Goal: Information Seeking & Learning: Understand process/instructions

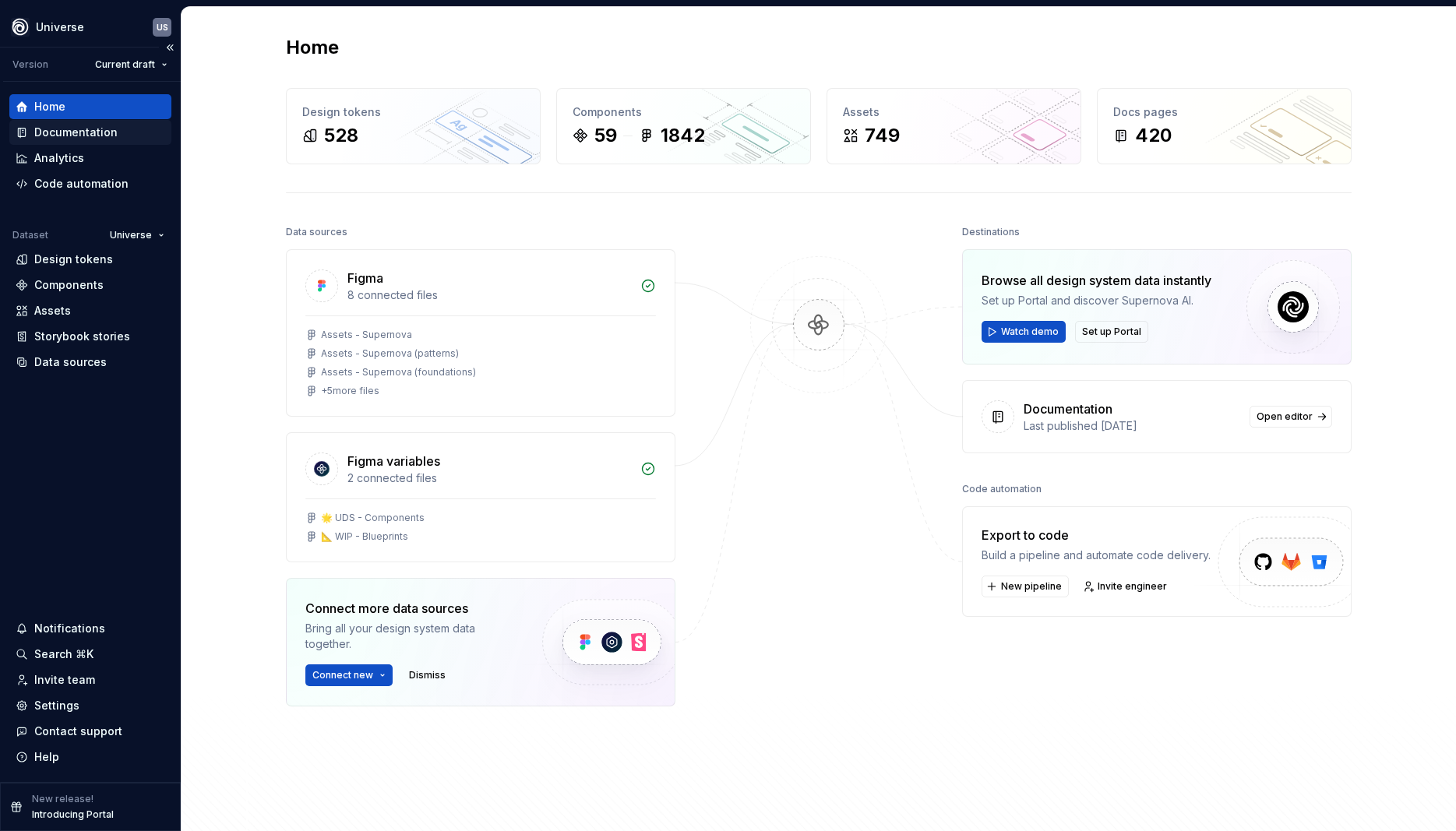
click at [69, 132] on div "Documentation" at bounding box center [76, 133] width 83 height 15
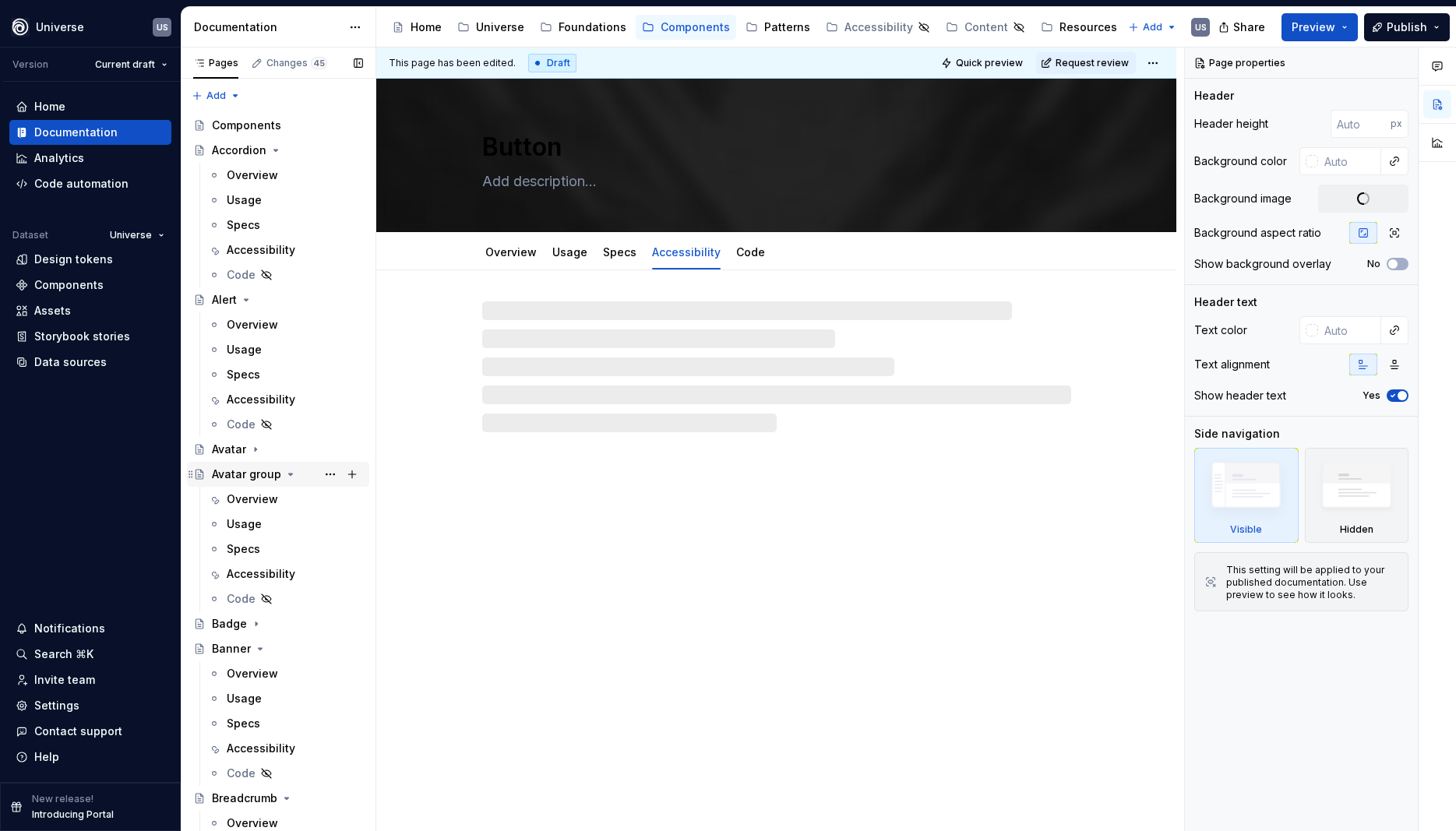
click at [790, 34] on div "Patterns" at bounding box center [788, 27] width 46 height 15
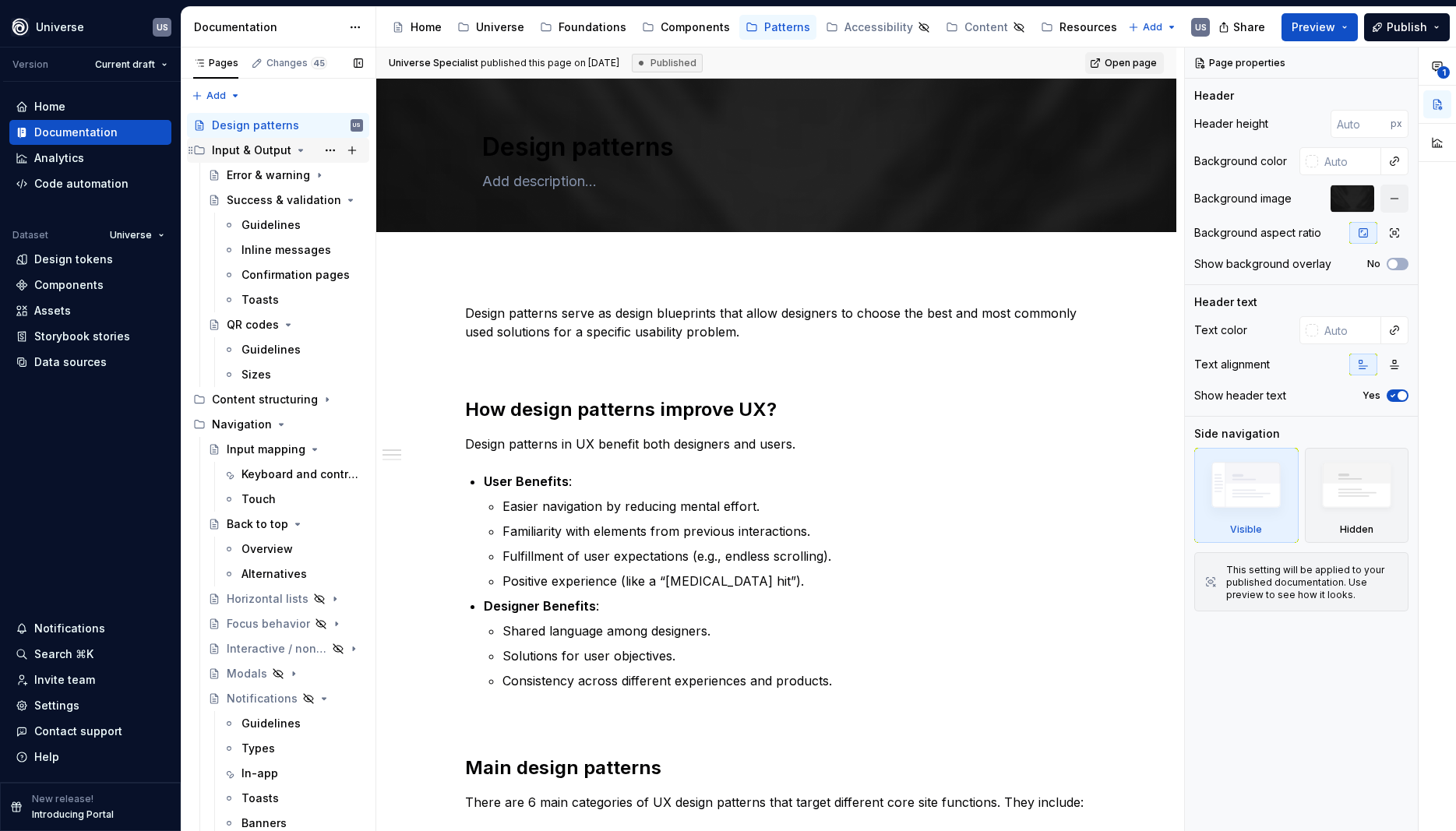
click at [296, 154] on icon "Page tree" at bounding box center [300, 150] width 13 height 13
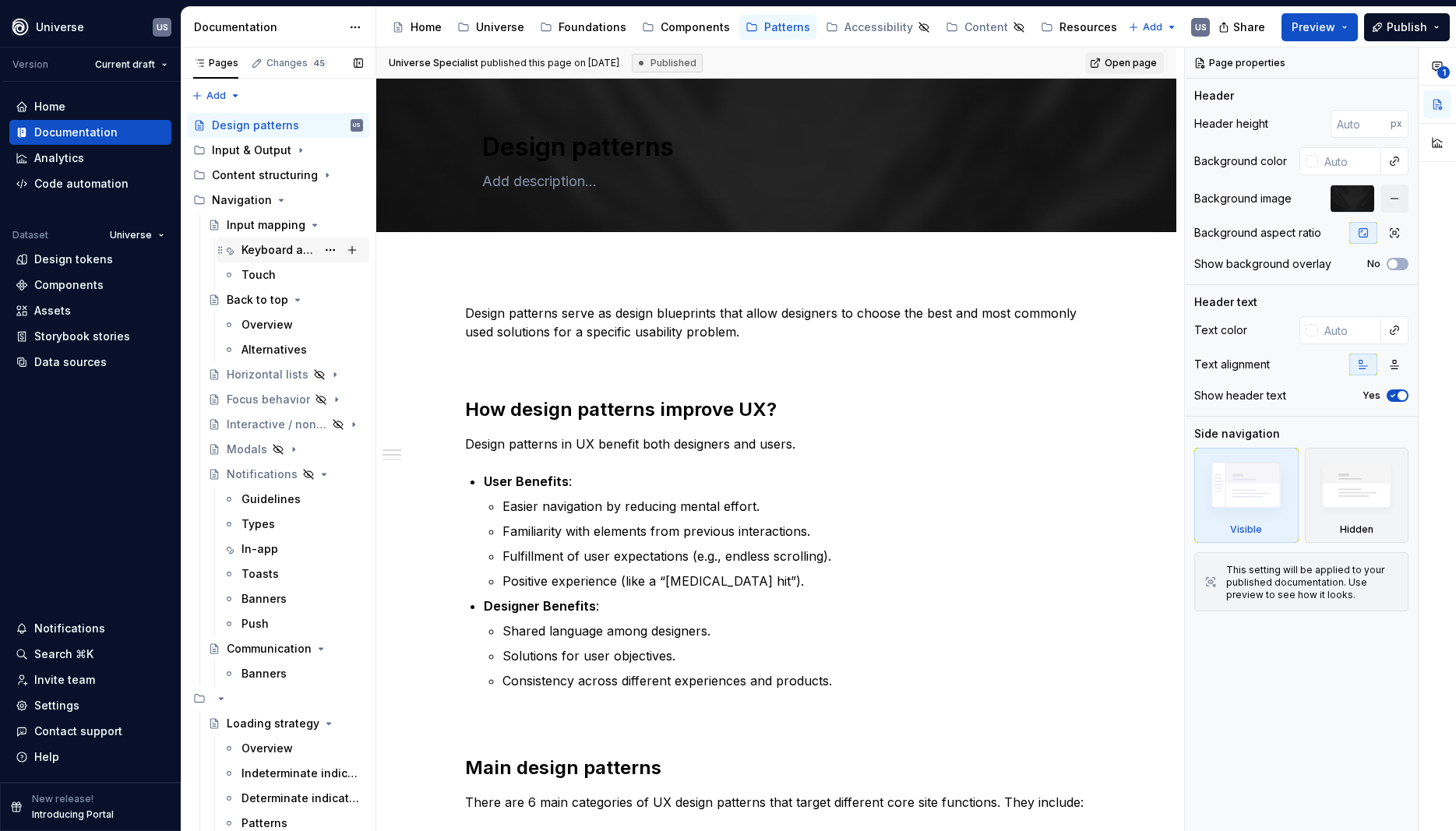
click at [270, 255] on div "Keyboard and controllers" at bounding box center [279, 250] width 75 height 15
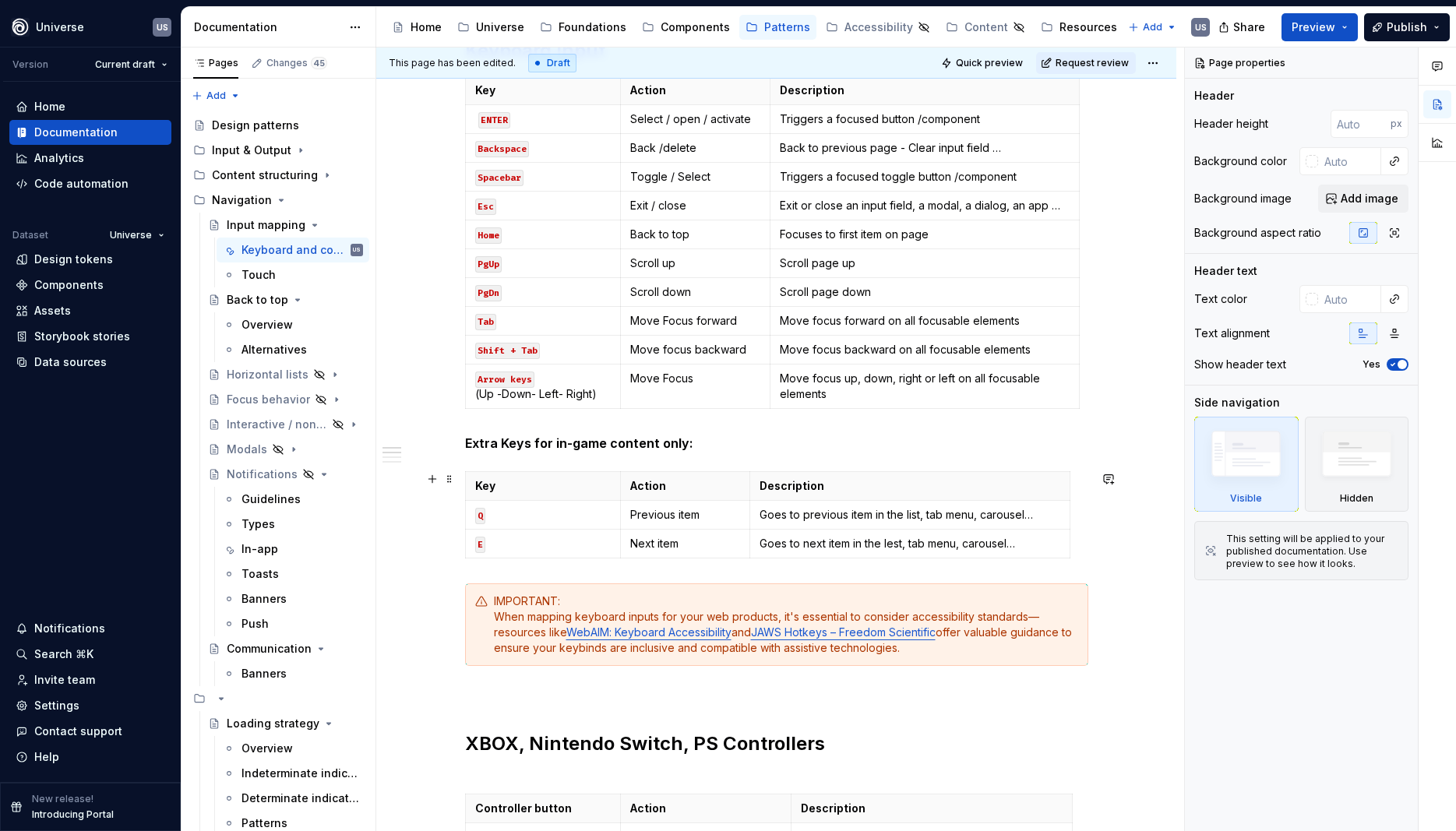
scroll to position [491, 0]
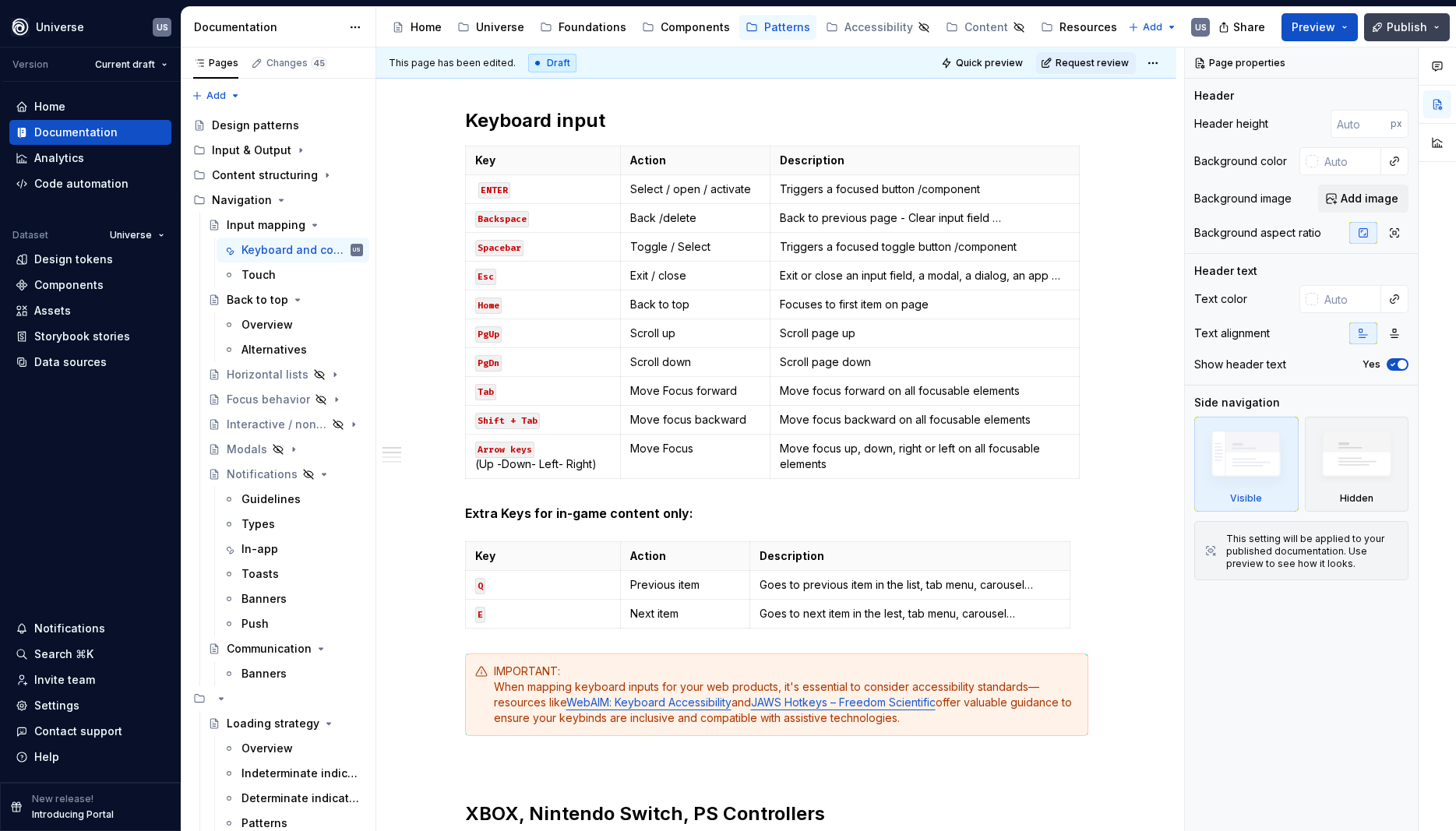
click at [1425, 39] on button "Publish" at bounding box center [1407, 27] width 86 height 28
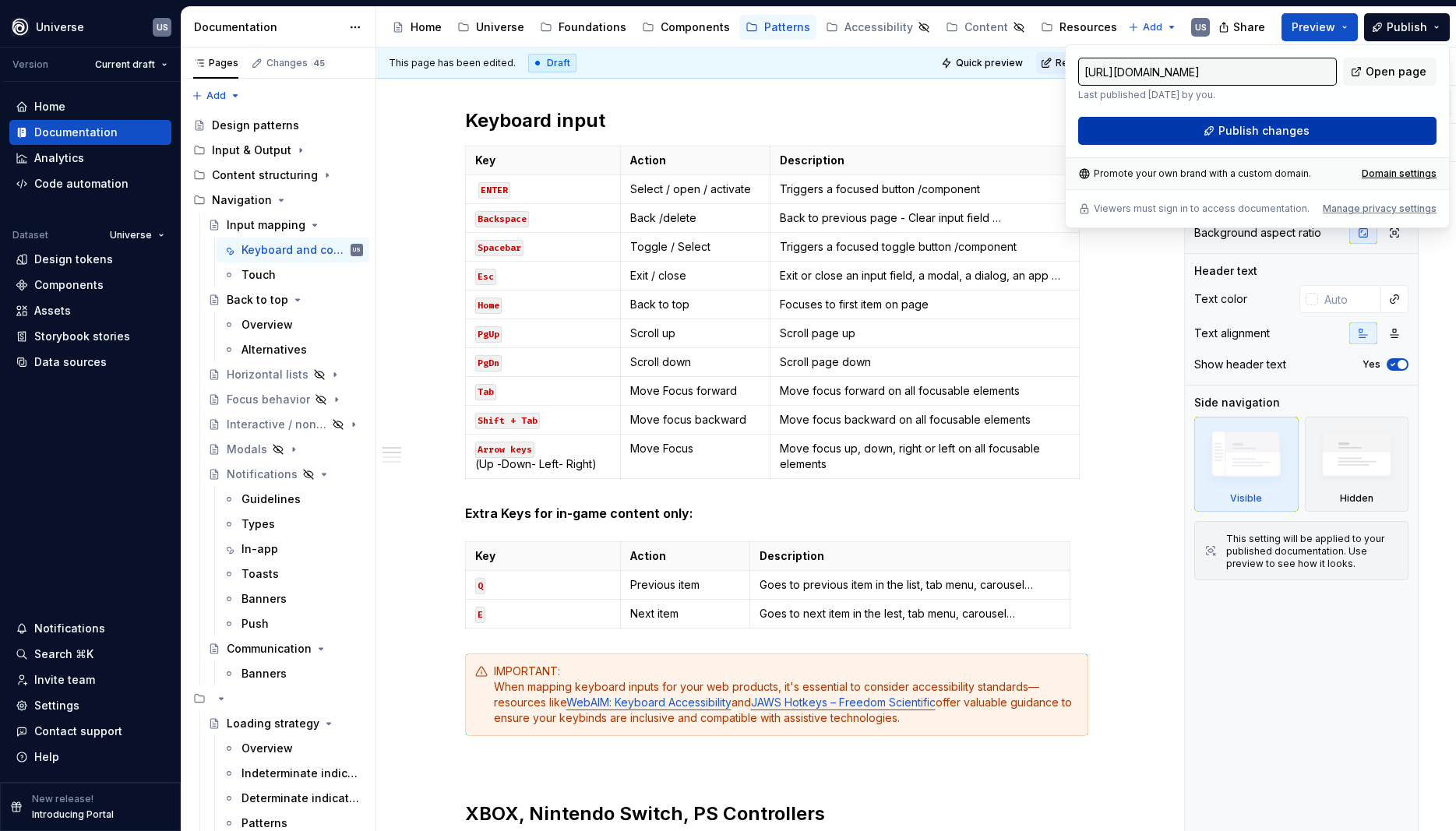
click at [1300, 133] on span "Publish changes" at bounding box center [1264, 131] width 91 height 15
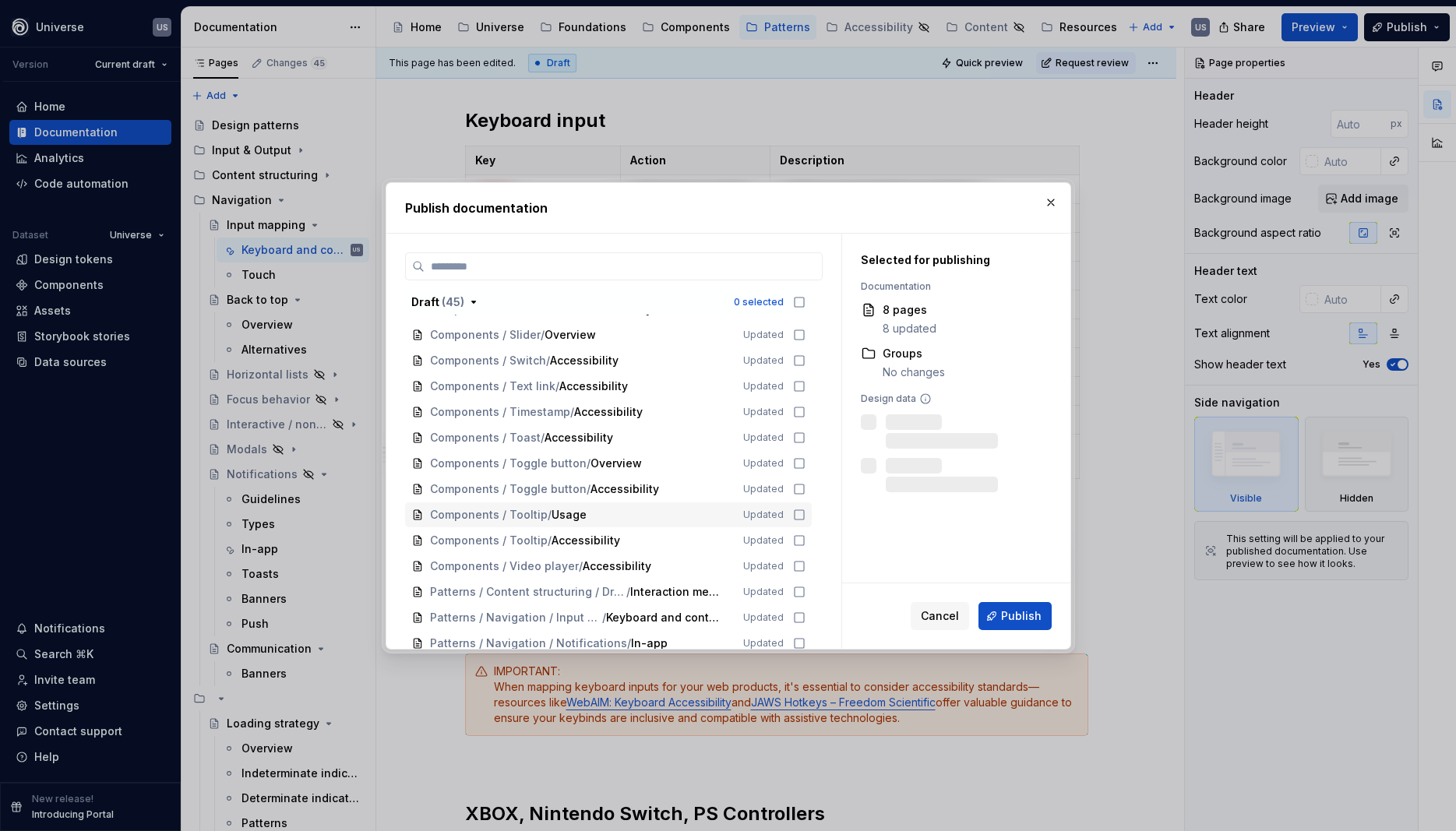
scroll to position [1069, 0]
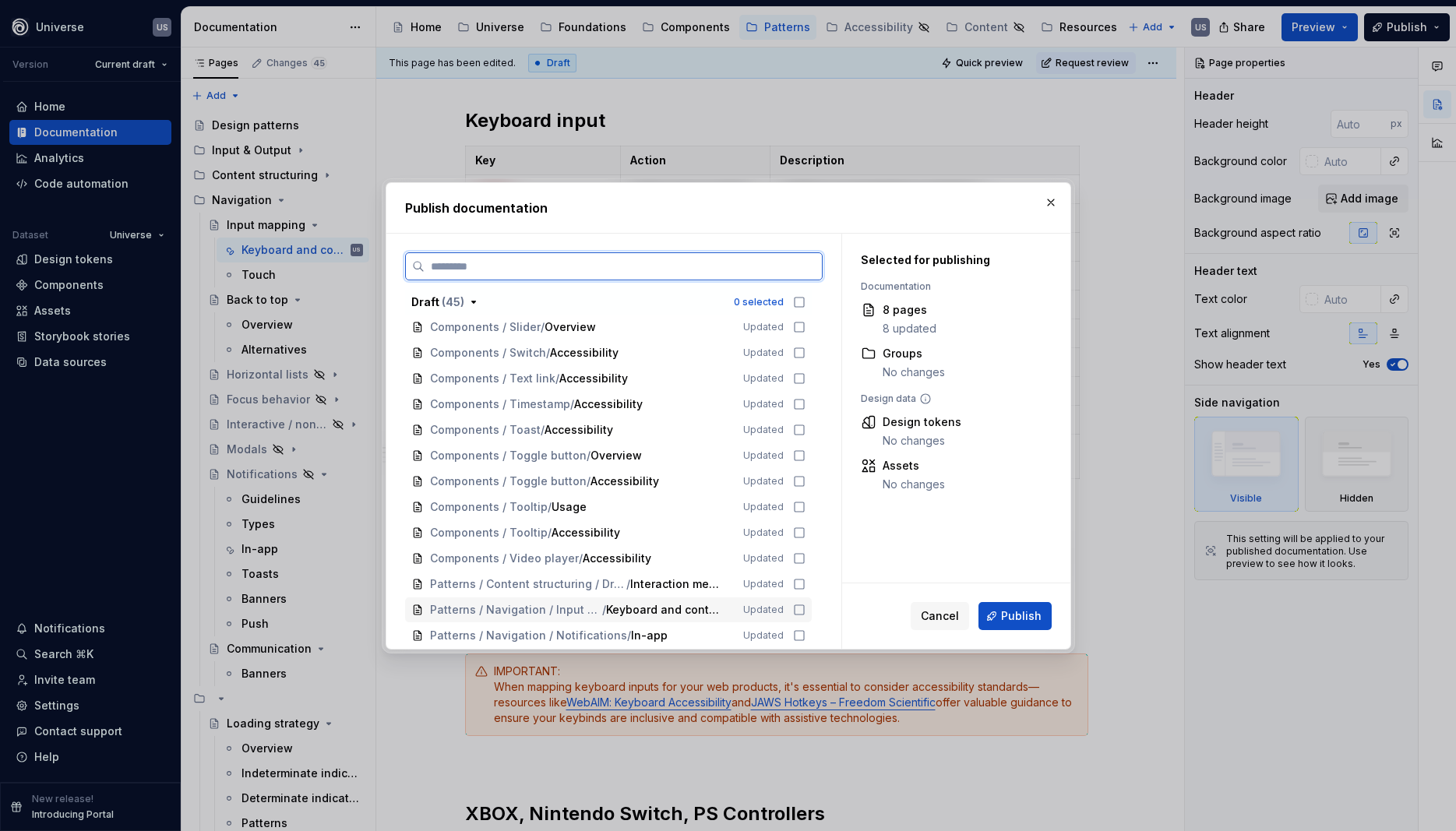
click at [805, 608] on icon at bounding box center [799, 610] width 13 height 13
click at [1032, 617] on span "Publish" at bounding box center [1021, 616] width 41 height 15
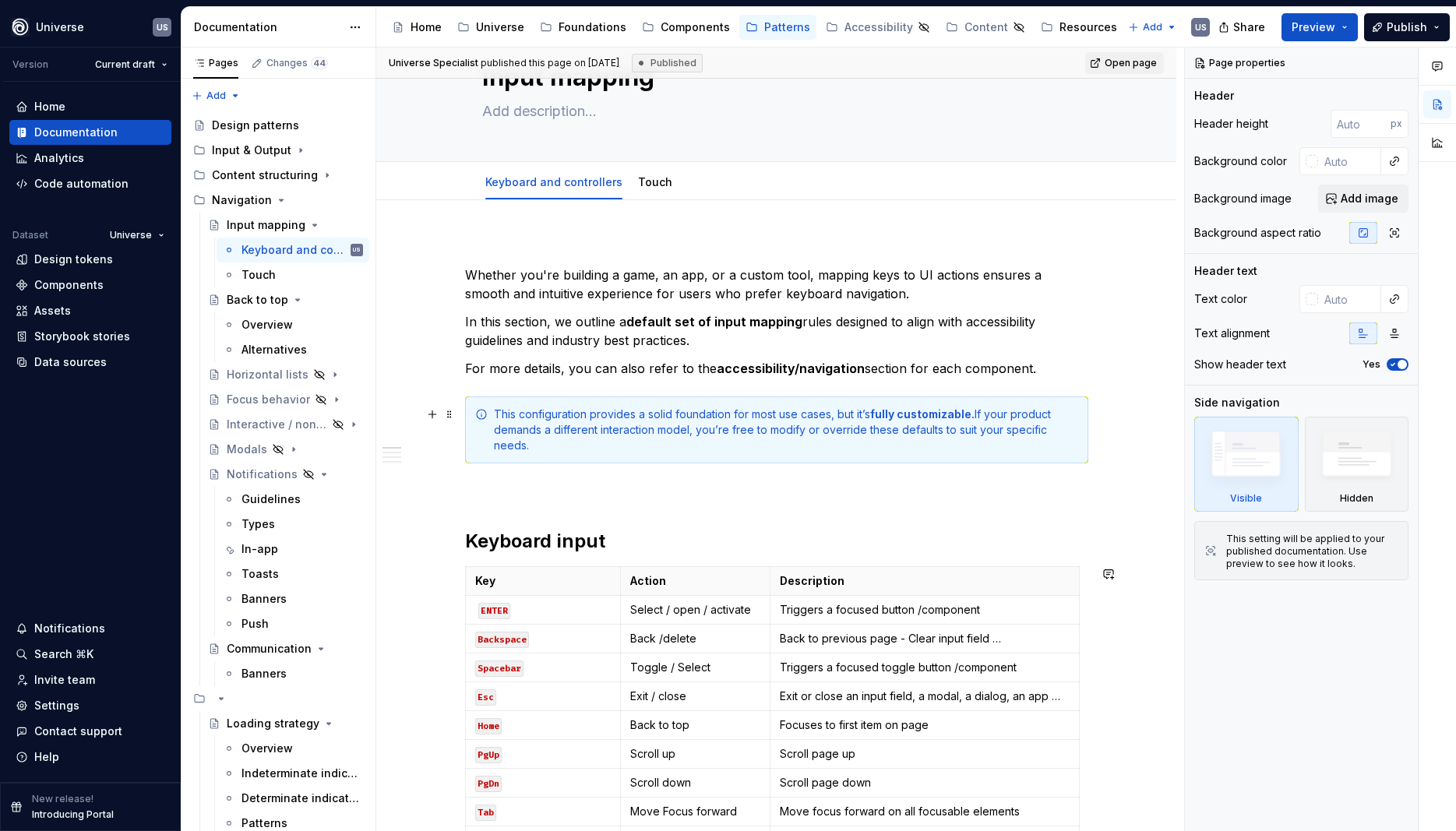
scroll to position [0, 0]
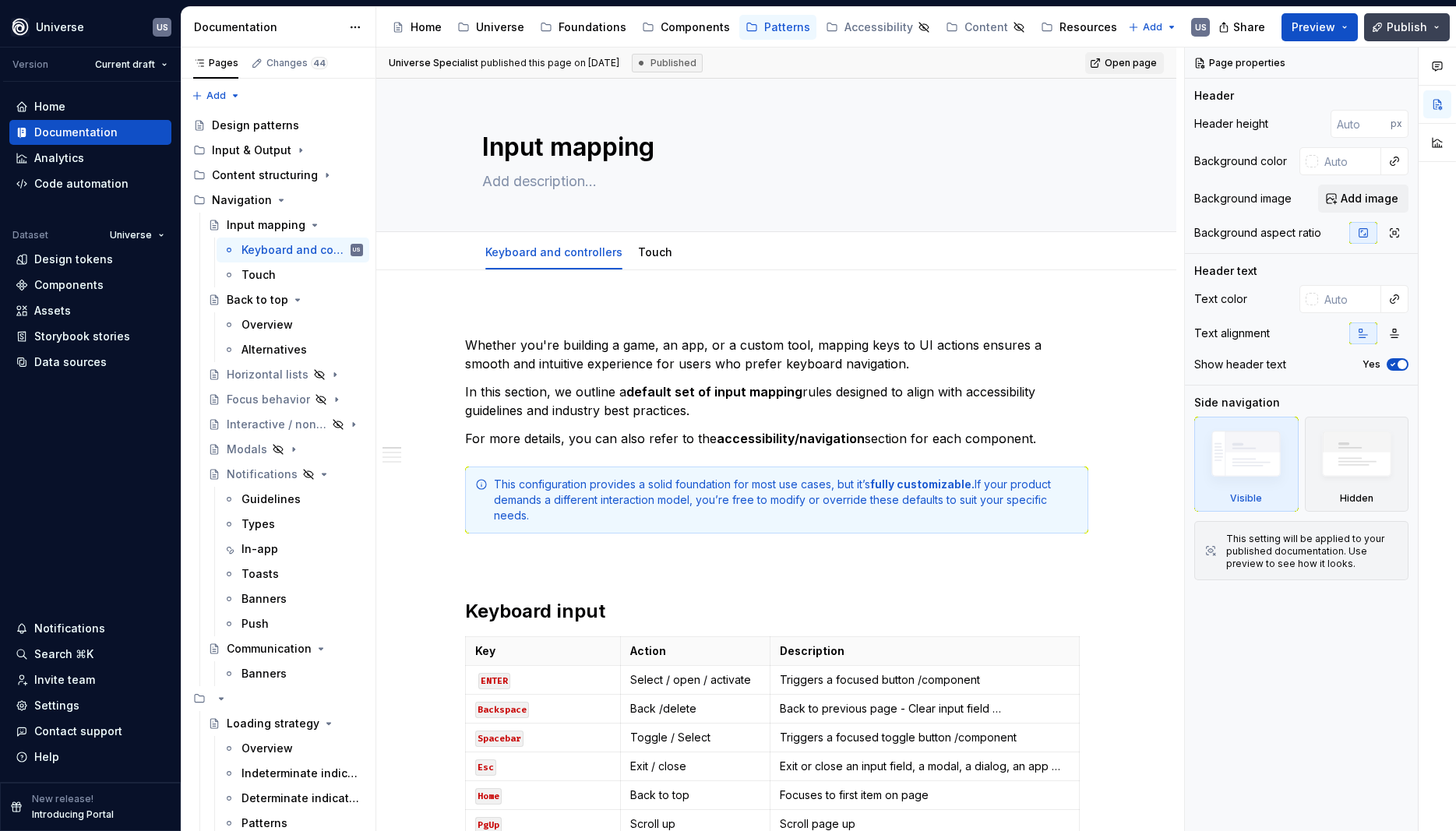
click at [1414, 24] on span "Publish" at bounding box center [1408, 27] width 41 height 15
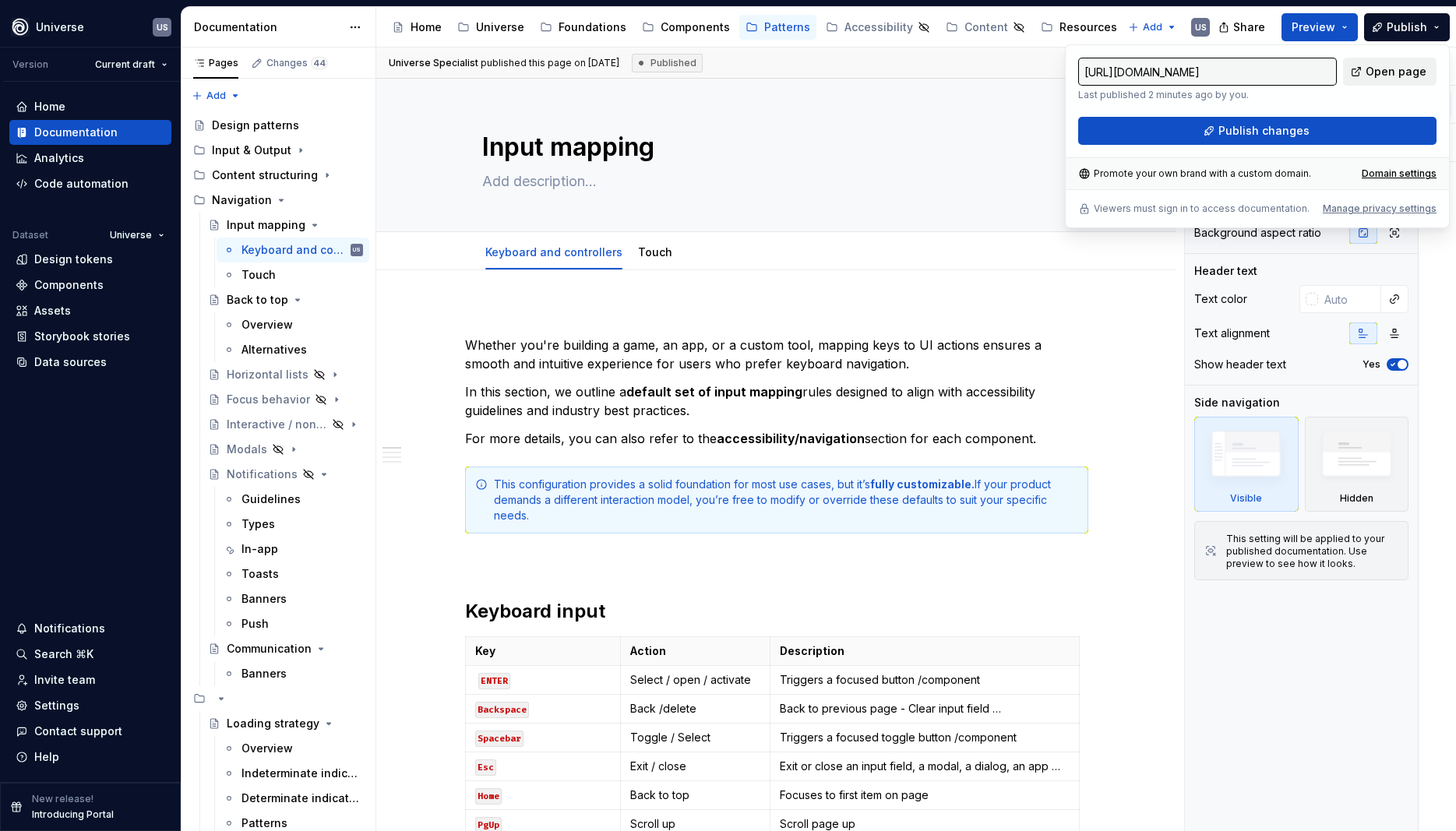
click at [1372, 79] on link "Open page" at bounding box center [1390, 71] width 94 height 28
type textarea "*"
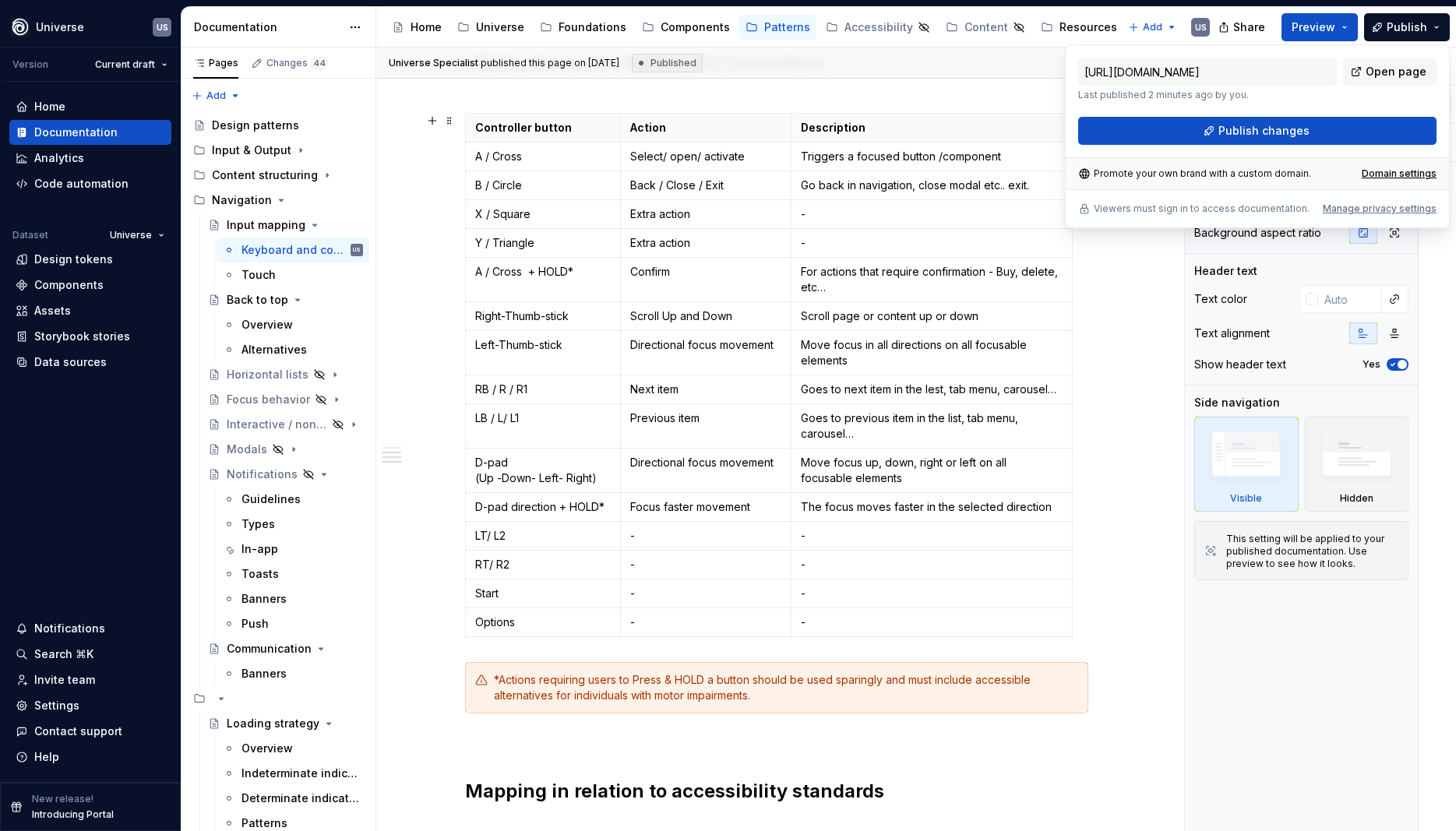
scroll to position [1262, 0]
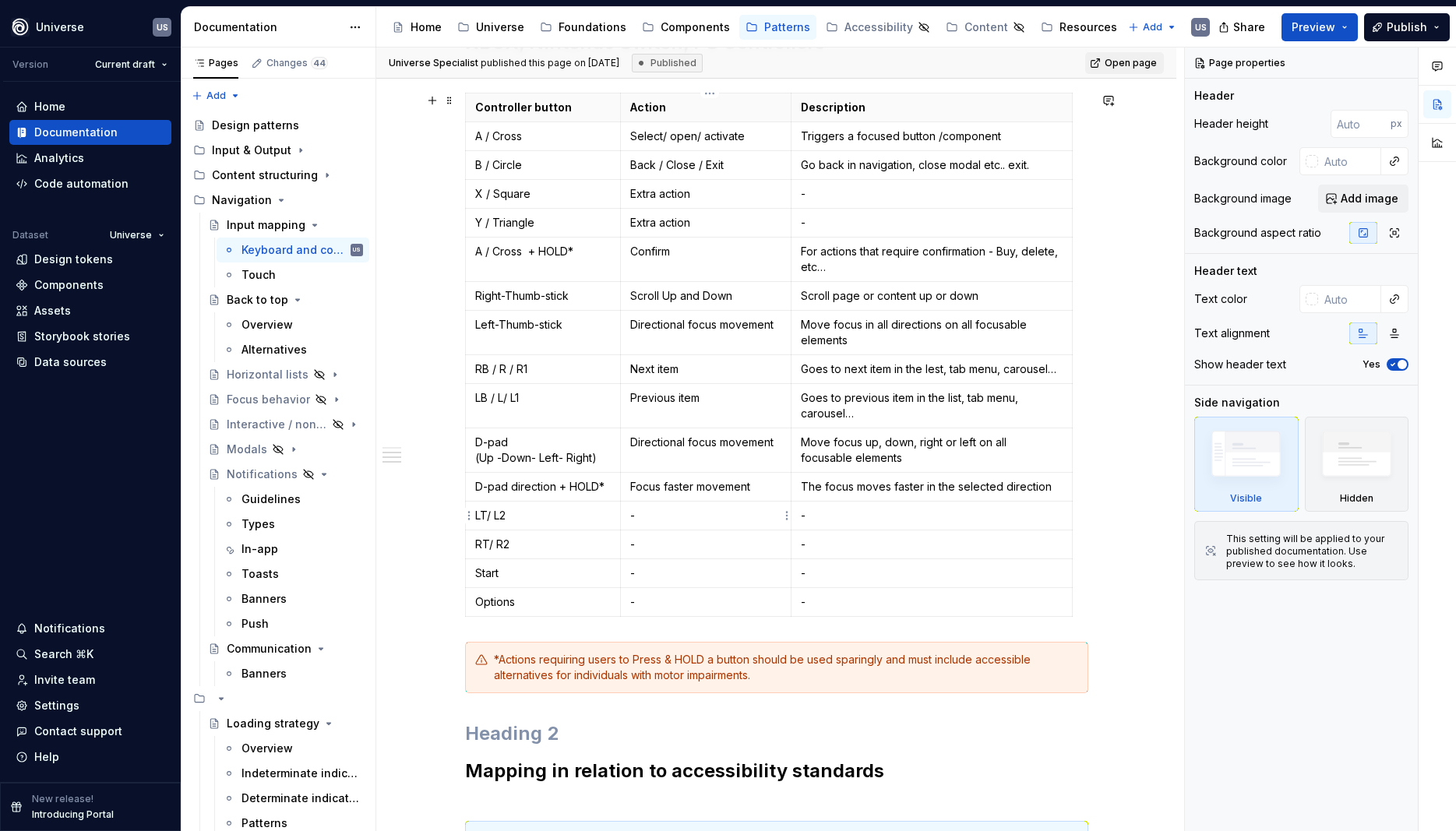
click at [645, 518] on p "-" at bounding box center [706, 515] width 151 height 15
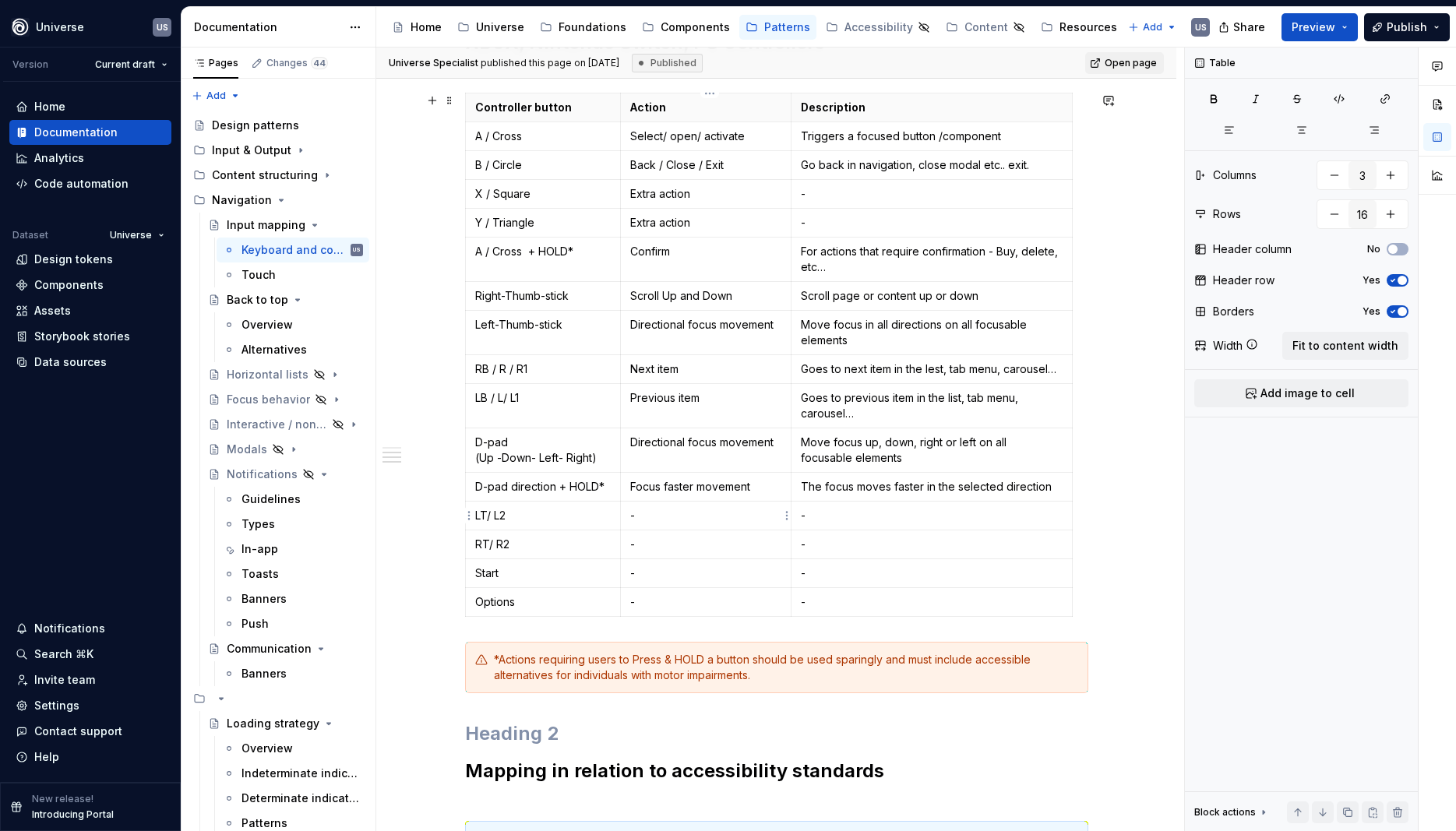
click at [650, 515] on p "-" at bounding box center [706, 515] width 151 height 15
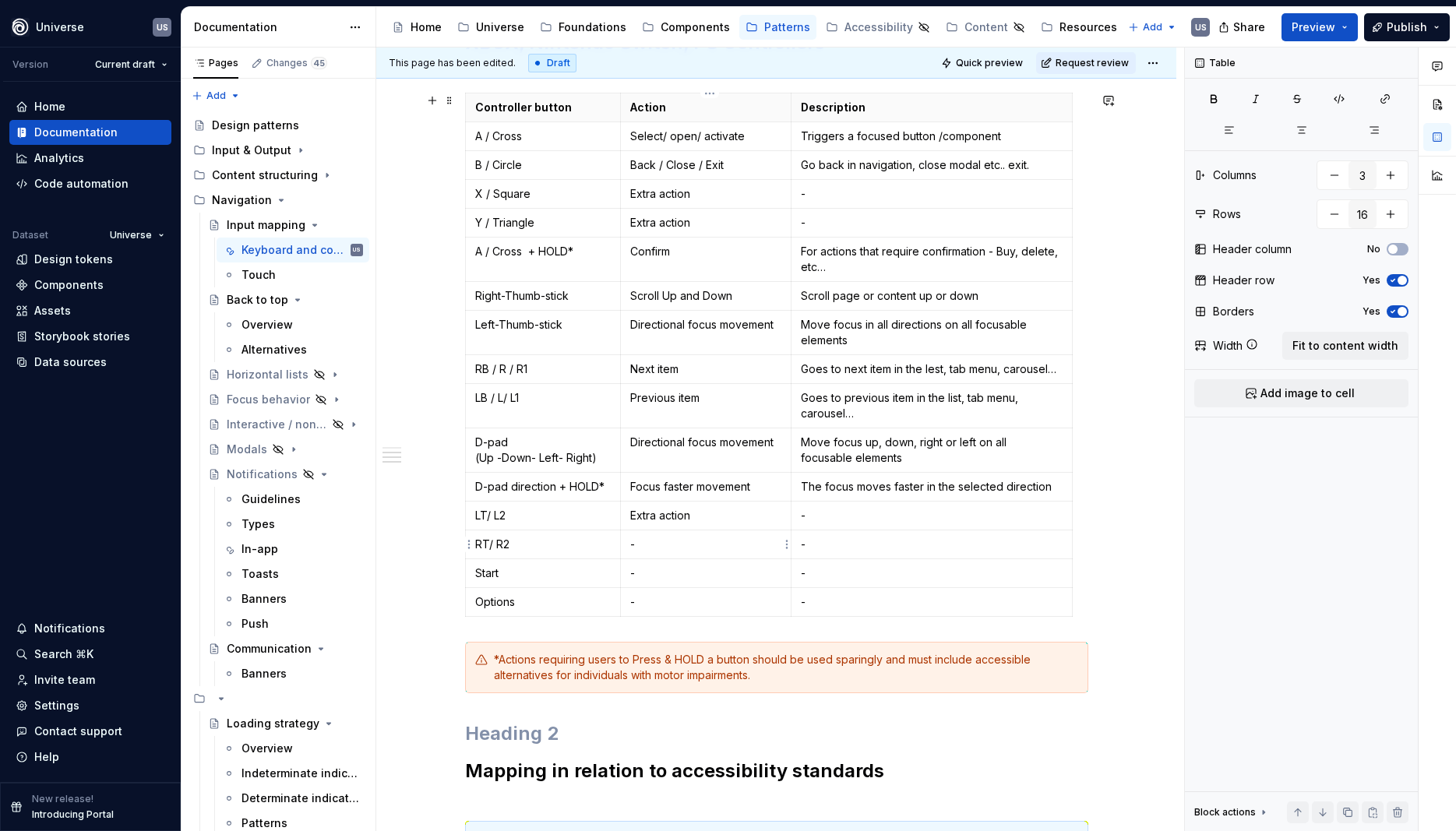
click at [649, 548] on p "-" at bounding box center [706, 544] width 151 height 15
click at [877, 521] on p "-" at bounding box center [932, 515] width 262 height 15
click at [837, 549] on p "-" at bounding box center [932, 544] width 262 height 15
click at [914, 515] on p "(Low accessibility btn)" at bounding box center [932, 515] width 262 height 15
click at [807, 516] on p "(Low accessibility button)" at bounding box center [932, 515] width 262 height 15
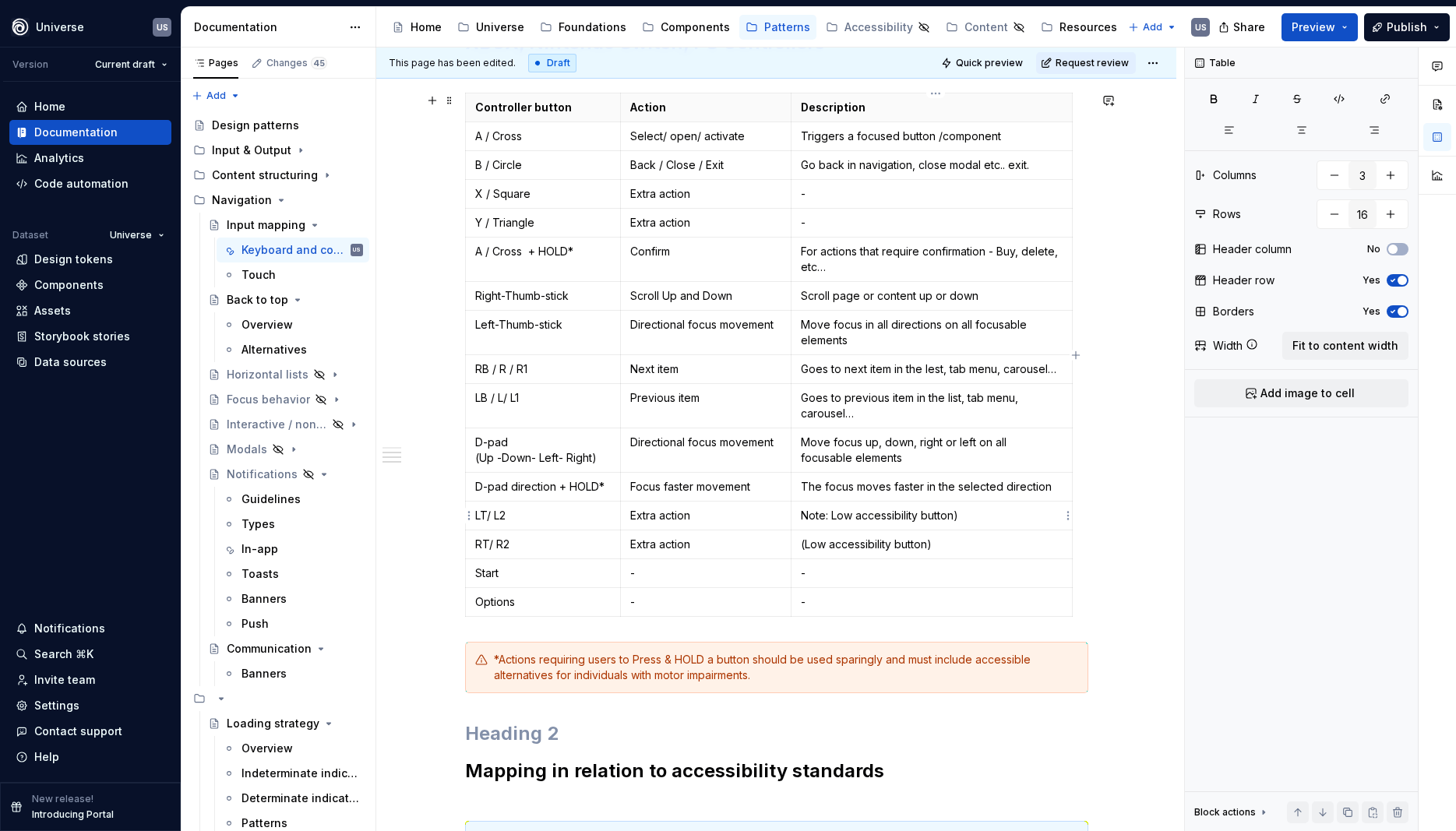
click at [1017, 526] on td "Note: Low accessibility button)" at bounding box center [931, 516] width 282 height 29
click at [808, 549] on p "(Low accessibility button)" at bounding box center [932, 544] width 262 height 15
click at [972, 546] on p "Note: Low accessibility button)" at bounding box center [932, 544] width 262 height 15
click at [914, 595] on p "-" at bounding box center [932, 602] width 262 height 15
click at [838, 571] on p "-" at bounding box center [932, 573] width 262 height 15
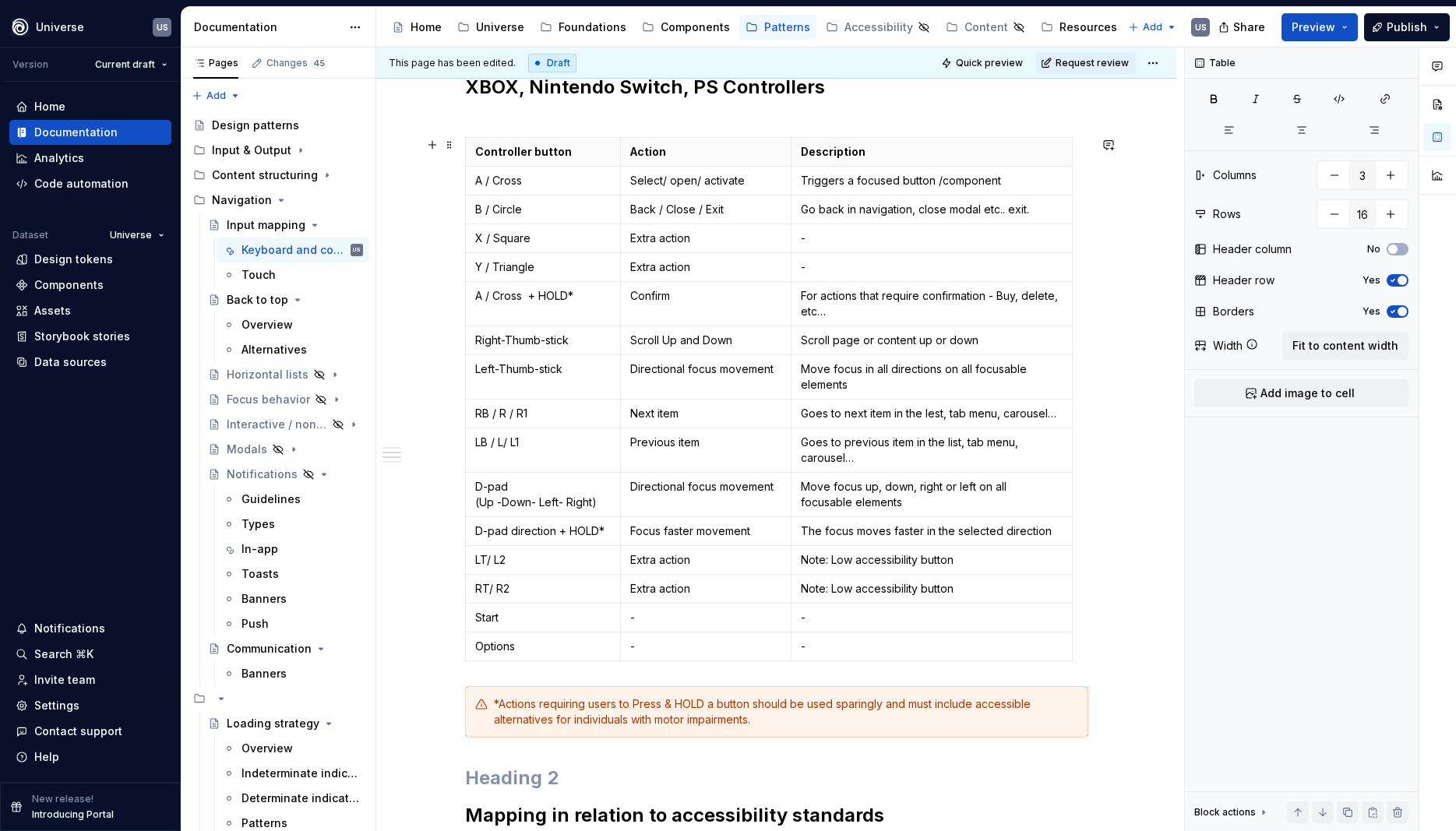
scroll to position [1192, 0]
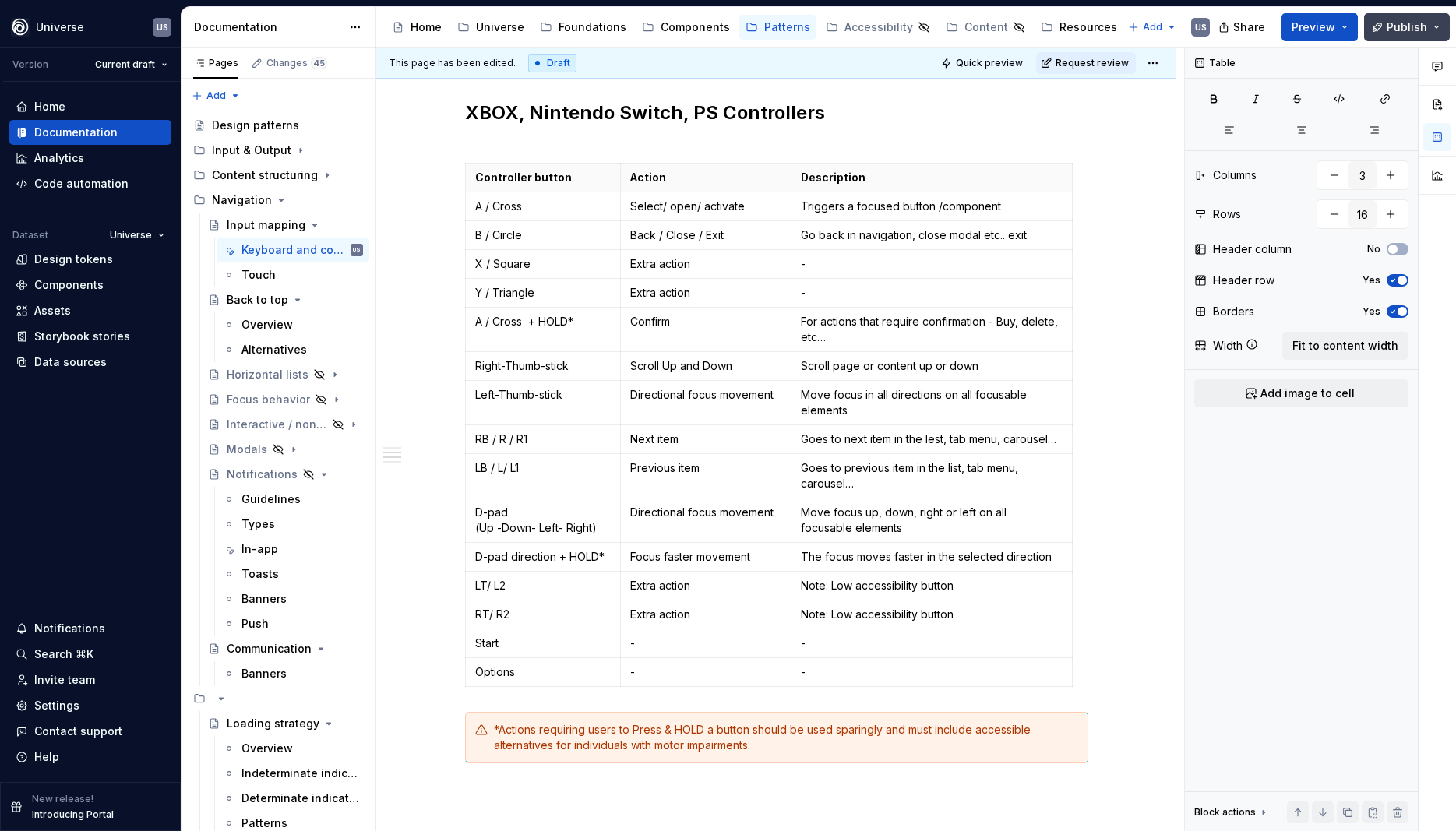
click at [1400, 30] on span "Publish" at bounding box center [1408, 27] width 41 height 15
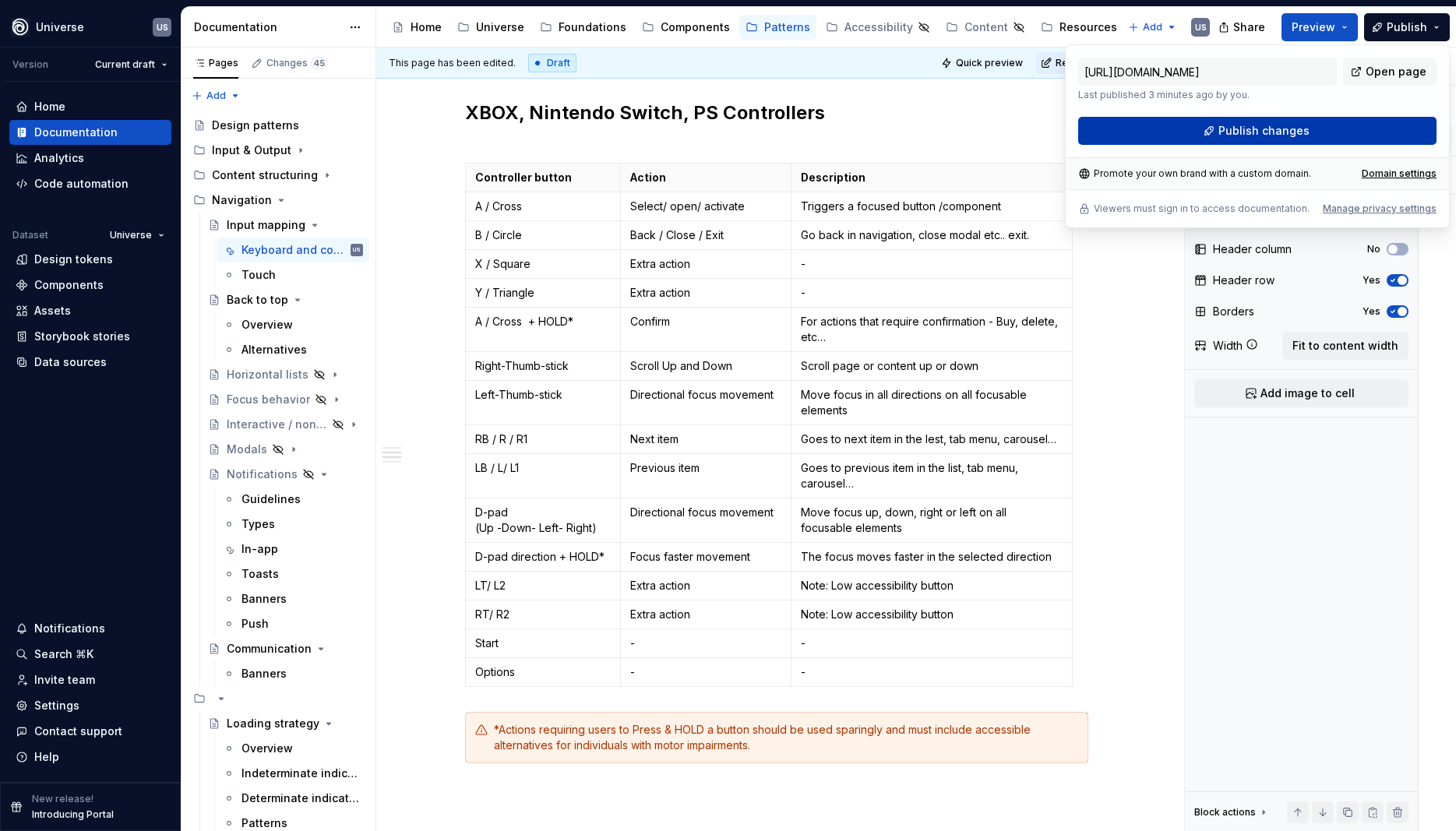
click at [1267, 130] on span "Publish changes" at bounding box center [1264, 131] width 91 height 15
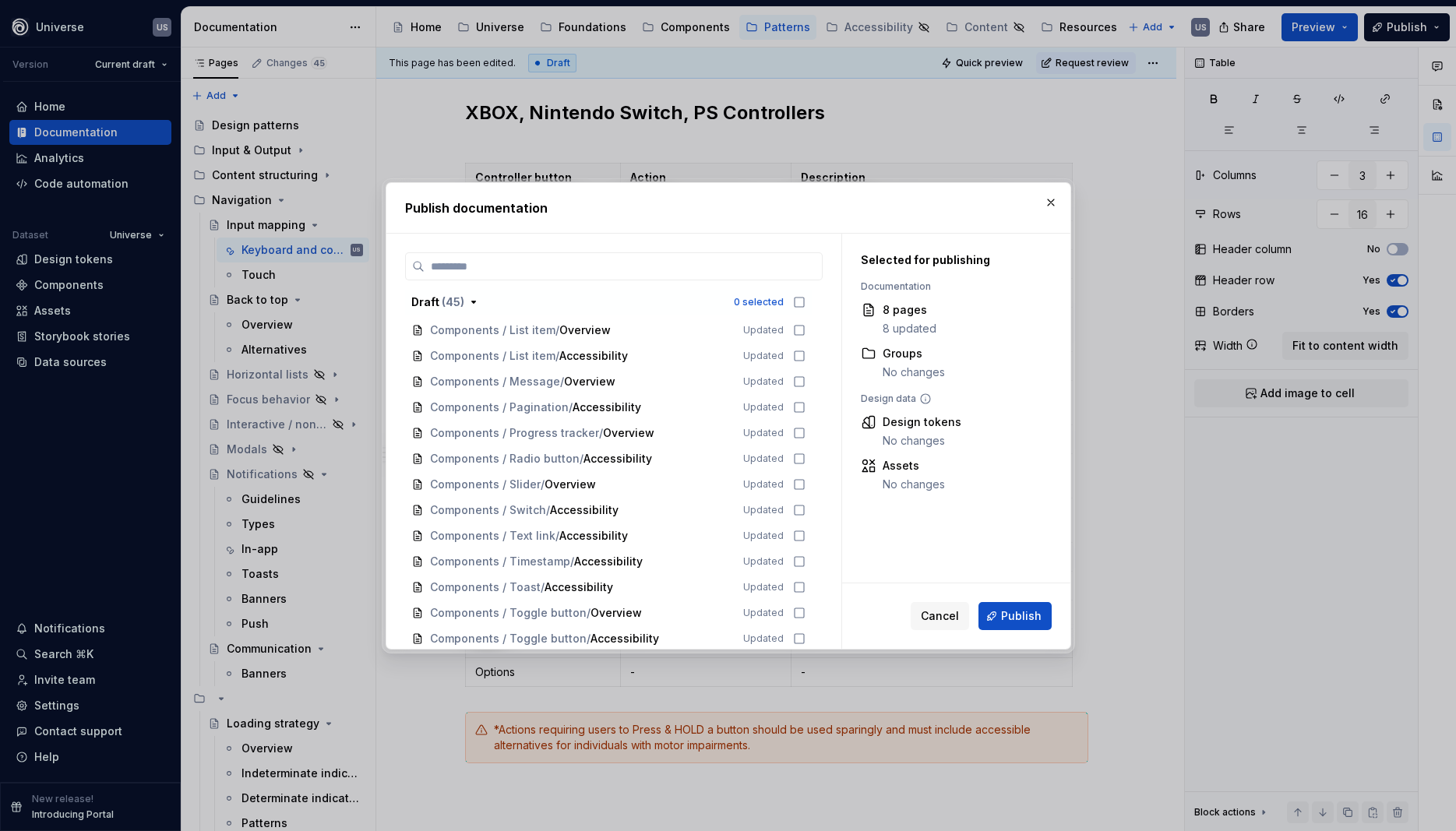
scroll to position [1069, 0]
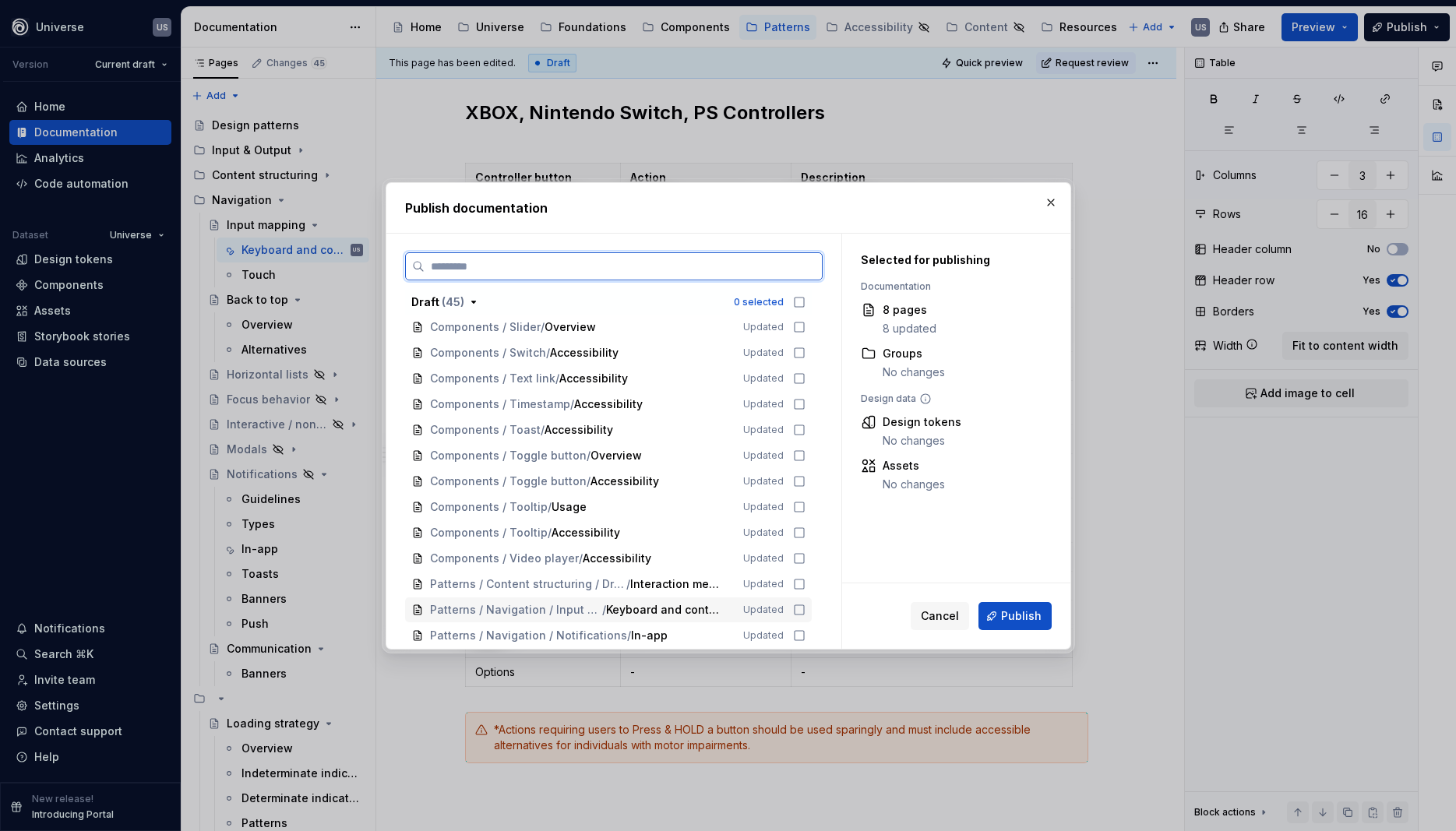
click at [805, 609] on icon at bounding box center [799, 610] width 13 height 13
click at [1025, 618] on span "Publish" at bounding box center [1021, 616] width 41 height 15
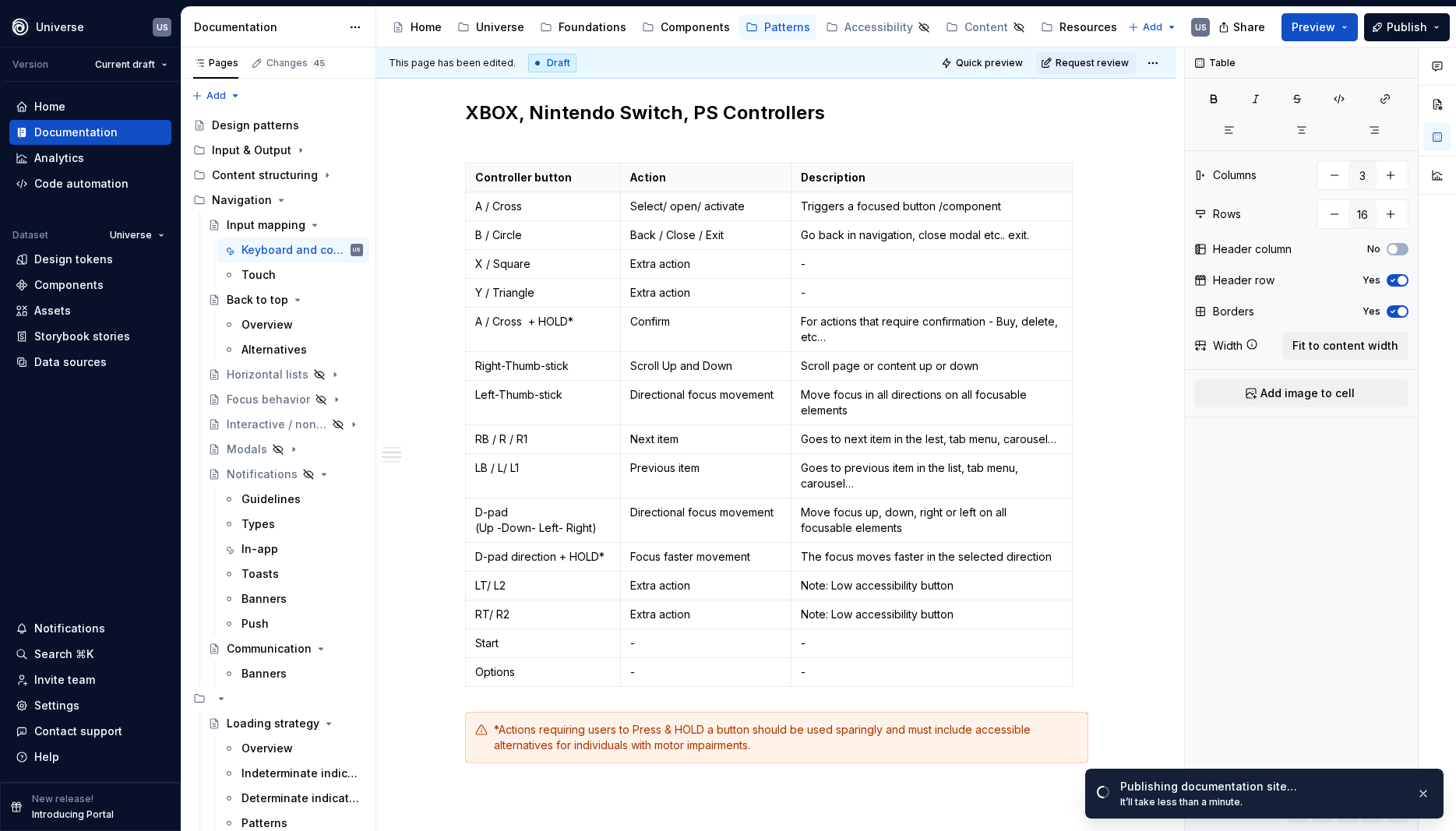
scroll to position [1192, 0]
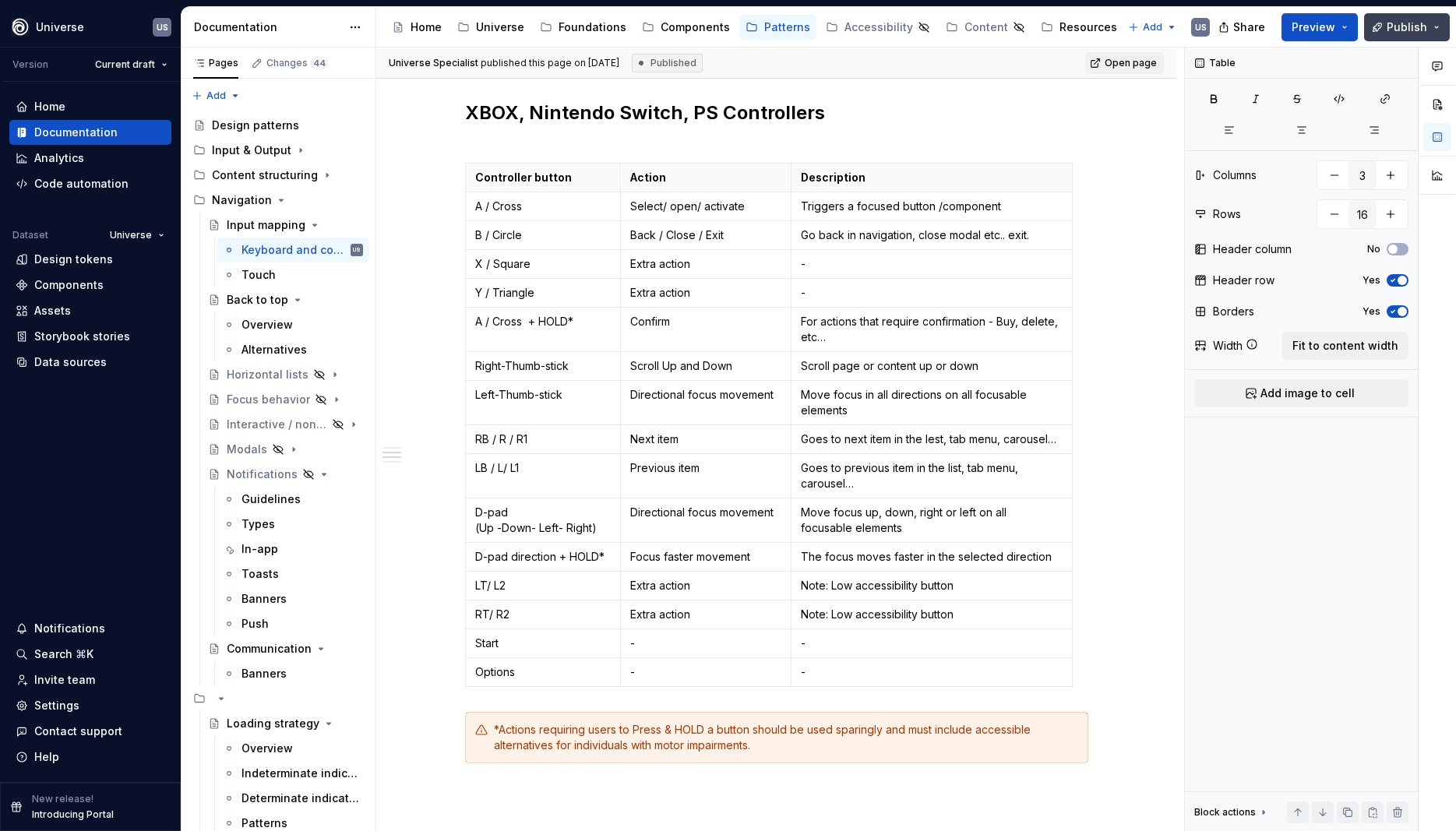
click at [1399, 28] on span "Publish" at bounding box center [1408, 27] width 41 height 15
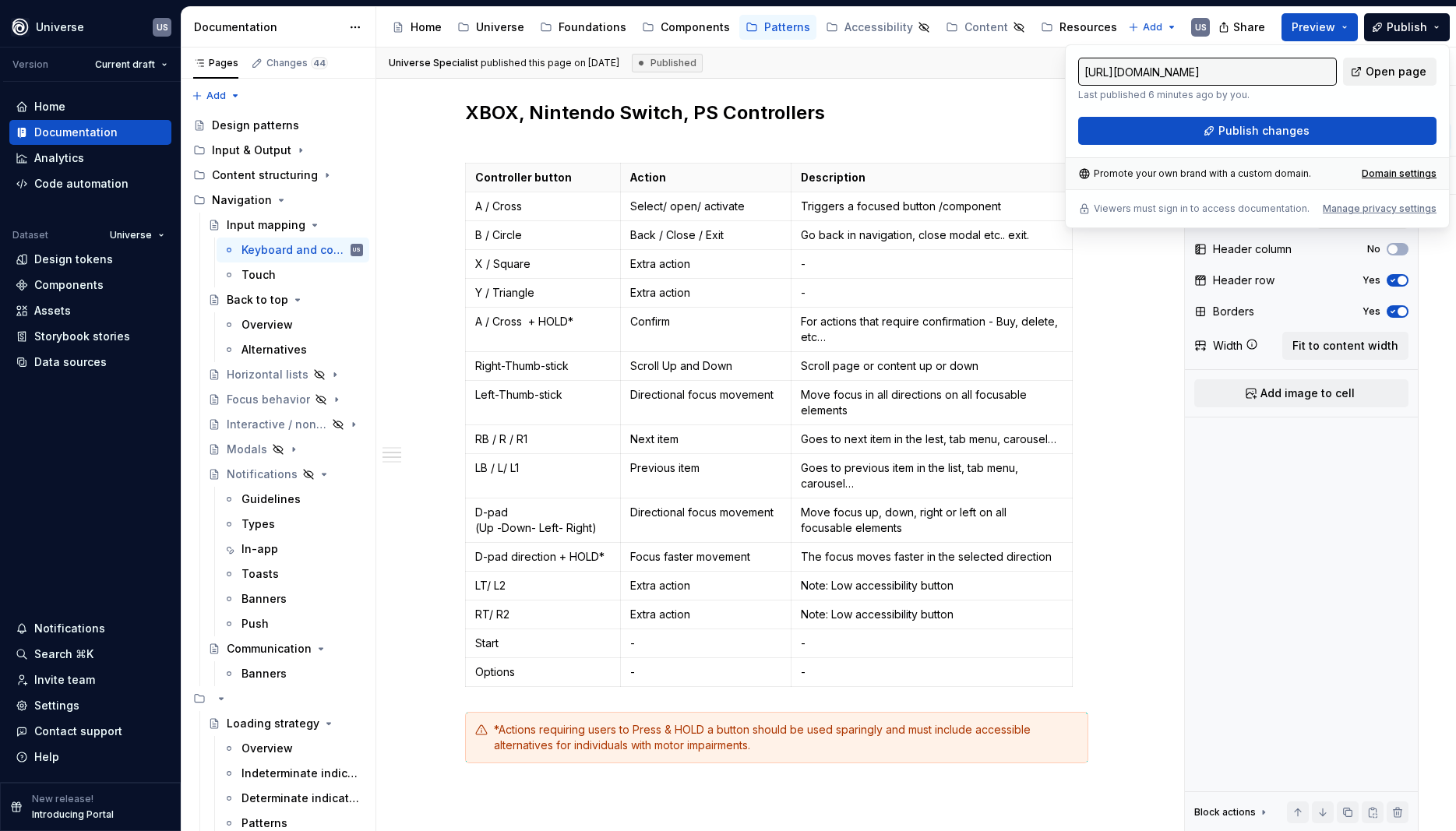
click at [1376, 68] on span "Open page" at bounding box center [1396, 71] width 60 height 15
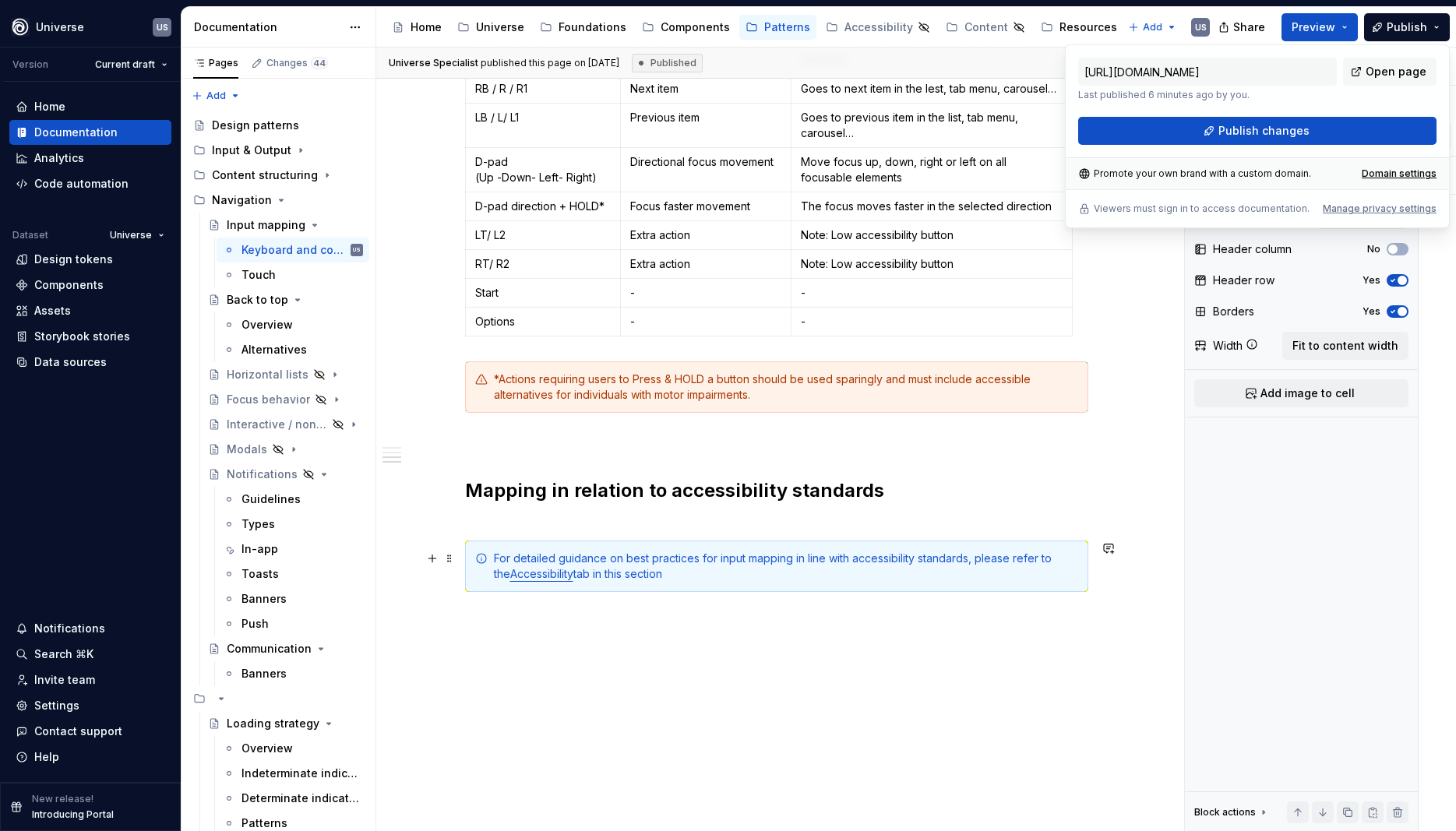
click at [680, 572] on div "For detailed guidance on best practices for input mapping in line with accessib…" at bounding box center [786, 566] width 584 height 31
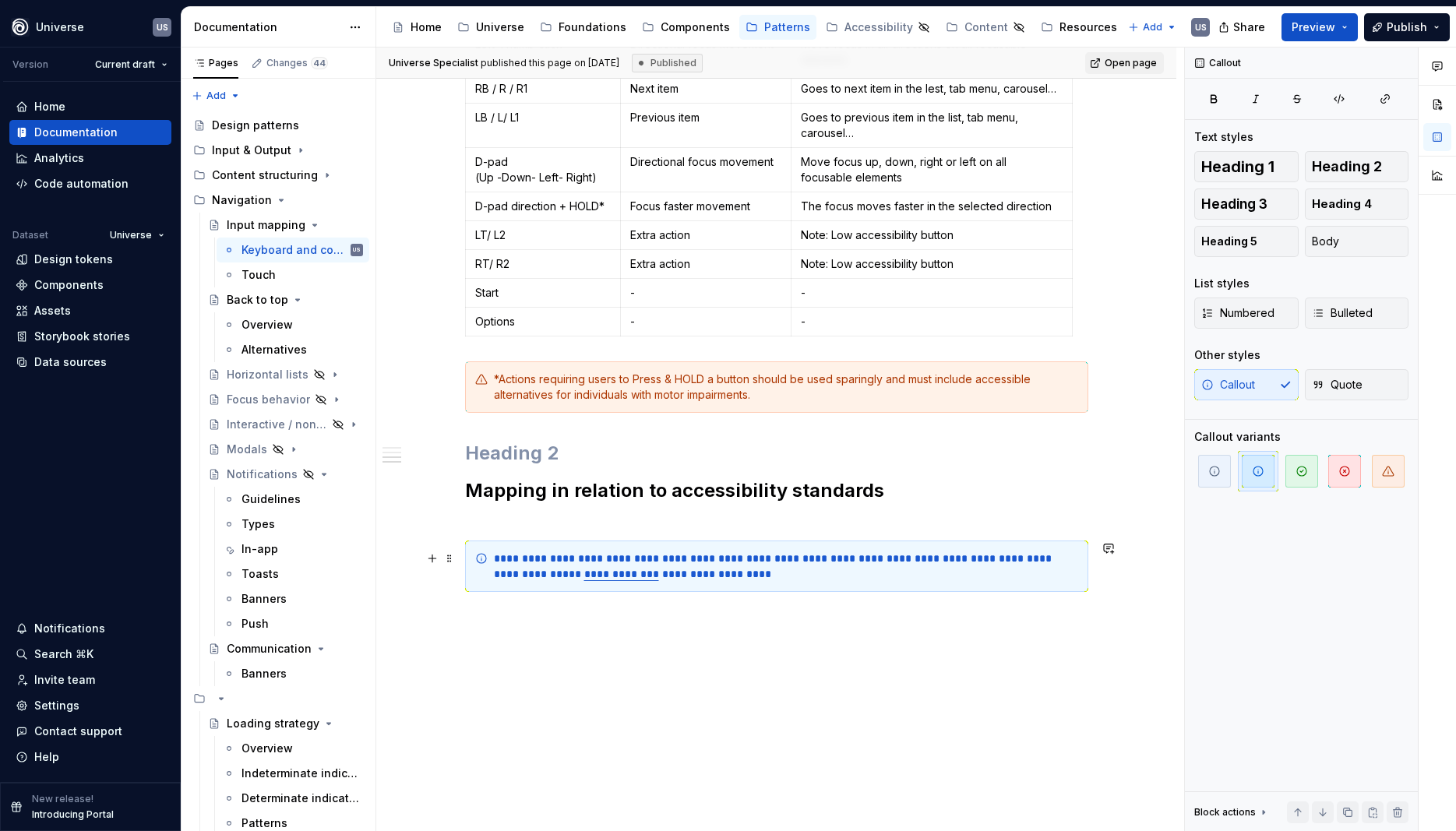
click at [668, 573] on div "**********" at bounding box center [786, 566] width 584 height 31
click at [564, 576] on div "**********" at bounding box center [786, 566] width 584 height 31
drag, startPoint x: 566, startPoint y: 576, endPoint x: 676, endPoint y: 573, distance: 110.0
click at [676, 573] on div "**********" at bounding box center [786, 566] width 584 height 31
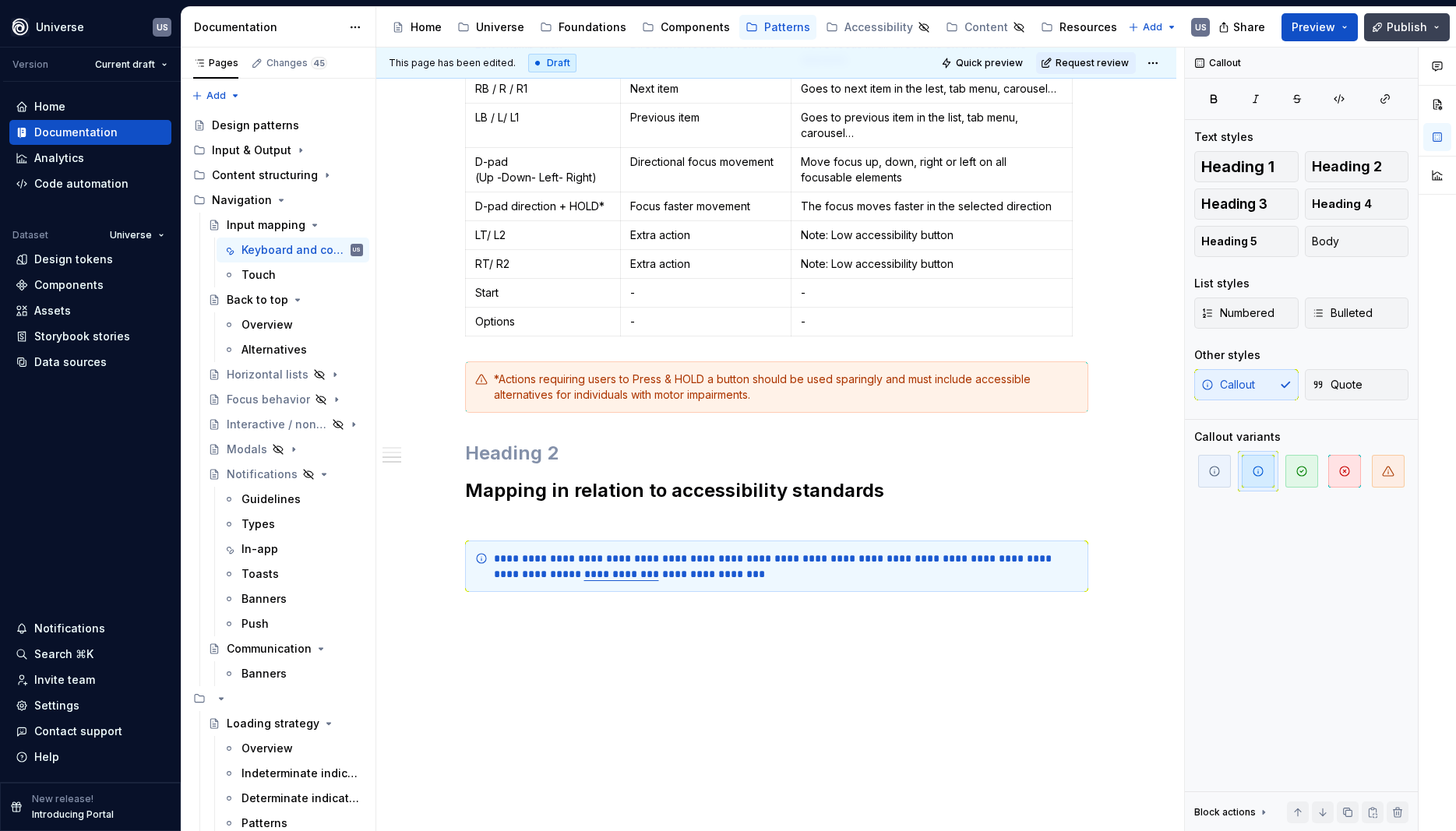
click at [1391, 32] on span "Publish" at bounding box center [1408, 27] width 41 height 15
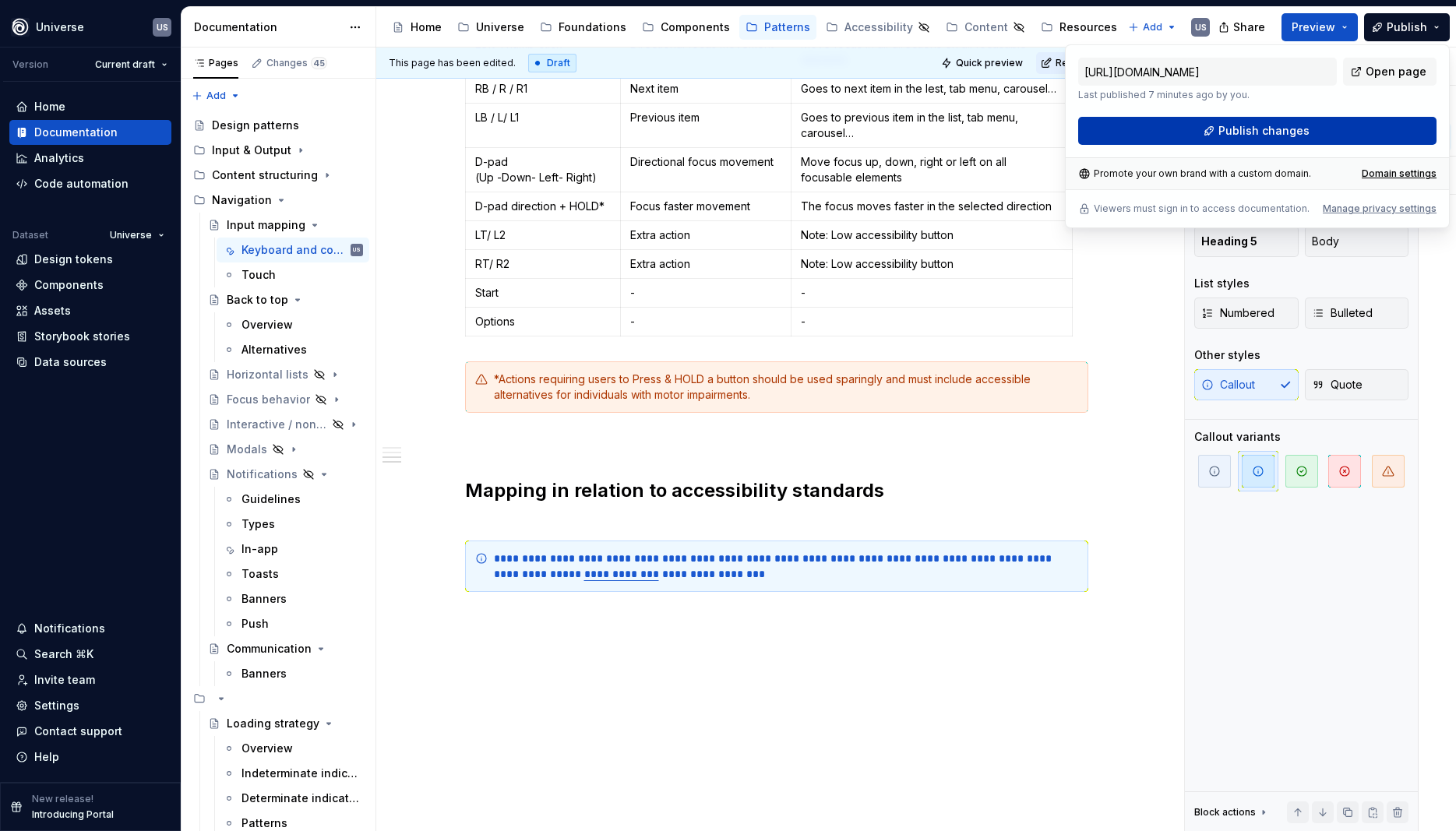
click at [1301, 125] on span "Publish changes" at bounding box center [1264, 131] width 91 height 15
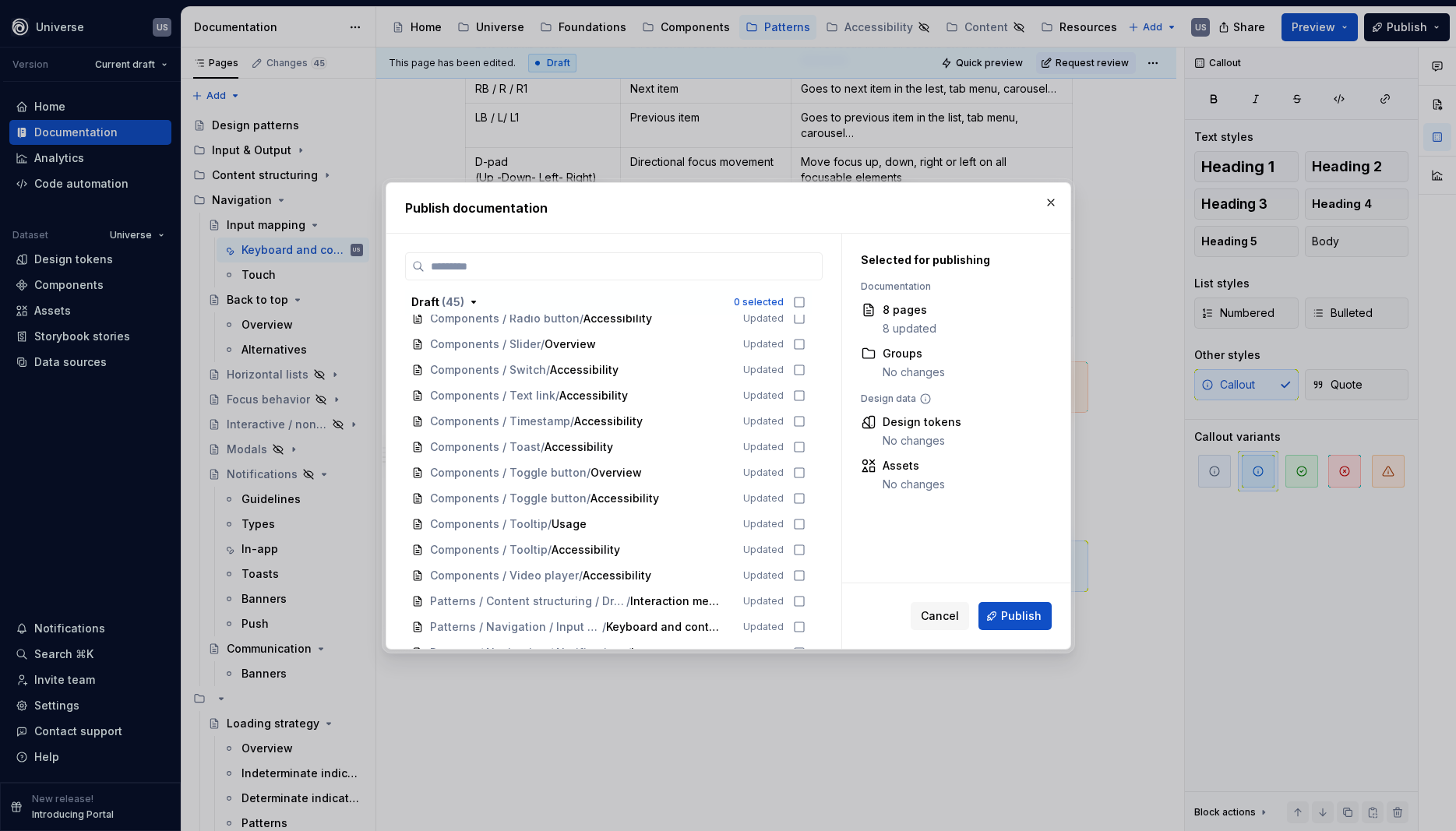
scroll to position [1069, 0]
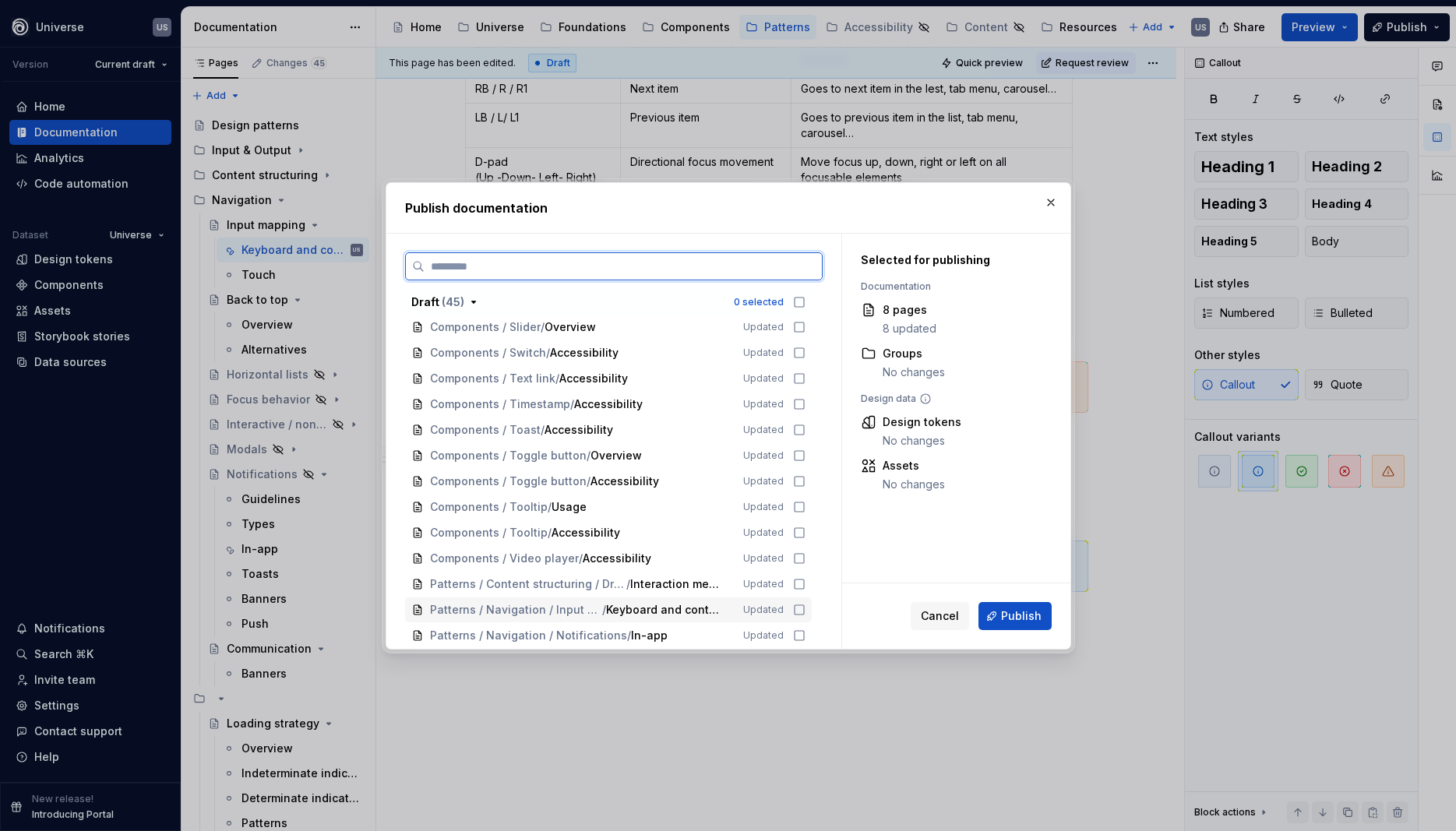
click at [805, 606] on icon at bounding box center [799, 610] width 13 height 13
click at [1026, 610] on span "Publish" at bounding box center [1021, 616] width 41 height 15
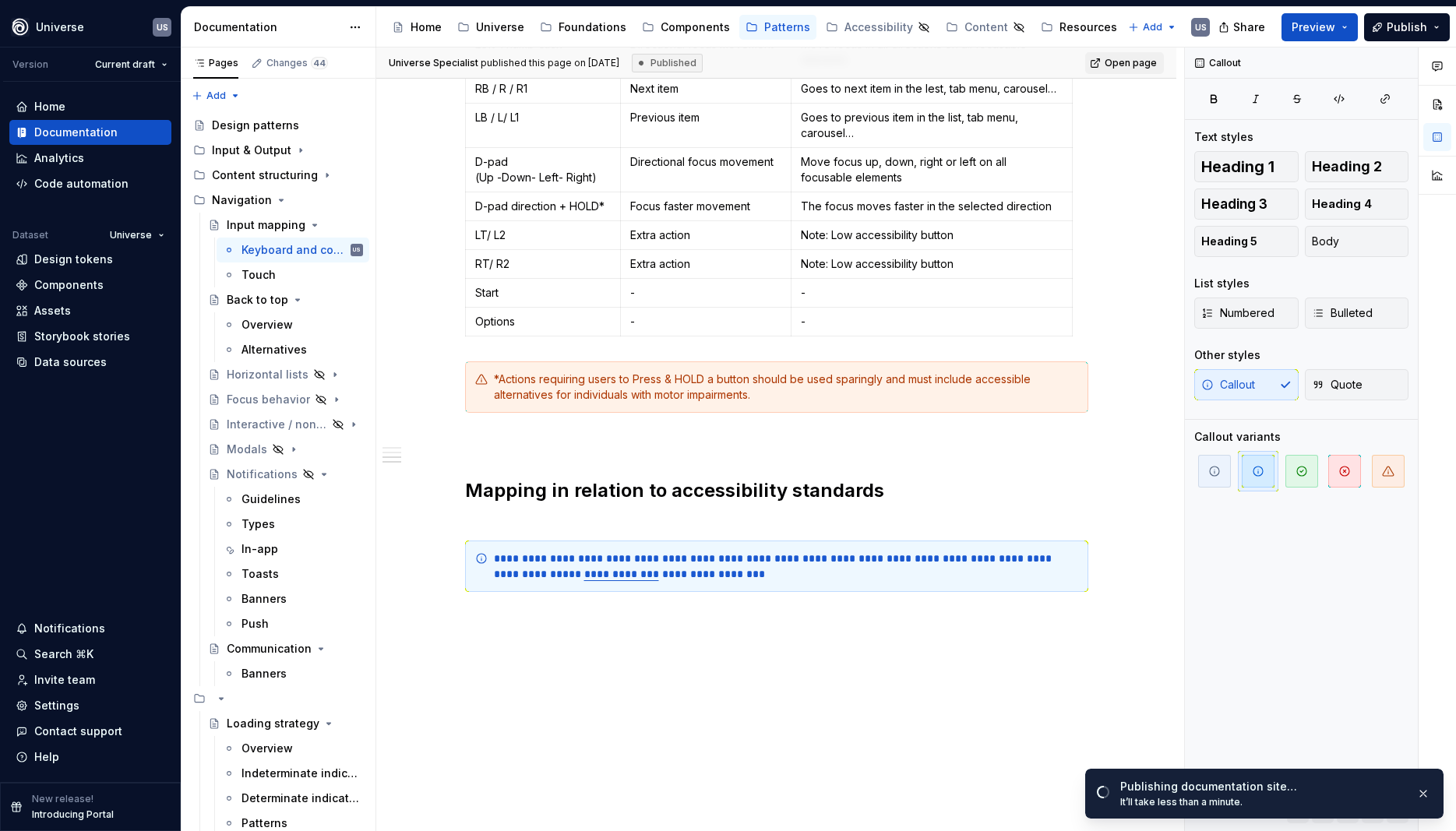
scroll to position [1192, 0]
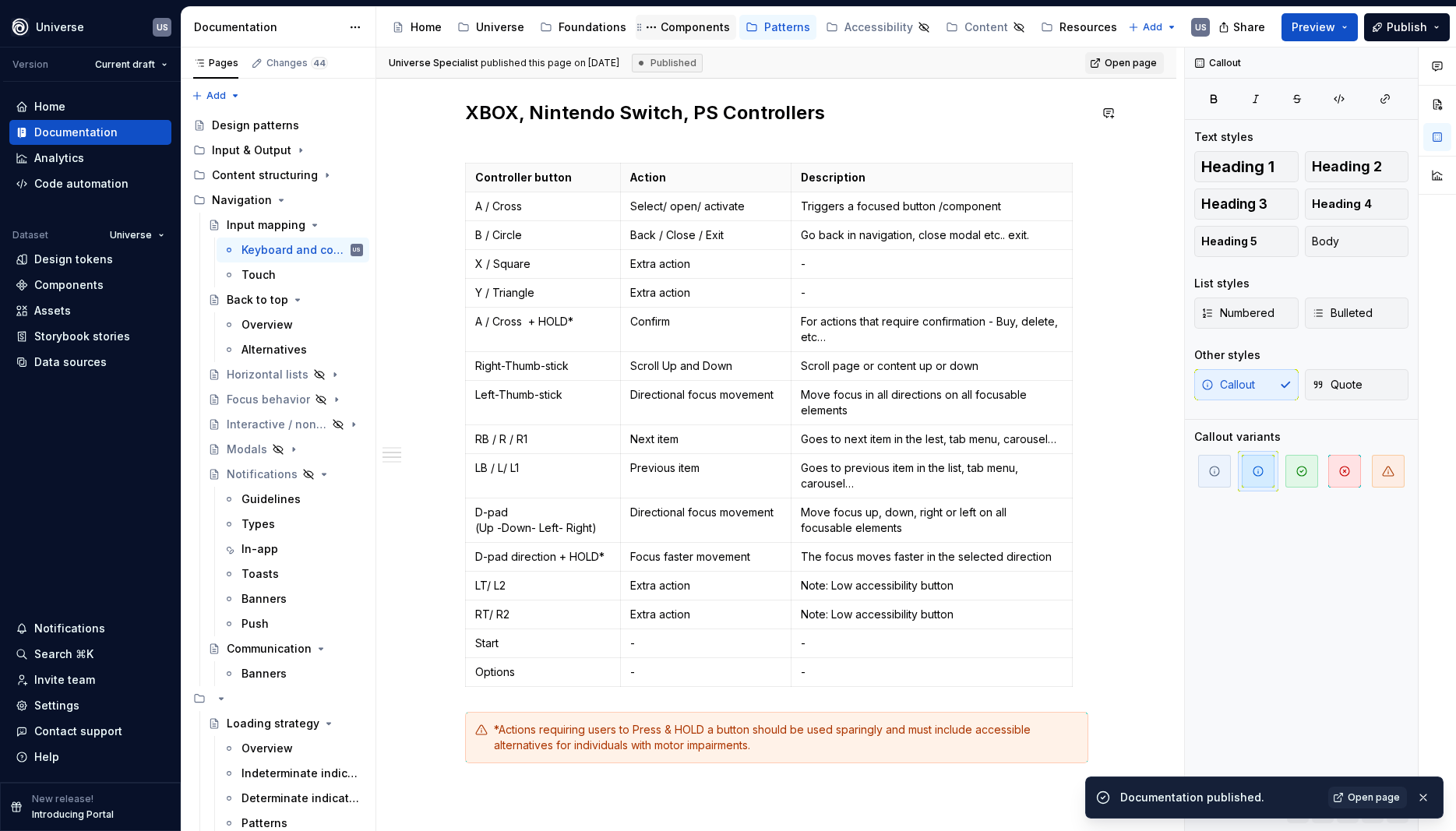
click at [678, 25] on div "Components" at bounding box center [696, 27] width 70 height 15
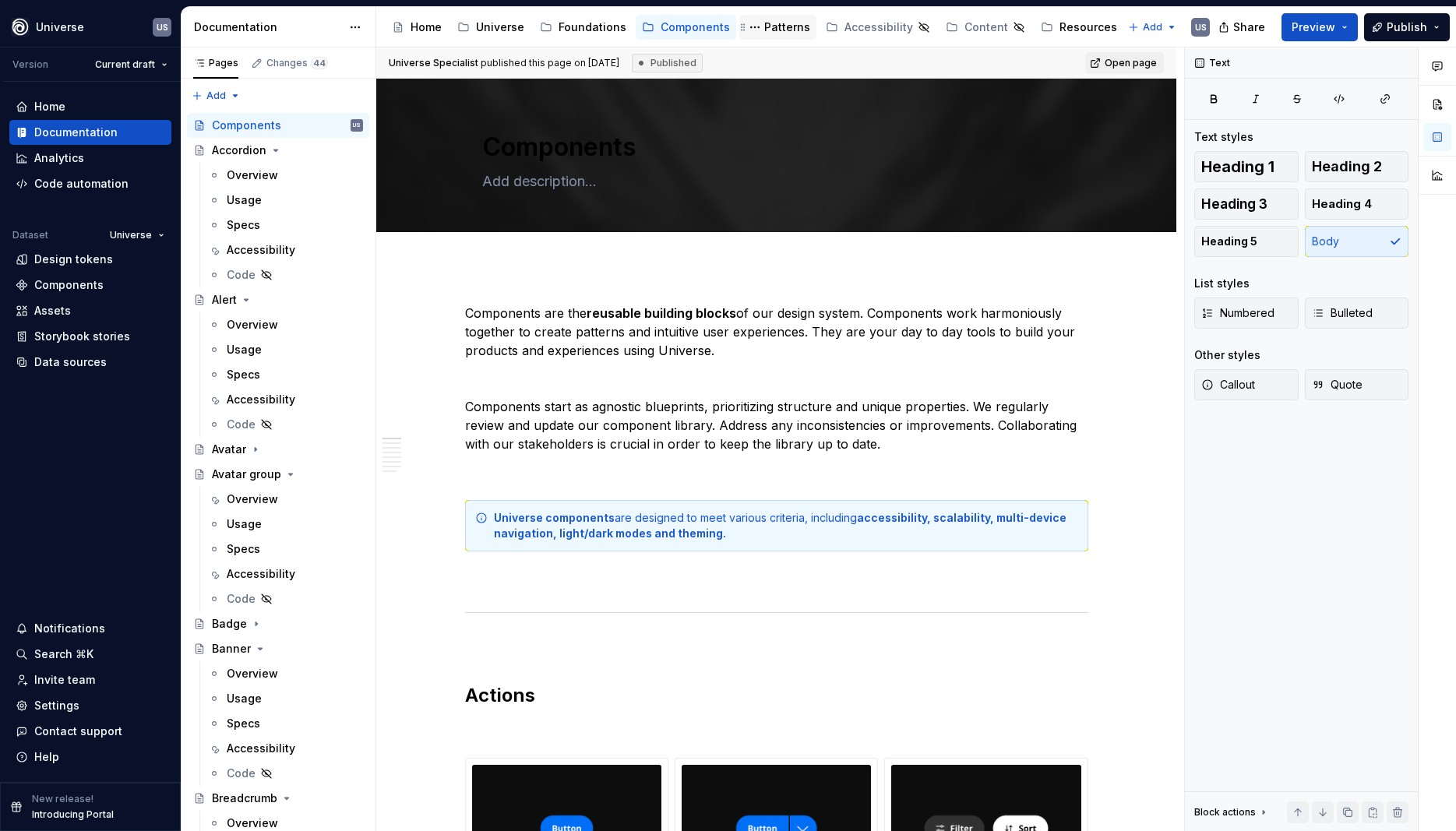
click at [765, 20] on div "Patterns" at bounding box center [788, 27] width 46 height 15
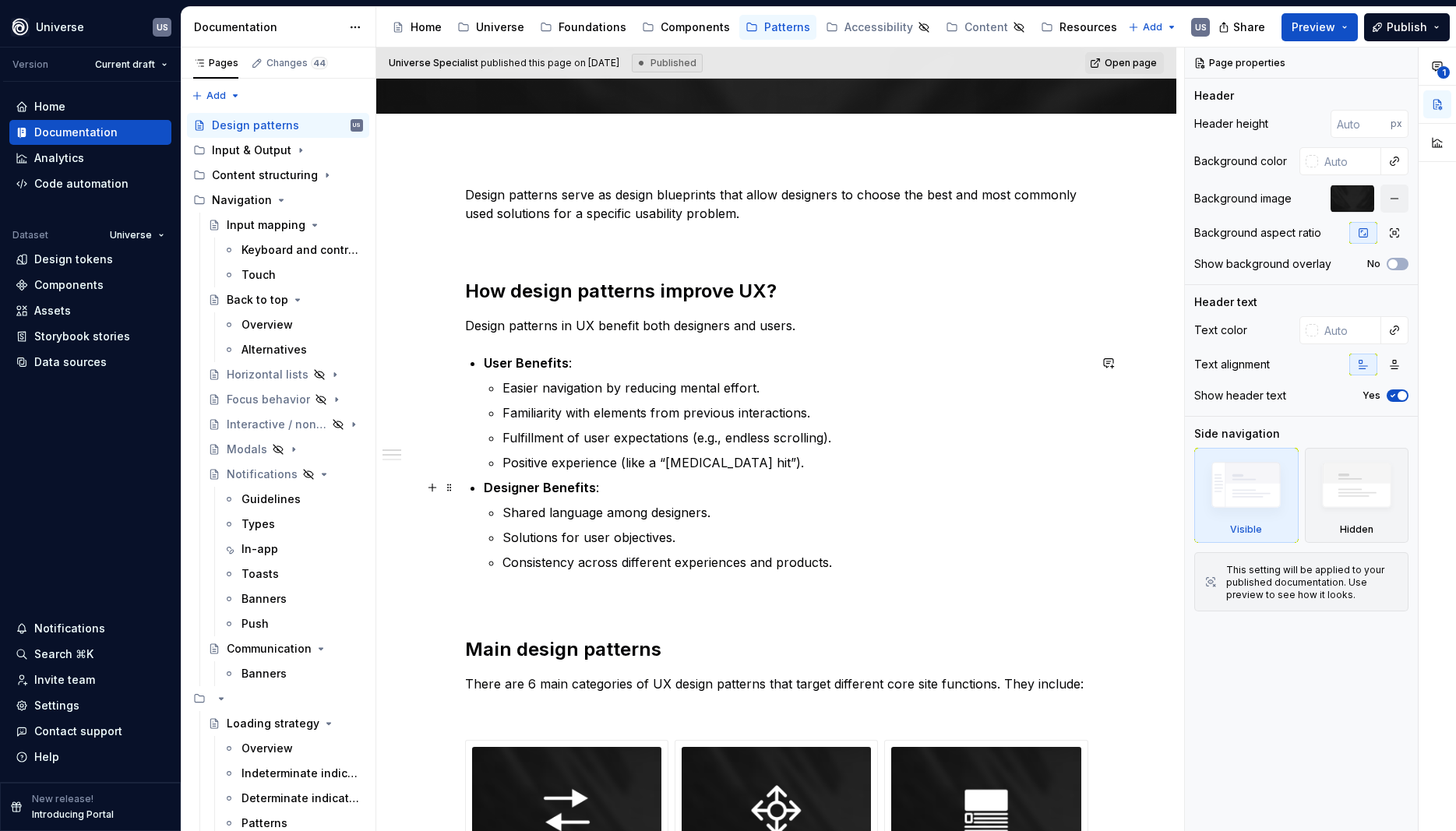
scroll to position [140, 0]
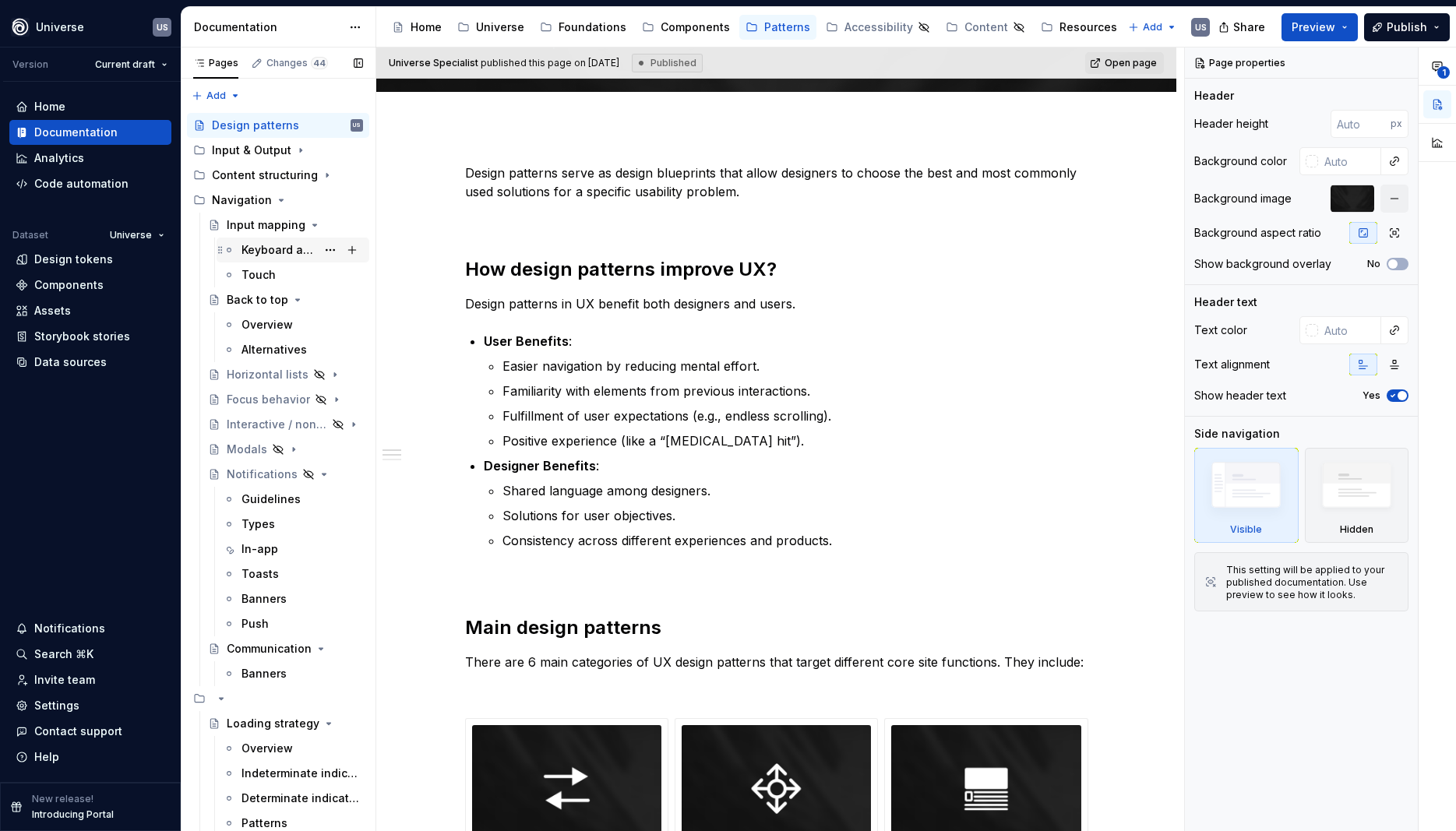
click at [259, 248] on div "Keyboard and controllers" at bounding box center [279, 250] width 75 height 15
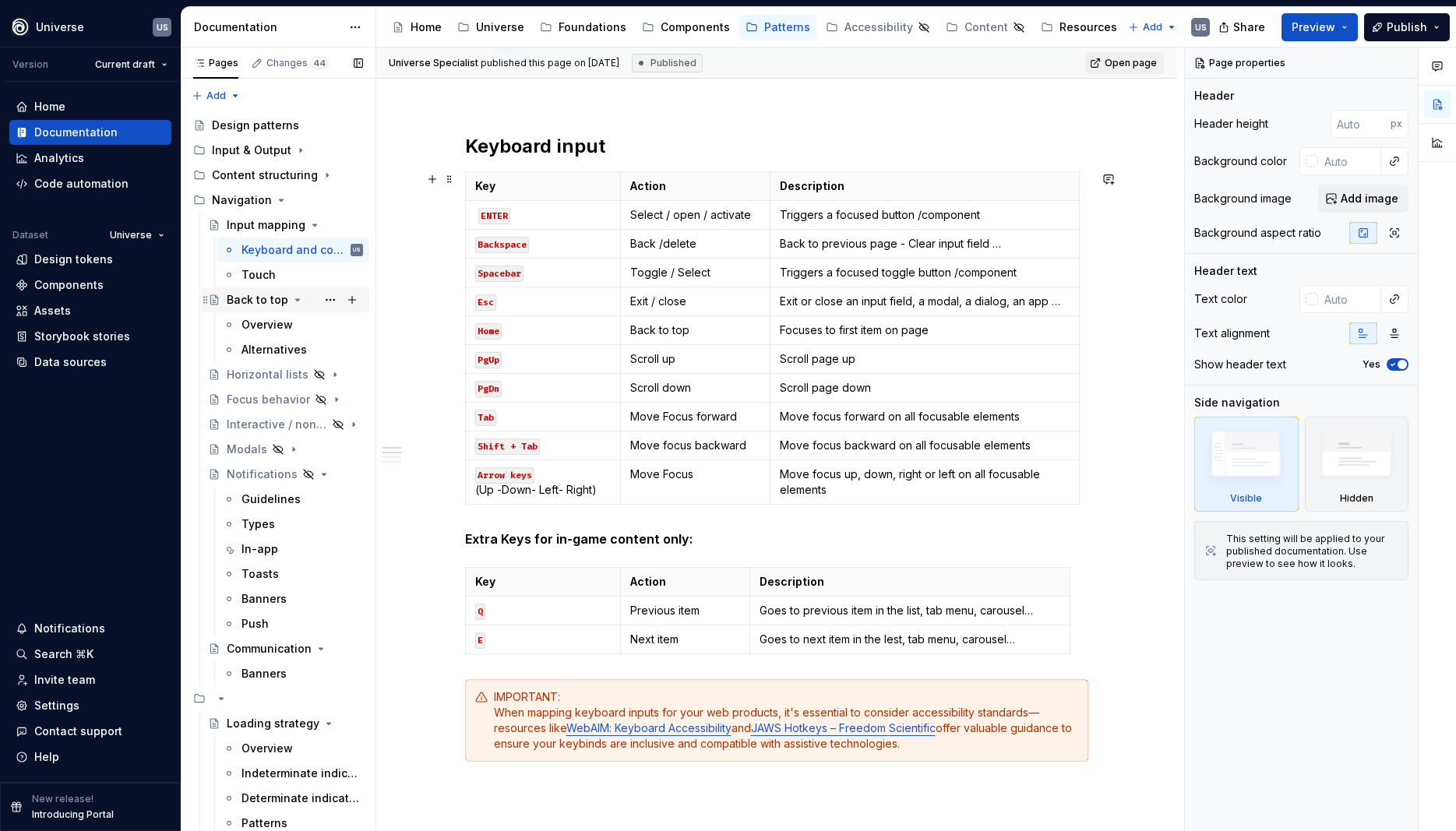
scroll to position [491, 0]
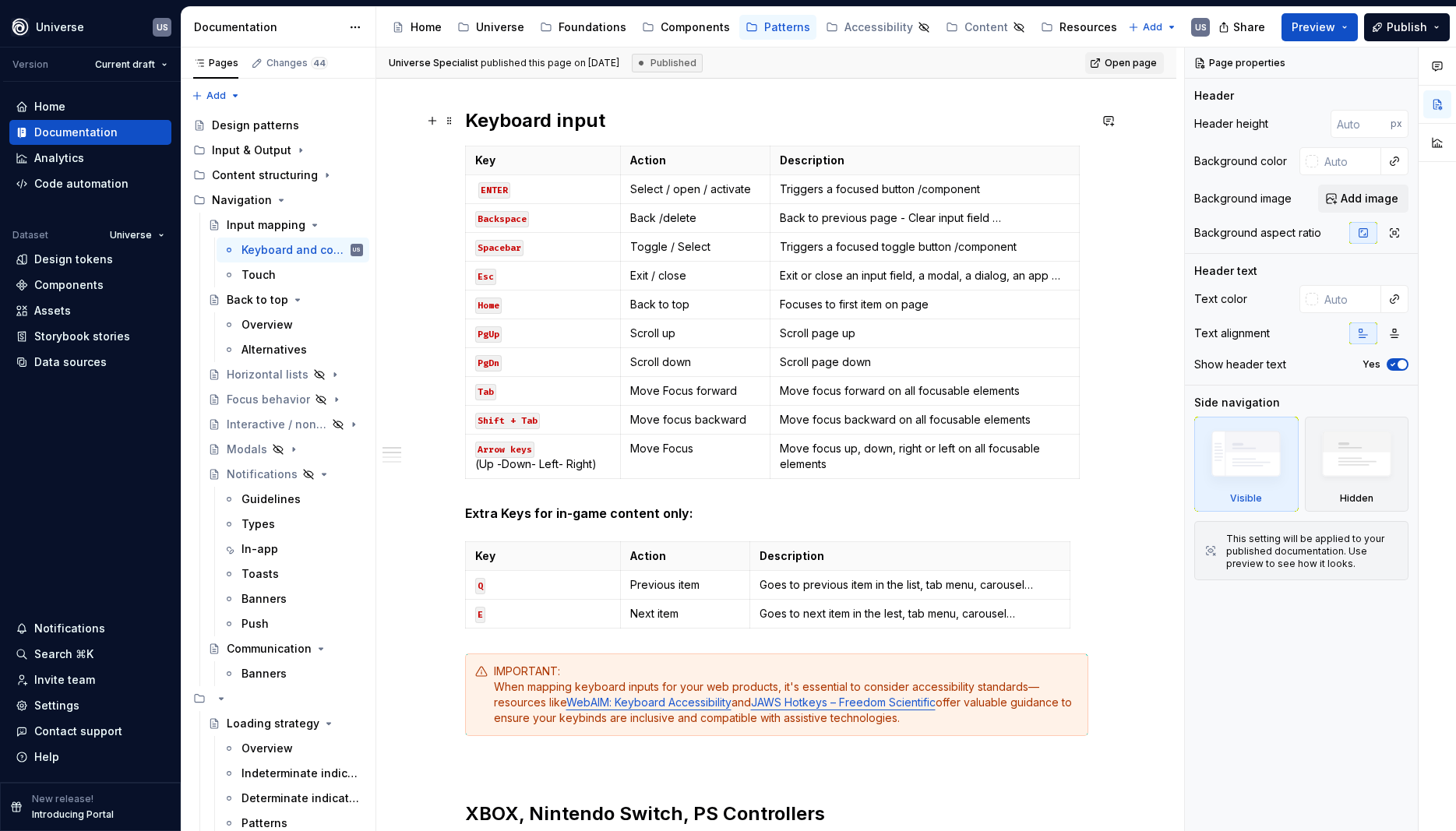
click at [628, 119] on h2 "Keyboard input" at bounding box center [776, 120] width 623 height 25
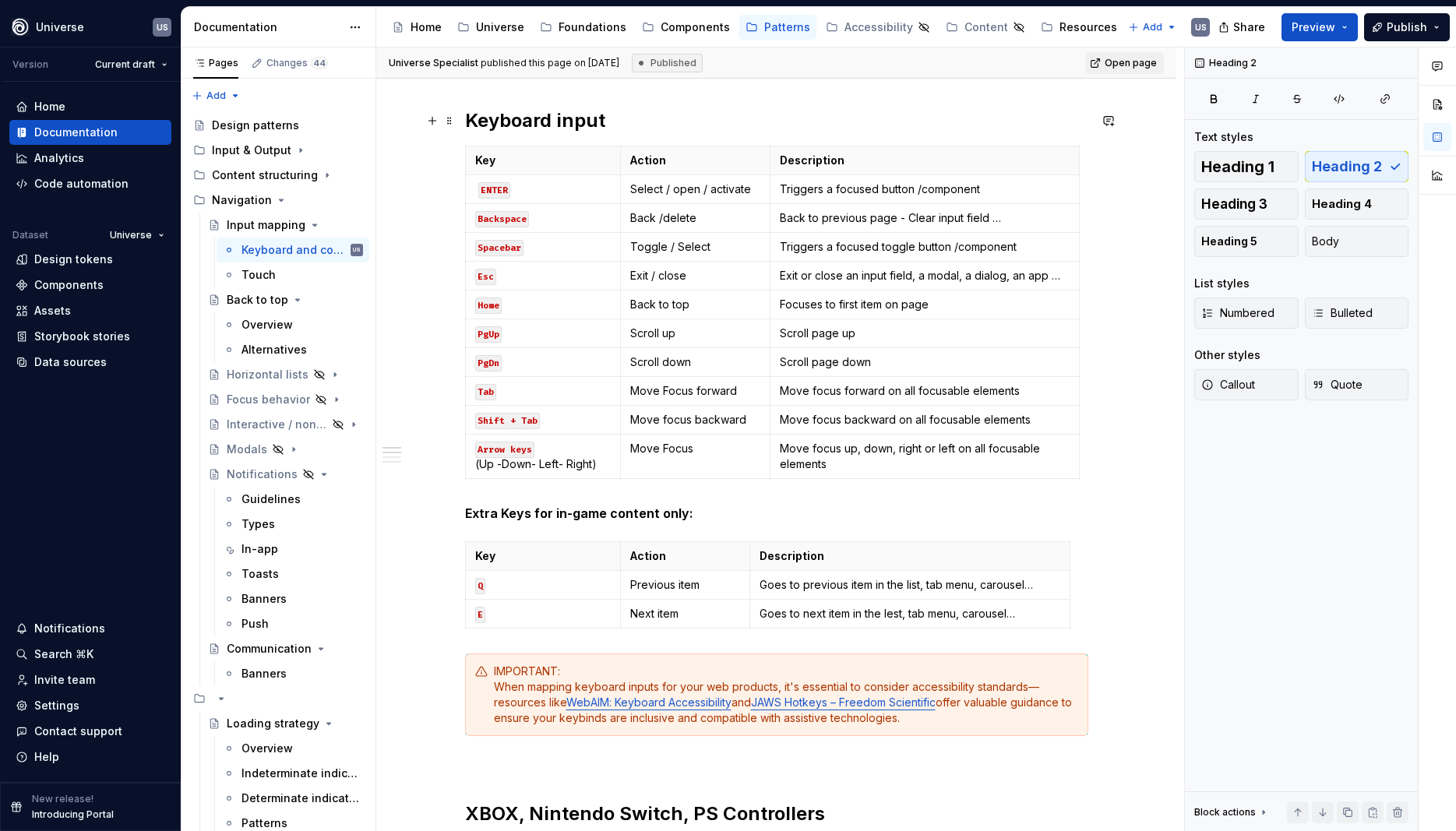
click at [628, 119] on h2 "Keyboard input" at bounding box center [776, 120] width 623 height 25
type textarea "*"
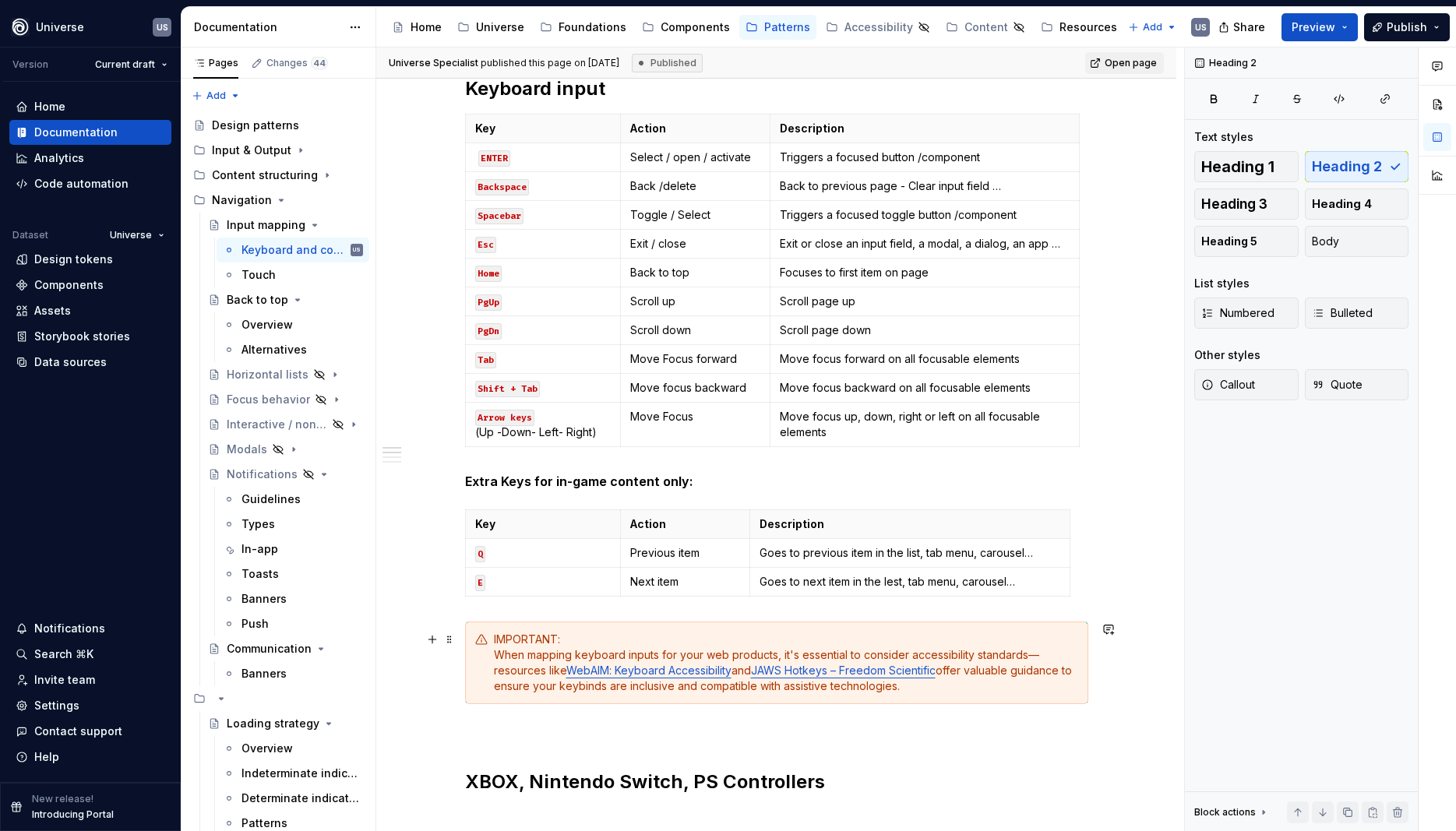
scroll to position [561, 0]
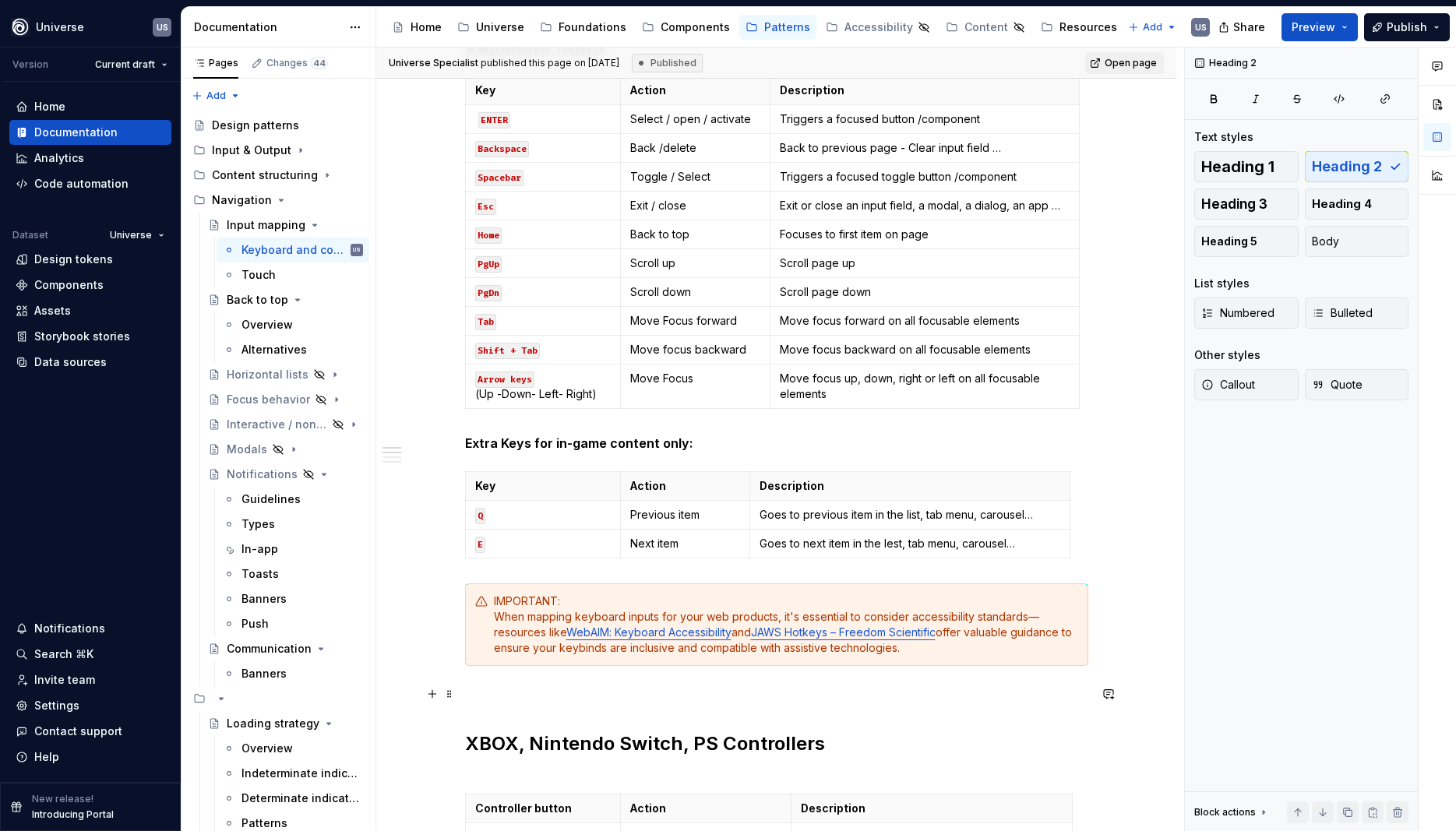
click at [526, 689] on p at bounding box center [776, 694] width 623 height 19
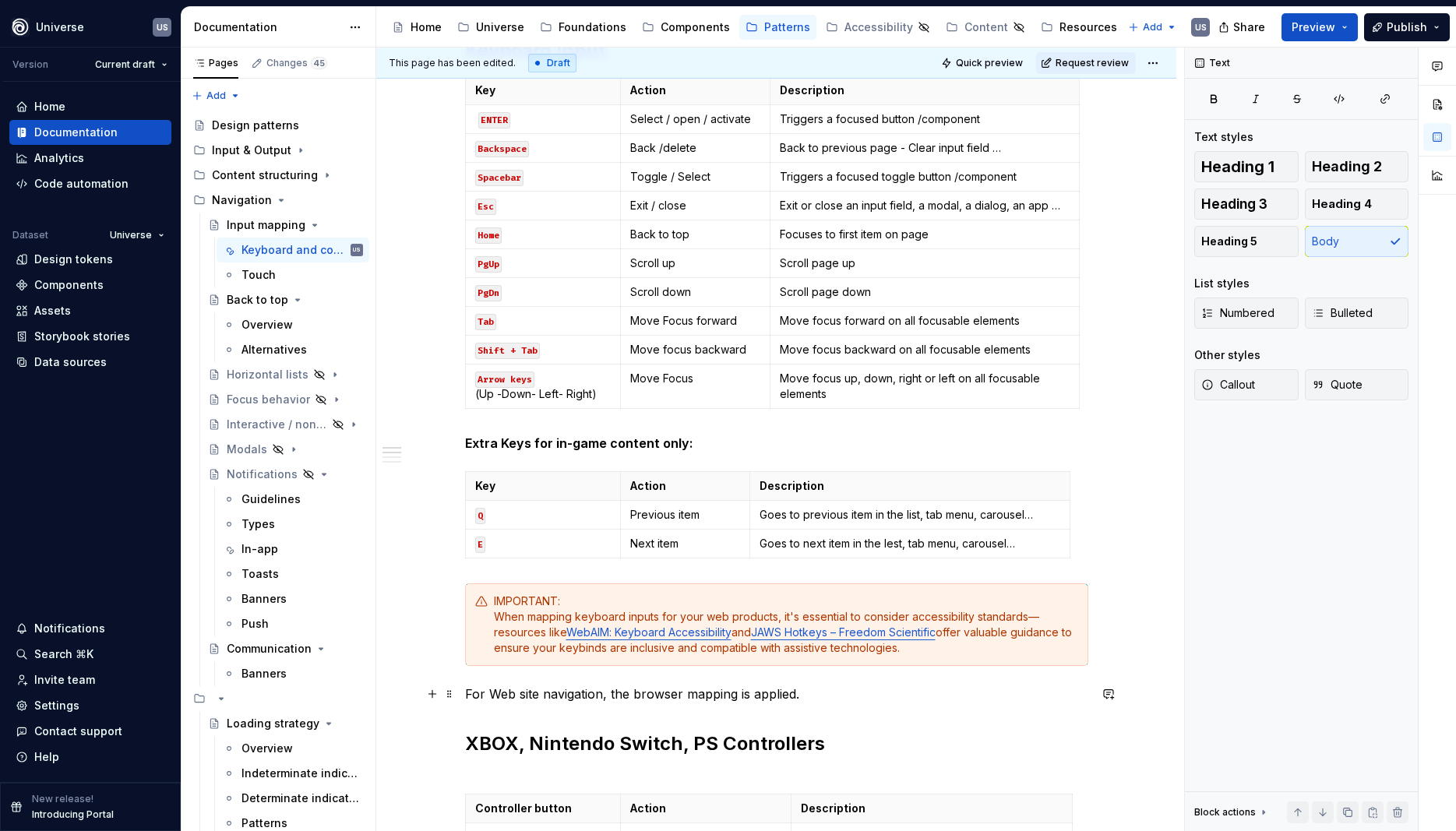
click at [595, 694] on p "For Web site navigation, the browser mapping is applied." at bounding box center [776, 694] width 623 height 19
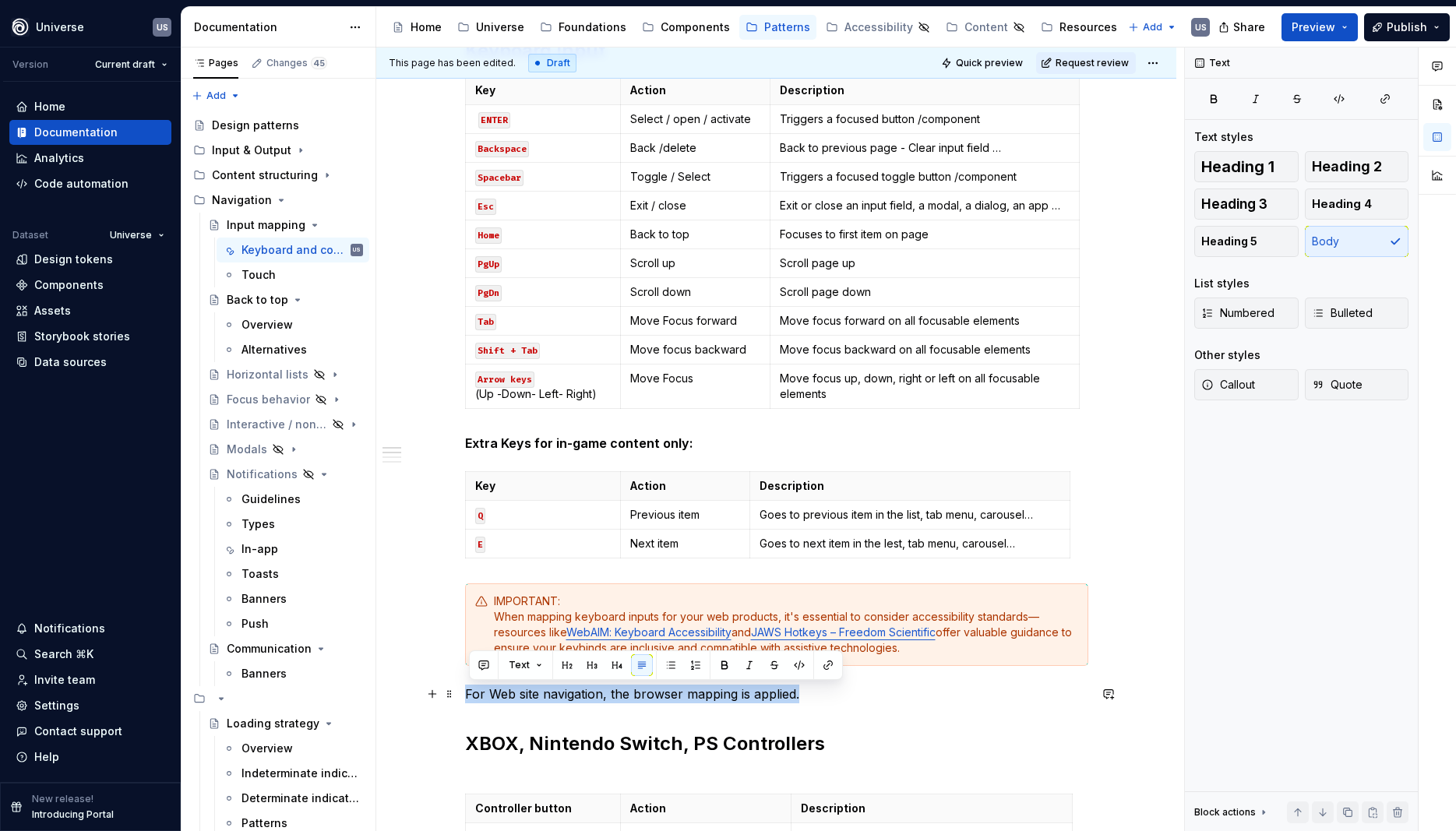
drag, startPoint x: 842, startPoint y: 698, endPoint x: 465, endPoint y: 695, distance: 377.0
click at [465, 695] on div "Whether you're building a game, an app, or a custom tool, mapping keys to UI ac…" at bounding box center [776, 794] width 800 height 2170
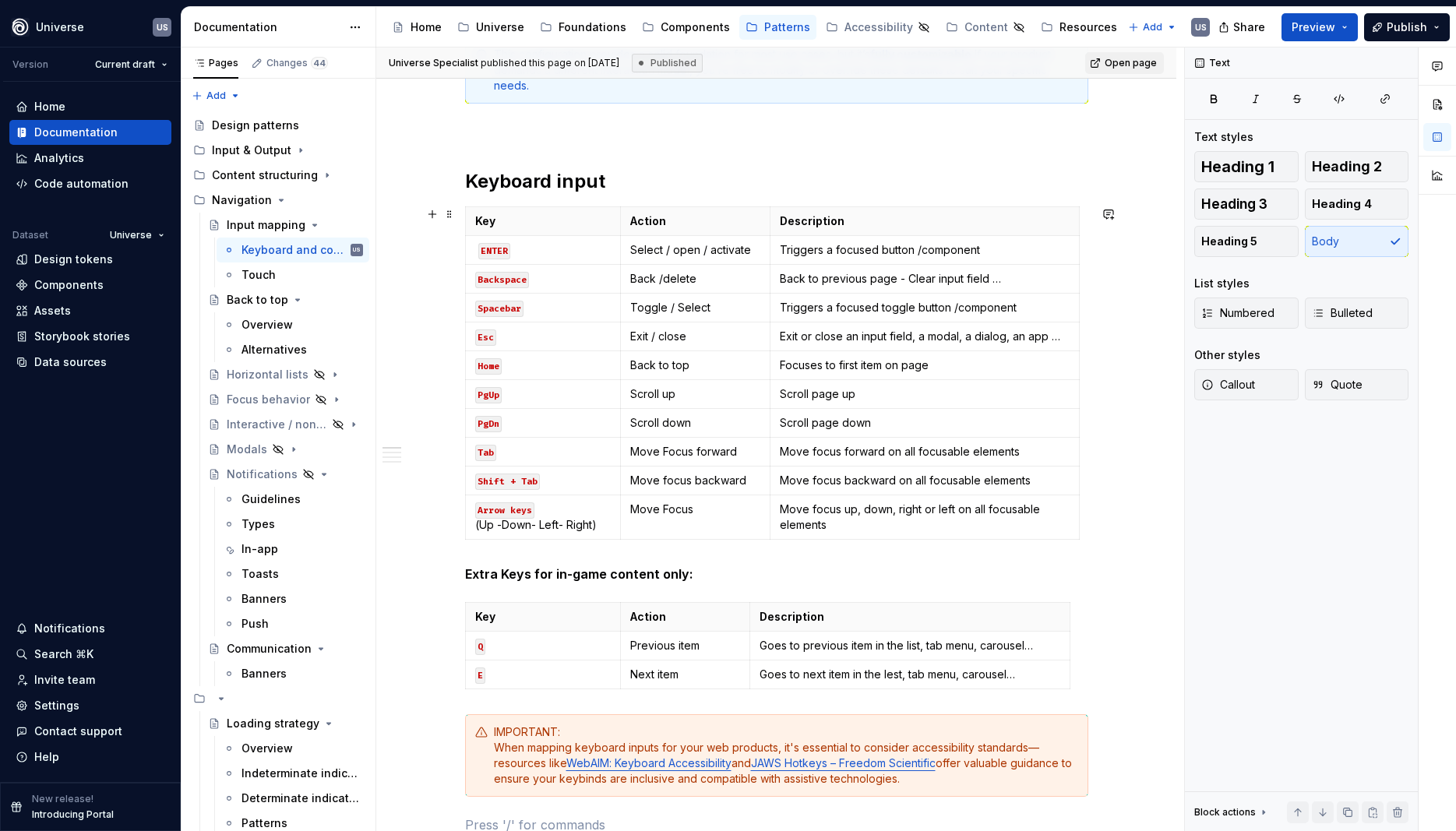
scroll to position [421, 0]
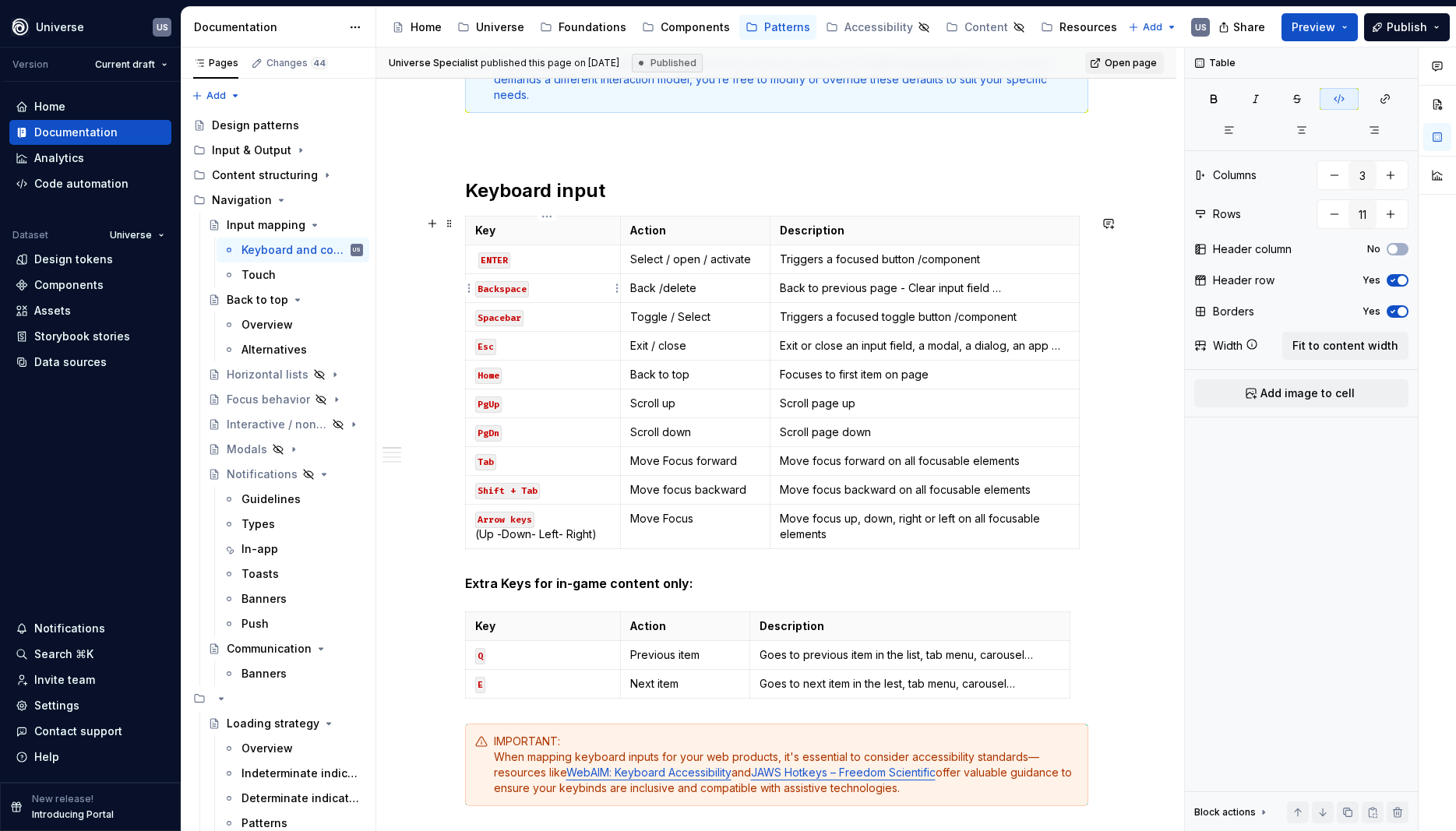
click at [555, 287] on p "Backspace" at bounding box center [543, 288] width 136 height 15
click at [982, 297] on td "Back to previous page - Clear input field …" at bounding box center [924, 288] width 309 height 29
click at [1007, 288] on p "Back to previous page - Clear input field …" at bounding box center [924, 288] width 289 height 15
drag, startPoint x: 907, startPoint y: 287, endPoint x: 880, endPoint y: 289, distance: 27.1
click at [880, 289] on p "Back to previous page - Clear input field …" at bounding box center [924, 288] width 289 height 15
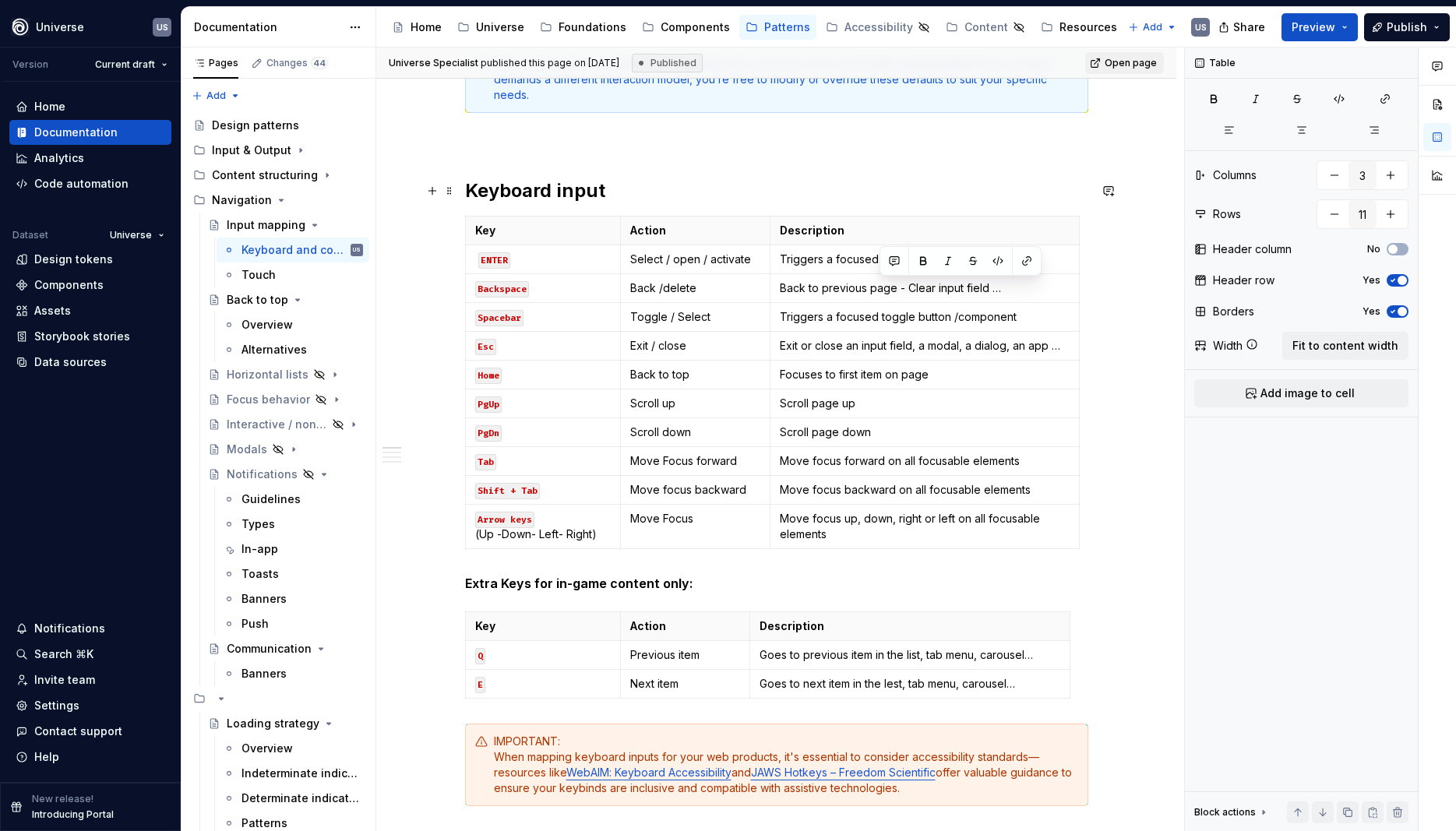
click at [681, 190] on h2 "Keyboard input" at bounding box center [776, 191] width 623 height 25
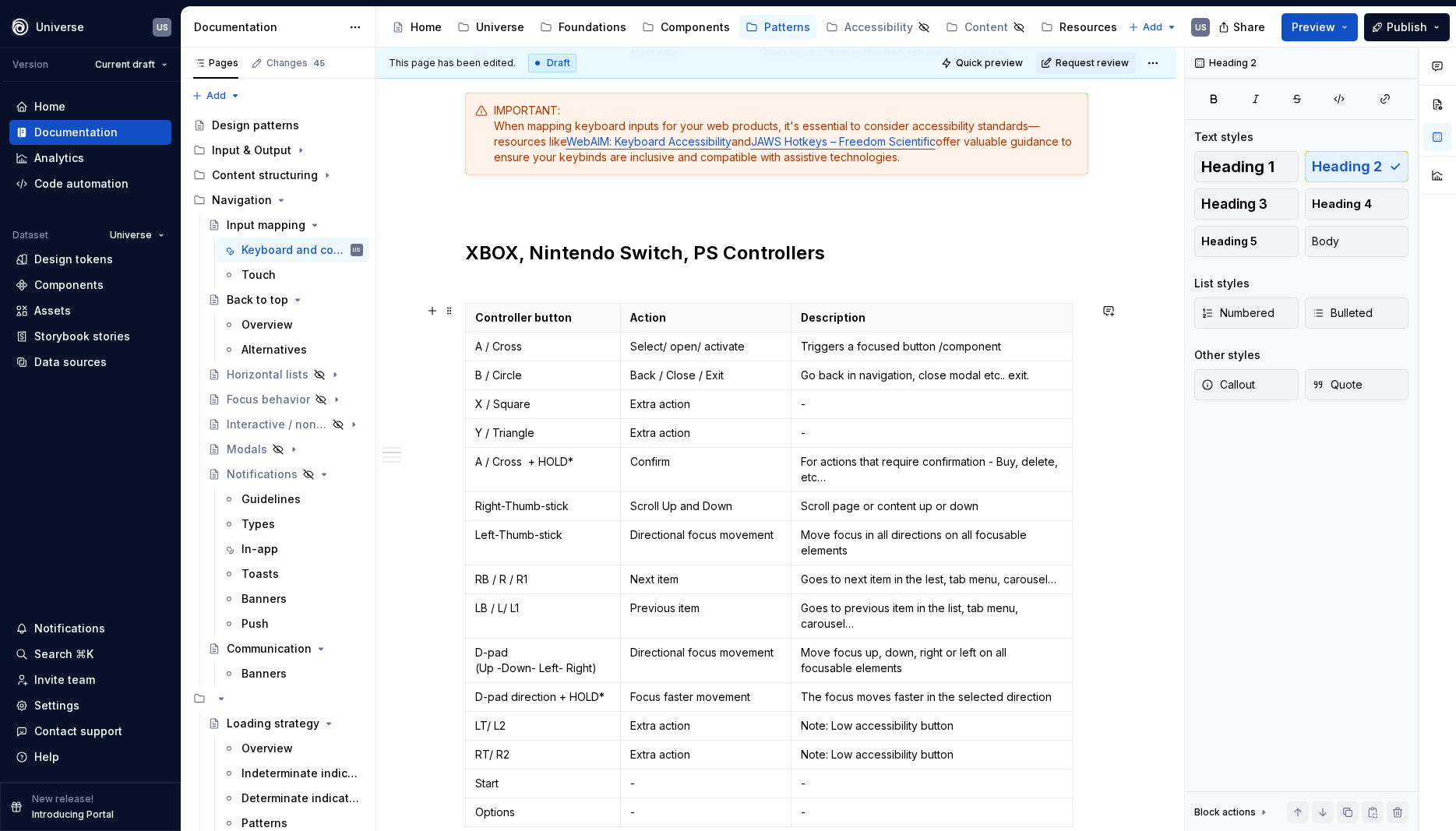
scroll to position [631, 0]
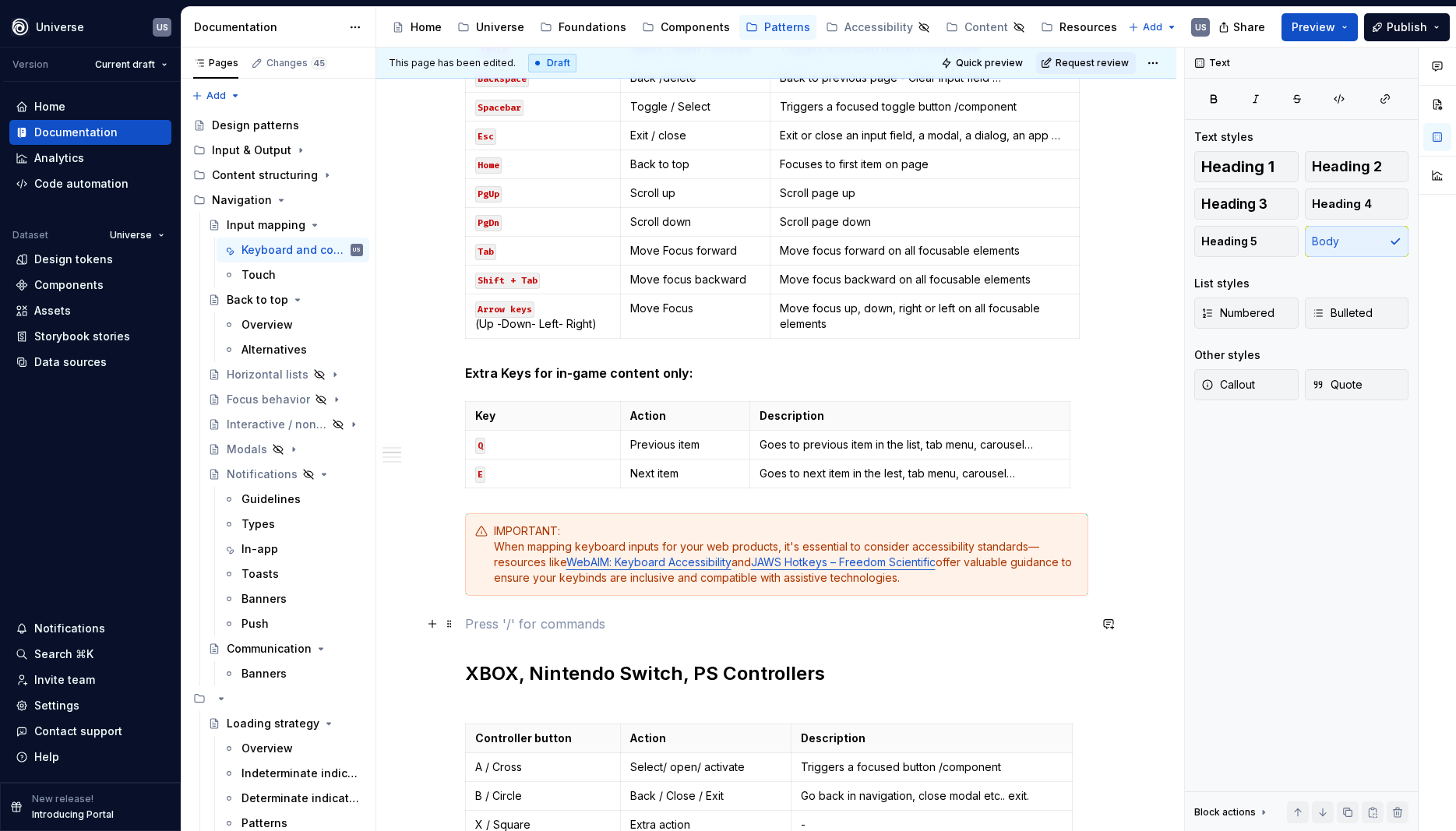
click at [514, 629] on p at bounding box center [776, 624] width 623 height 19
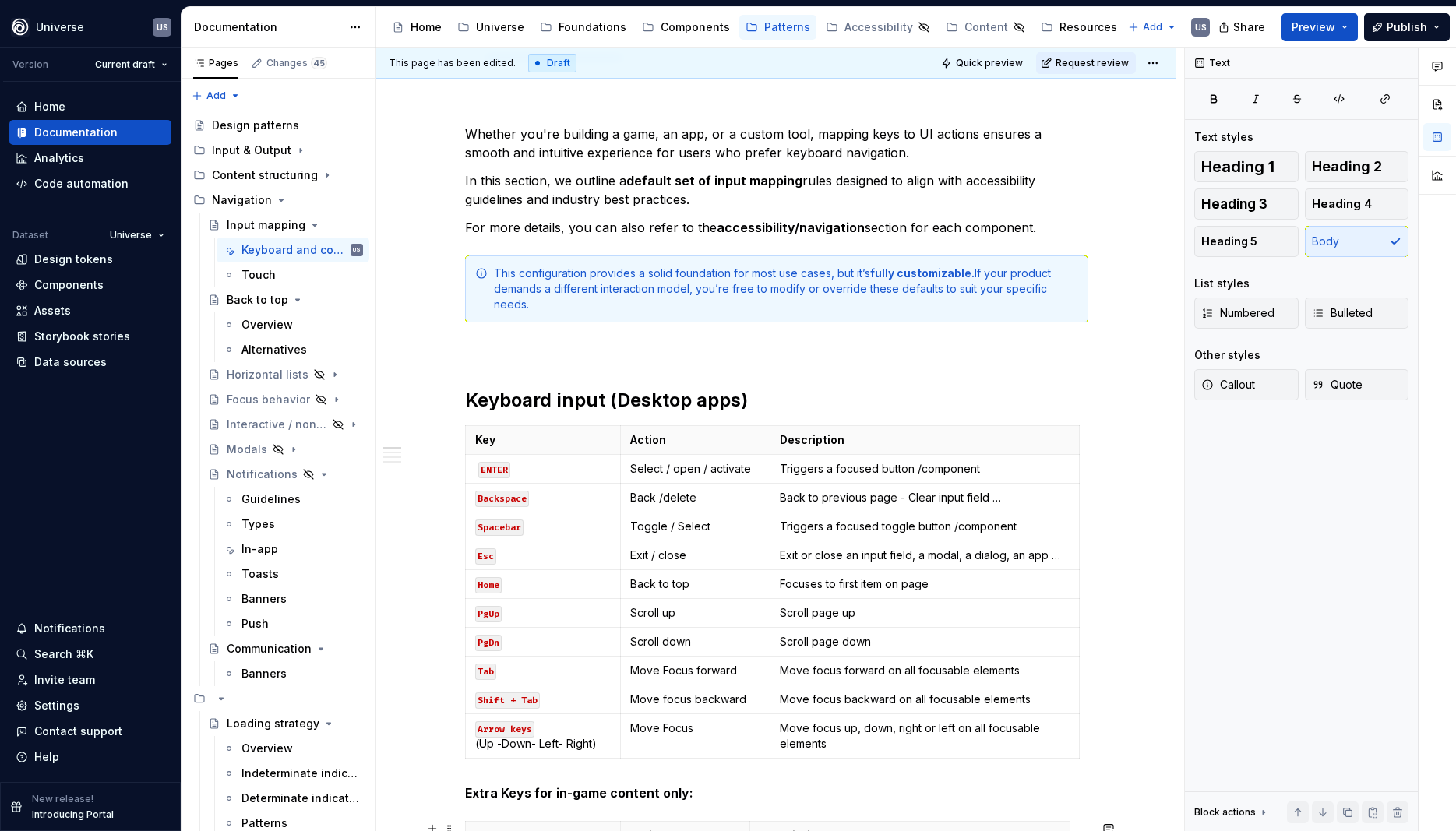
scroll to position [210, 0]
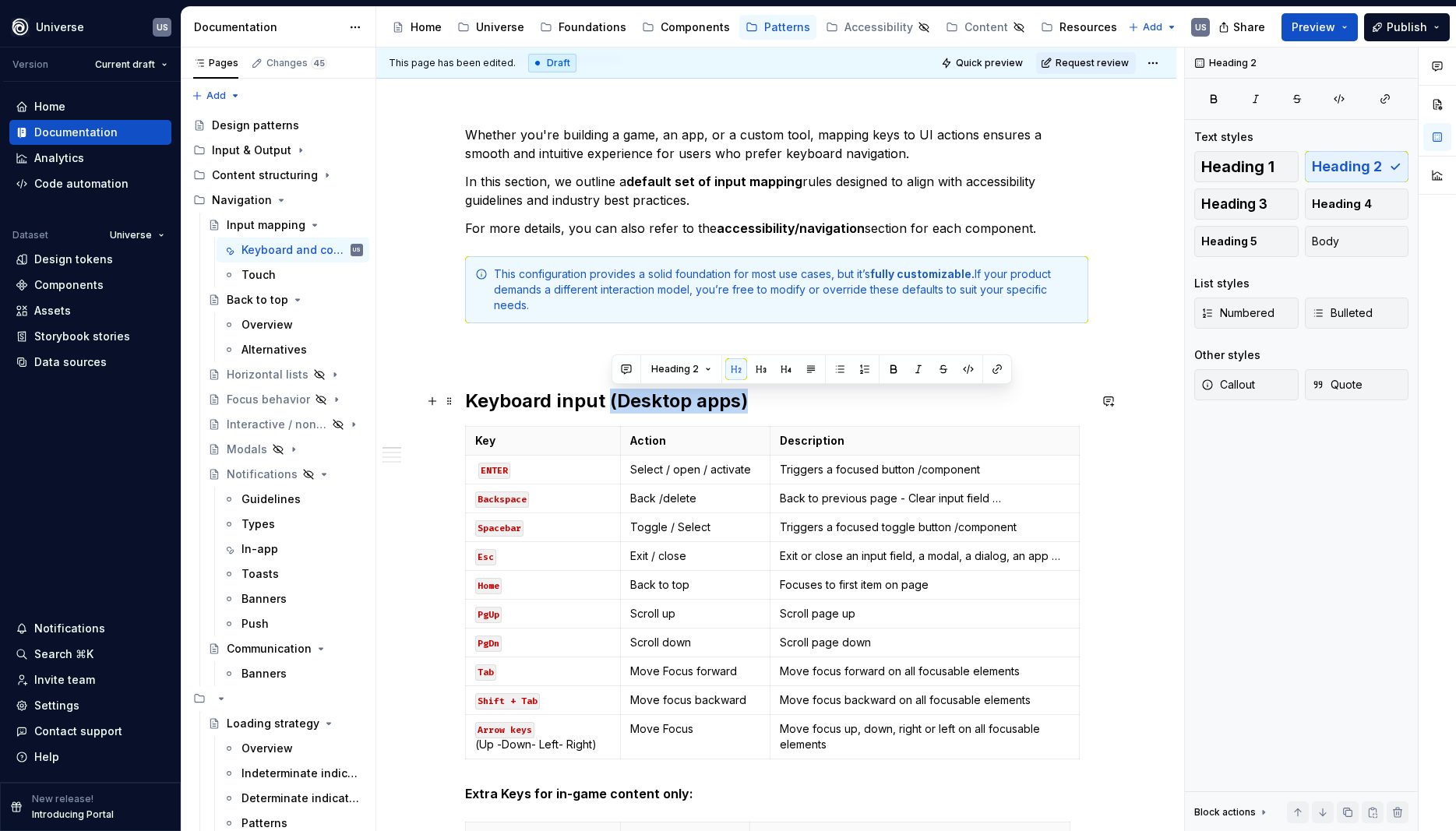
drag, startPoint x: 613, startPoint y: 395, endPoint x: 810, endPoint y: 402, distance: 197.1
click at [810, 402] on h2 "Keyboard input (Desktop apps)" at bounding box center [776, 401] width 623 height 25
click at [614, 404] on h2 "Keyboard input (Desktop apps)" at bounding box center [776, 401] width 623 height 25
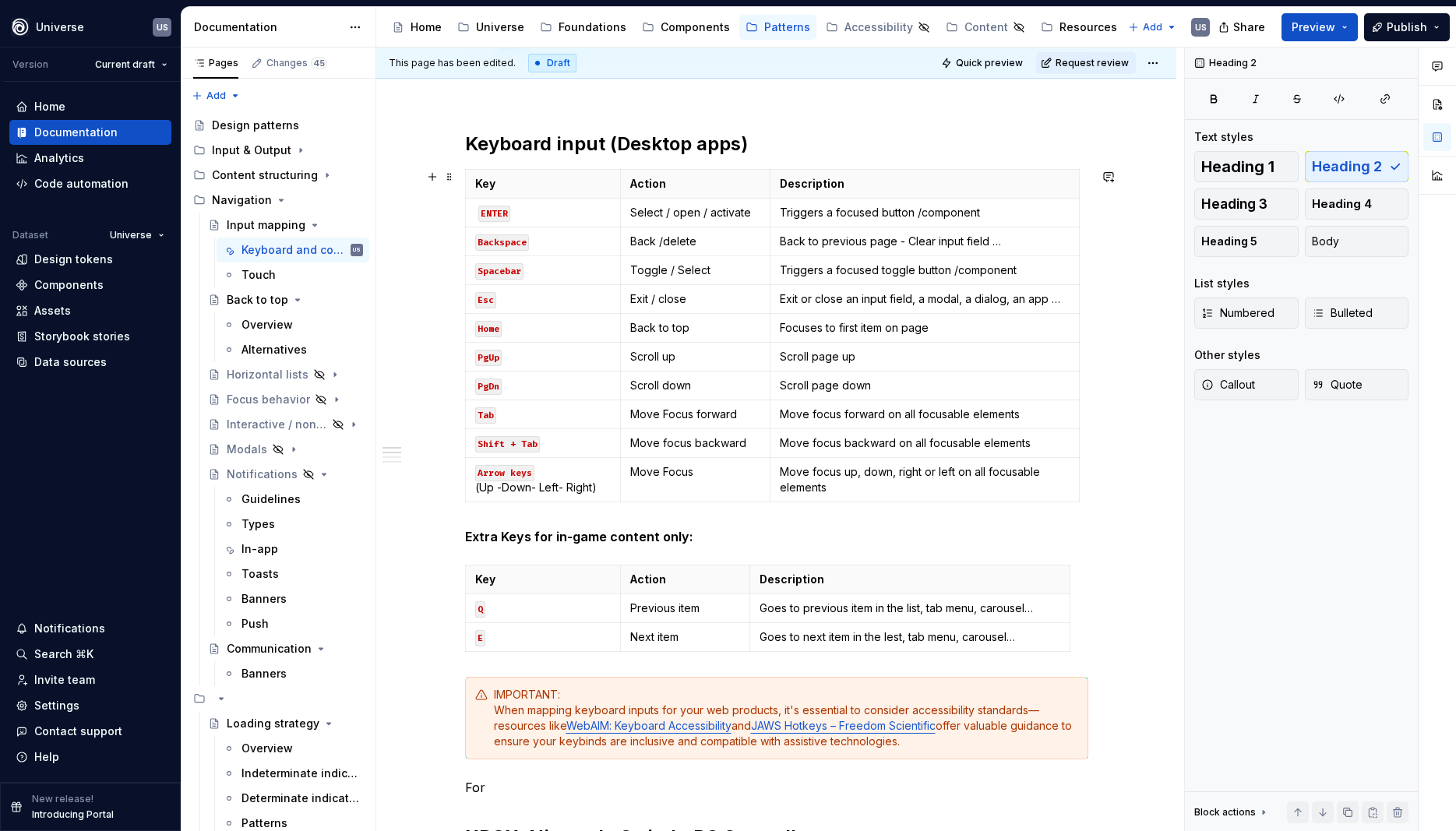
scroll to position [491, 0]
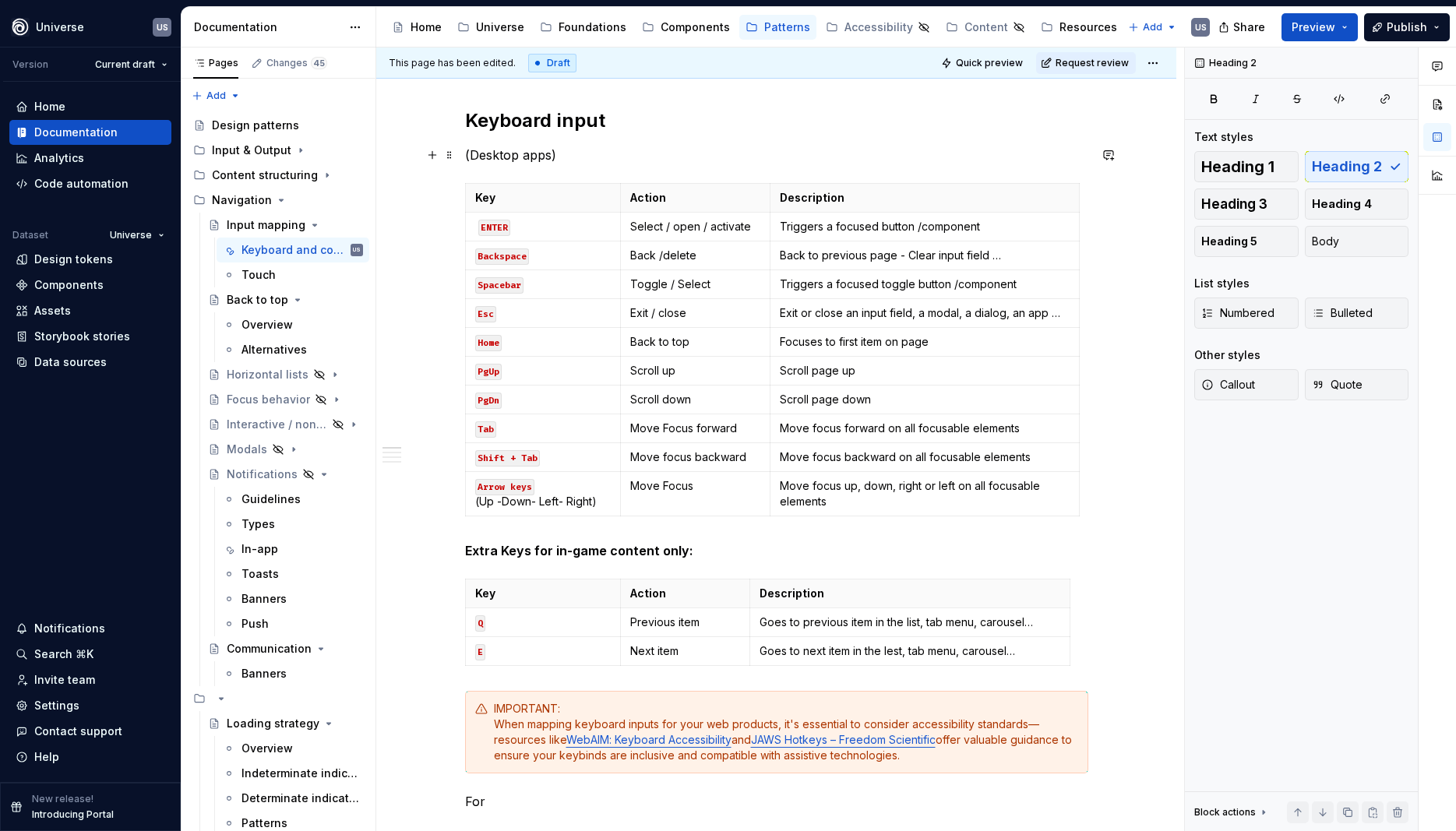
click at [583, 152] on p "(Desktop apps)" at bounding box center [776, 155] width 623 height 19
click at [476, 153] on p "(Desktop apps" at bounding box center [776, 155] width 623 height 19
drag, startPoint x: 575, startPoint y: 153, endPoint x: 455, endPoint y: 154, distance: 120.0
click at [465, 154] on div "Whether you're building a game, an app, or a custom tool, mapping keys to UI ac…" at bounding box center [776, 777] width 623 height 1921
click at [615, 121] on button "button" at bounding box center [619, 127] width 22 height 22
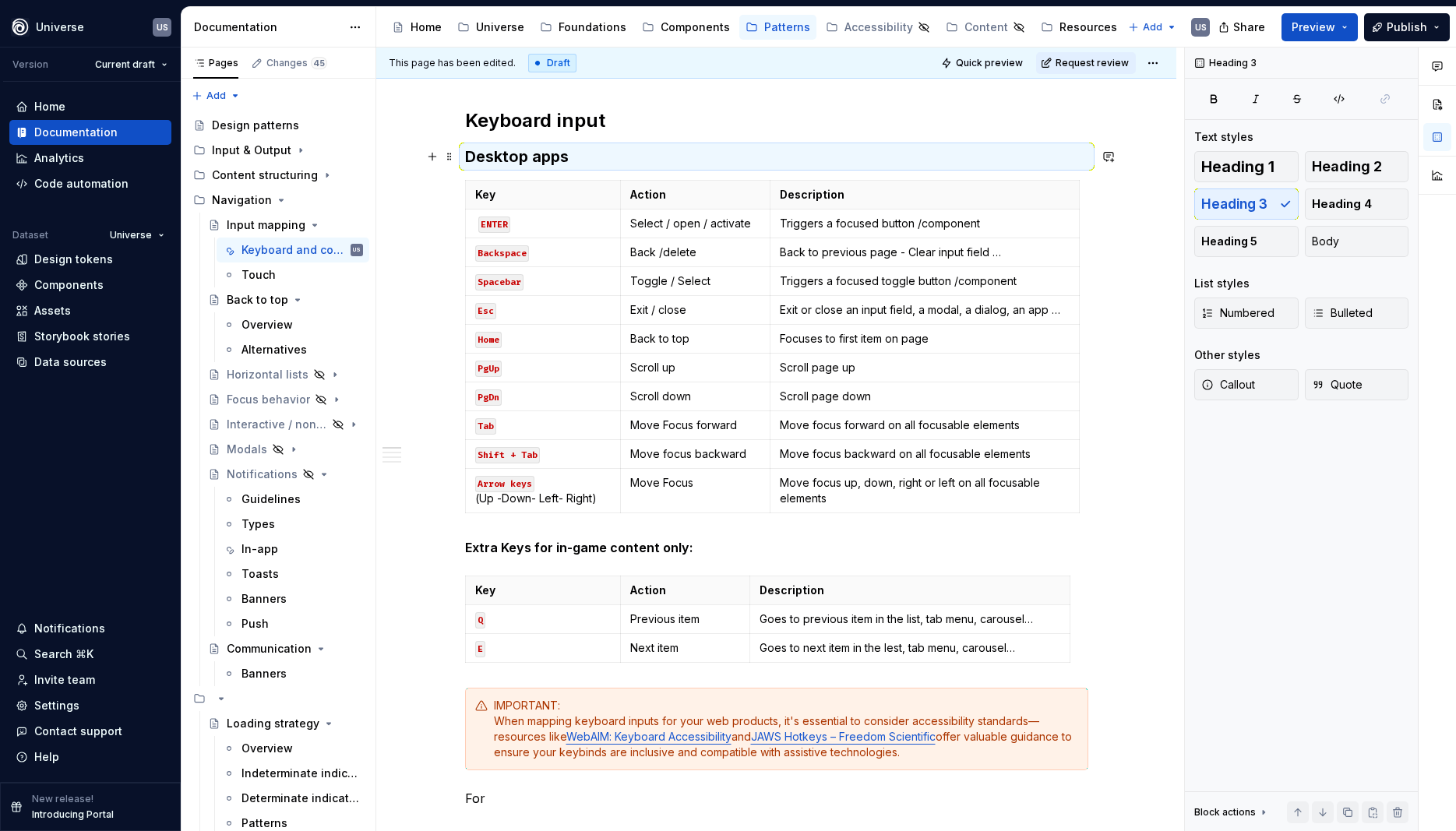
click at [580, 159] on h3 "Desktop apps" at bounding box center [776, 157] width 623 height 22
click at [560, 153] on h3 "Desktop apps" at bounding box center [776, 157] width 623 height 22
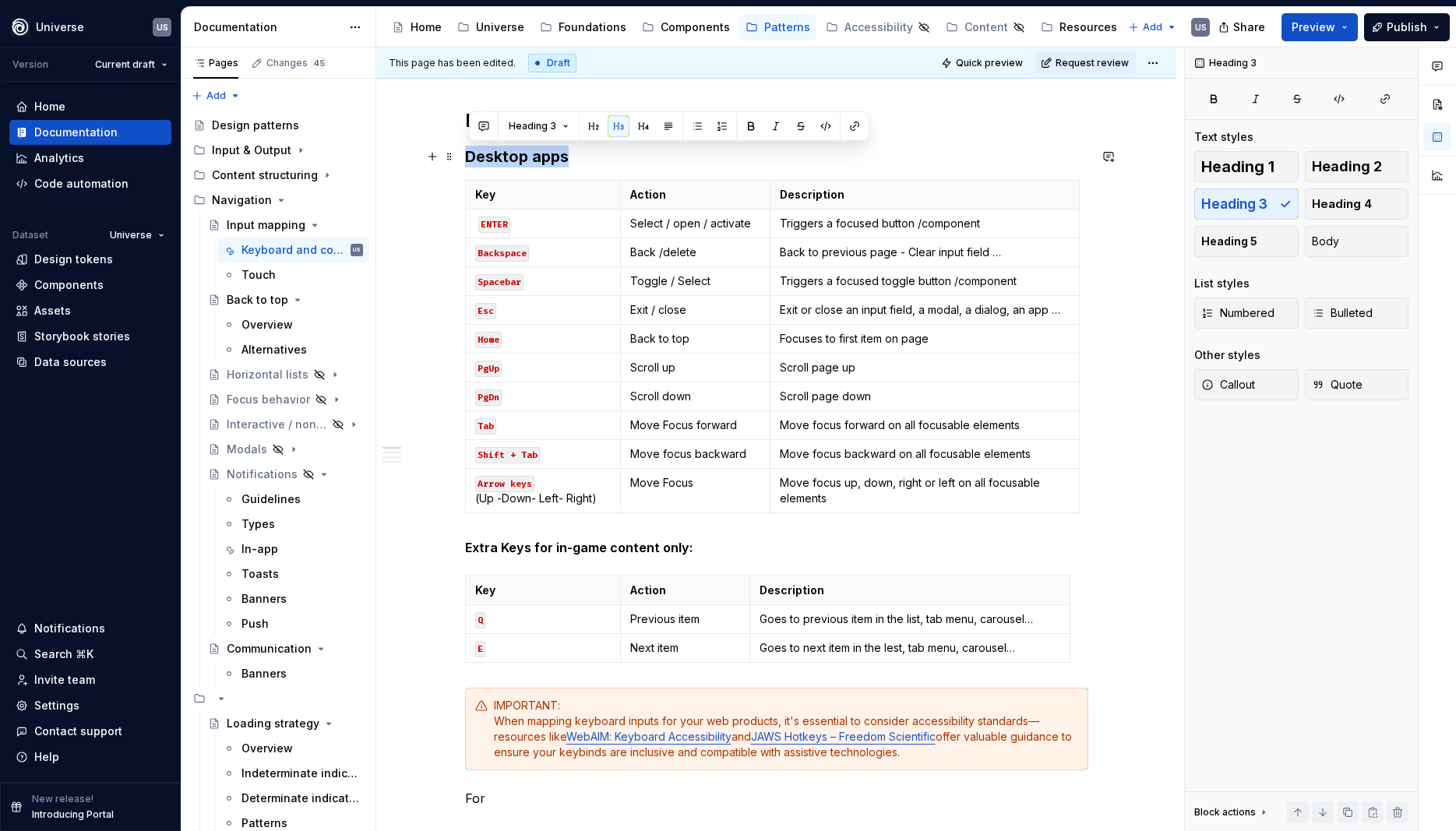
drag, startPoint x: 589, startPoint y: 162, endPoint x: 566, endPoint y: 149, distance: 26.4
click at [465, 164] on div "Whether you're building a game, an app, or a custom tool, mapping keys to UI ac…" at bounding box center [776, 776] width 623 height 1917
click at [641, 130] on button "button" at bounding box center [644, 127] width 22 height 22
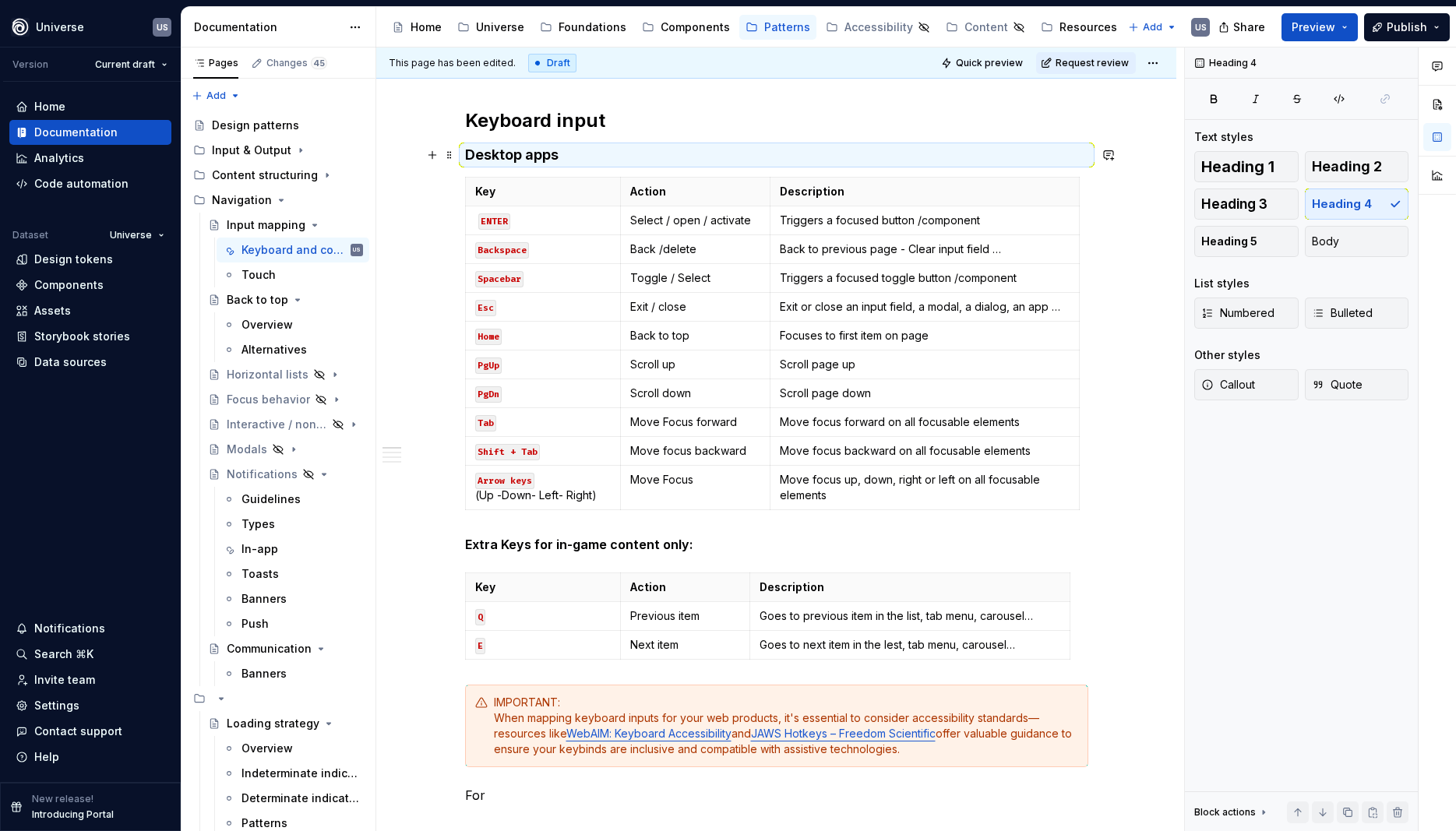
click at [572, 147] on h4 "Desktop apps" at bounding box center [776, 155] width 623 height 19
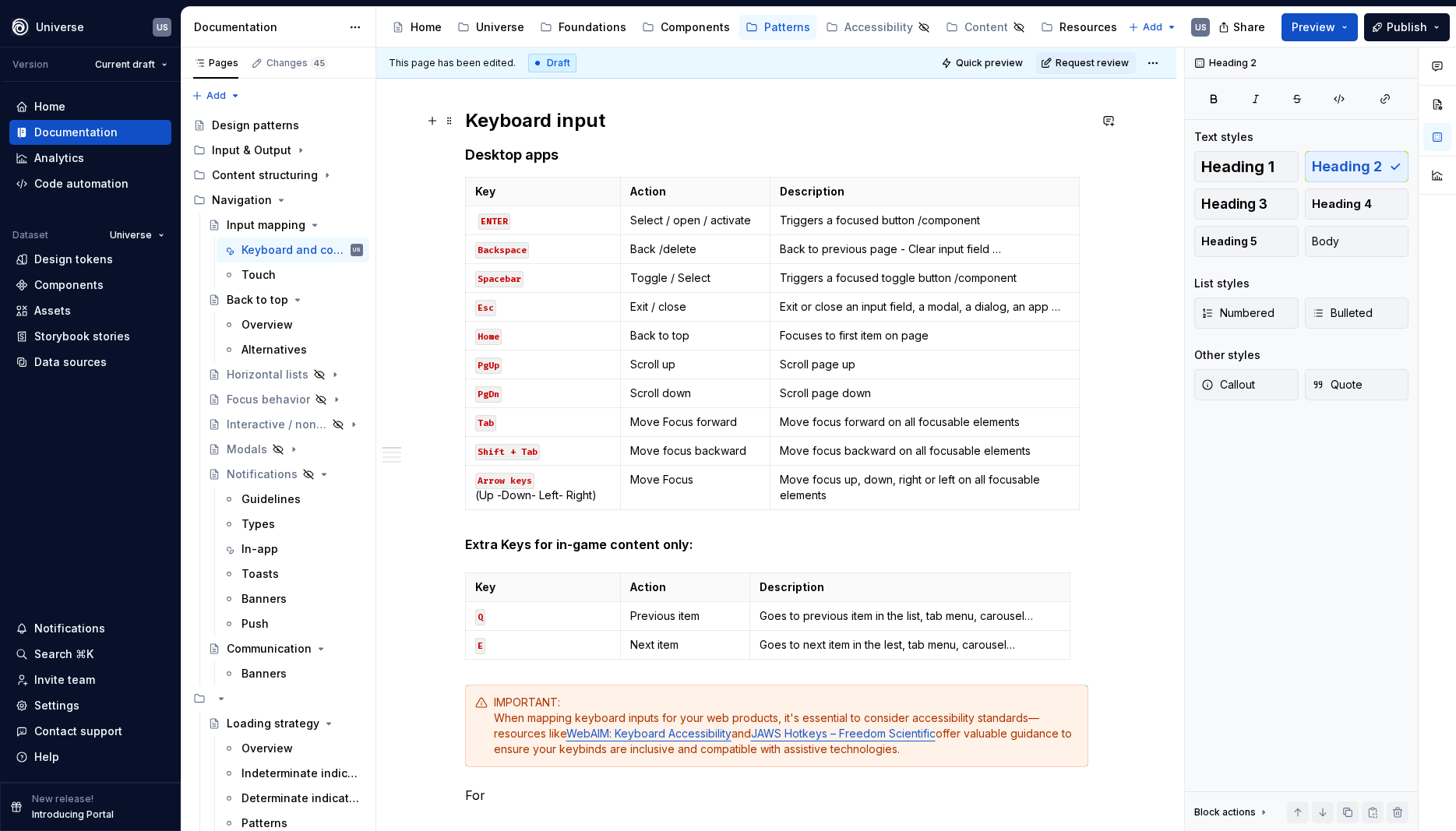
click at [663, 126] on h2 "Keyboard input" at bounding box center [776, 120] width 623 height 25
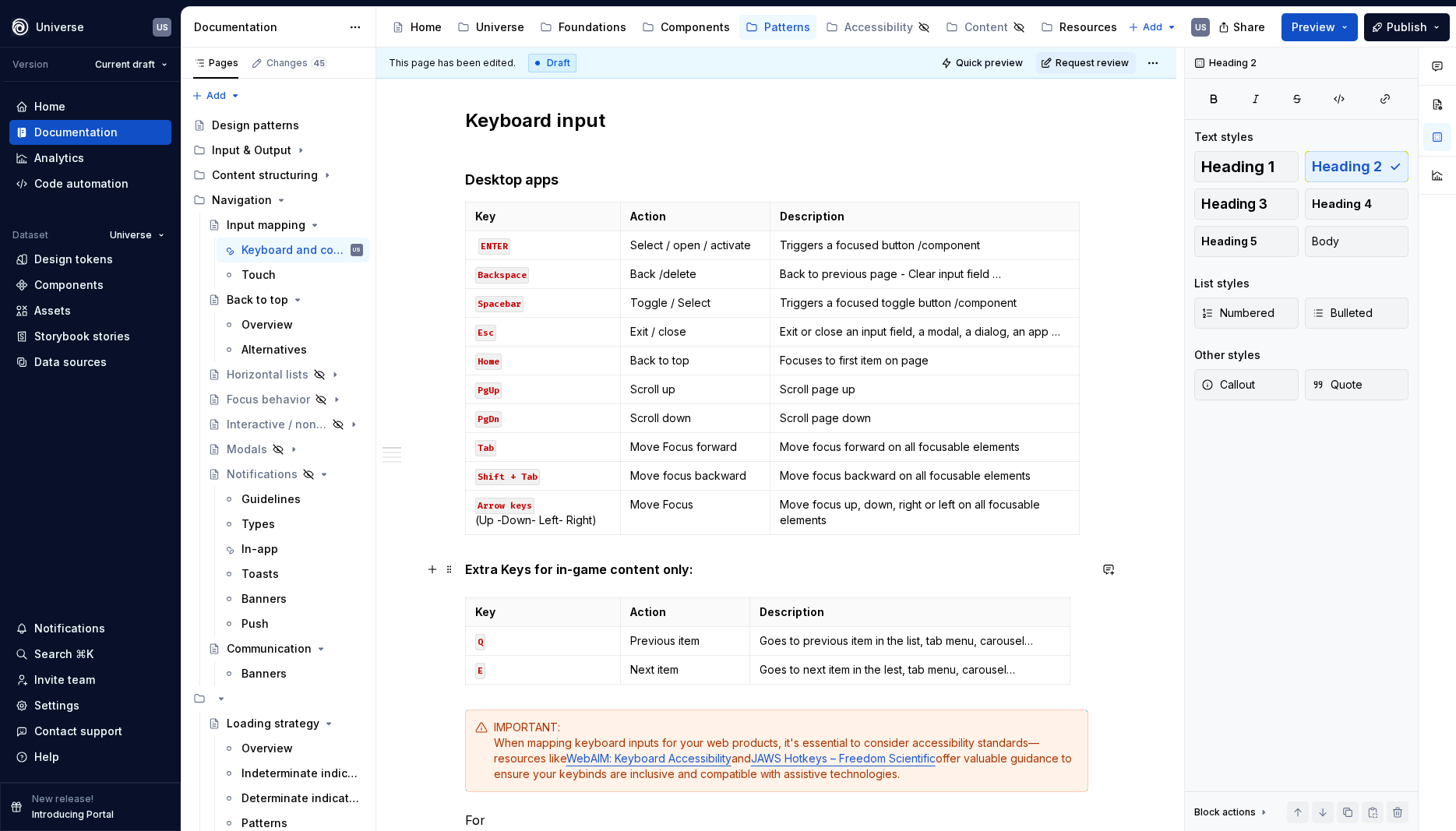
click at [469, 567] on strong "Extra Keys for in-game content only:" at bounding box center [579, 569] width 228 height 15
click at [585, 181] on h4 "Desktop apps" at bounding box center [776, 180] width 623 height 19
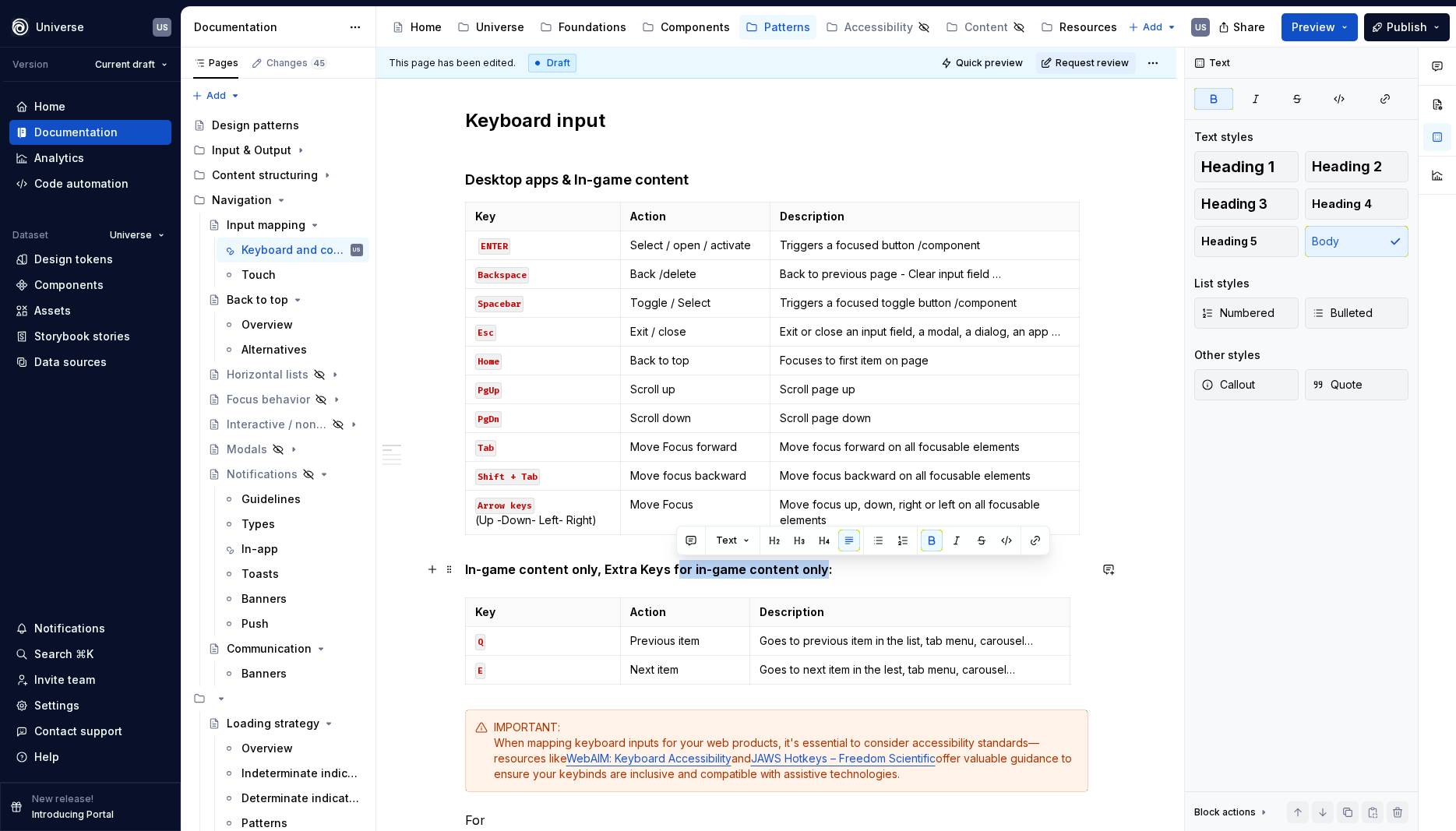
drag, startPoint x: 822, startPoint y: 572, endPoint x: 674, endPoint y: 572, distance: 148.0
click at [674, 572] on strong "In-game content only, Extra Keys for in-game content only:" at bounding box center [649, 569] width 367 height 15
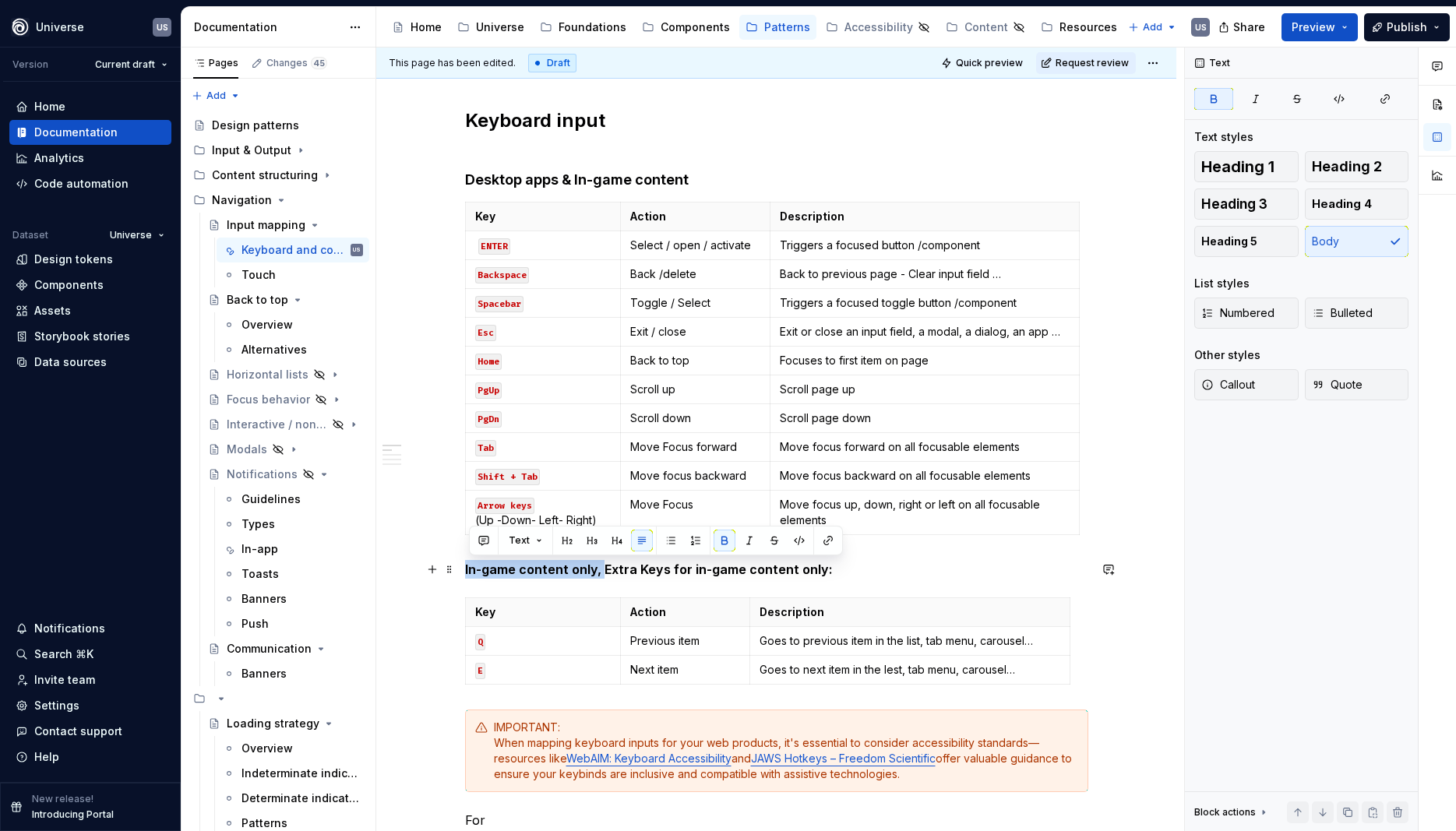
drag, startPoint x: 605, startPoint y: 569, endPoint x: 461, endPoint y: 571, distance: 144.0
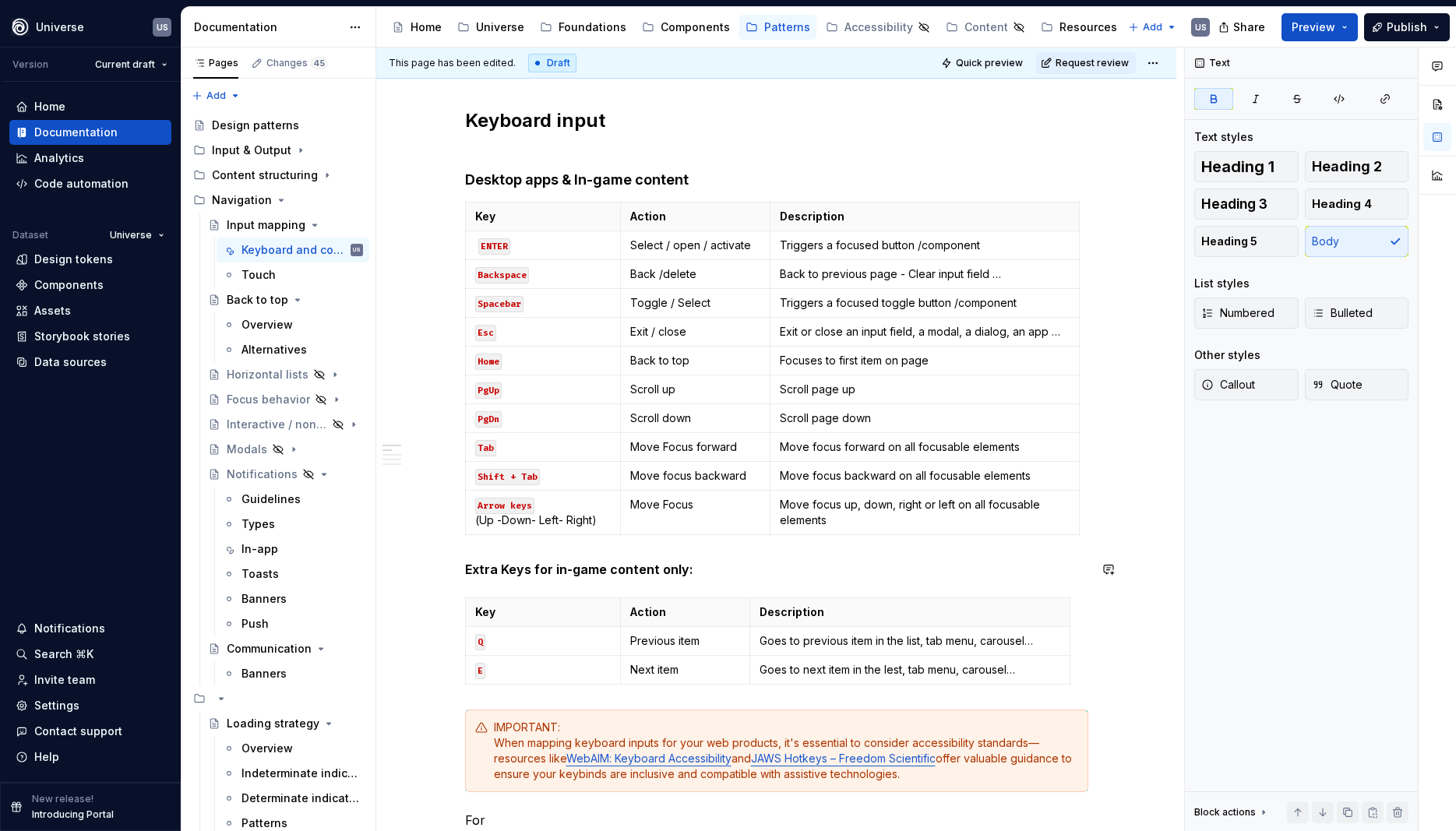
click at [640, 559] on div "Whether you're building a game, an app, or a custom tool, mapping keys to UI ac…" at bounding box center [776, 777] width 623 height 1921
drag, startPoint x: 661, startPoint y: 570, endPoint x: 688, endPoint y: 573, distance: 27.2
click at [686, 572] on strong "Extra Keys for in-game content only:" at bounding box center [579, 569] width 228 height 15
click at [603, 554] on div "Whether you're building a game, an app, or a custom tool, mapping keys to UI ac…" at bounding box center [776, 777] width 623 height 1921
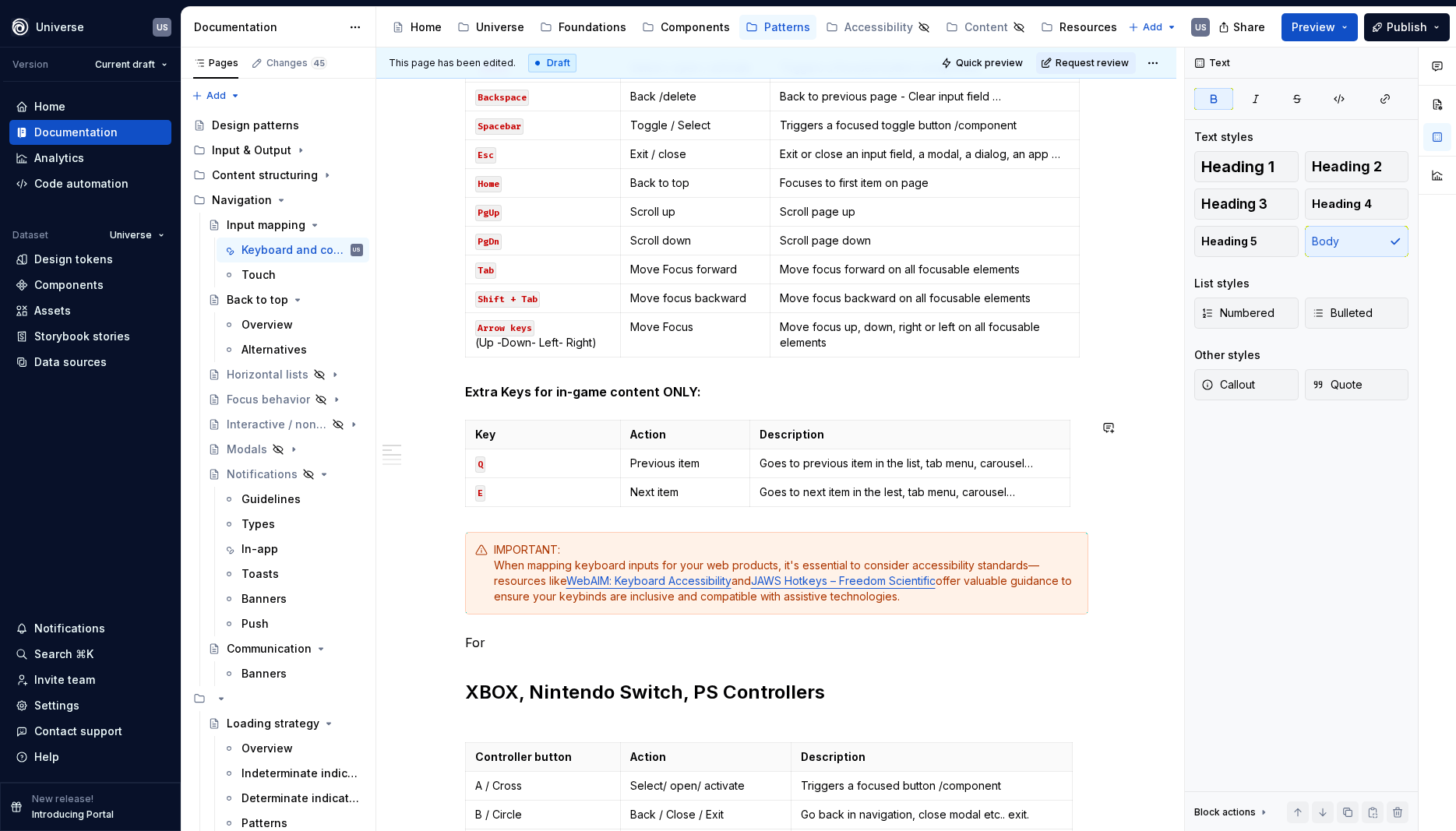
scroll to position [701, 0]
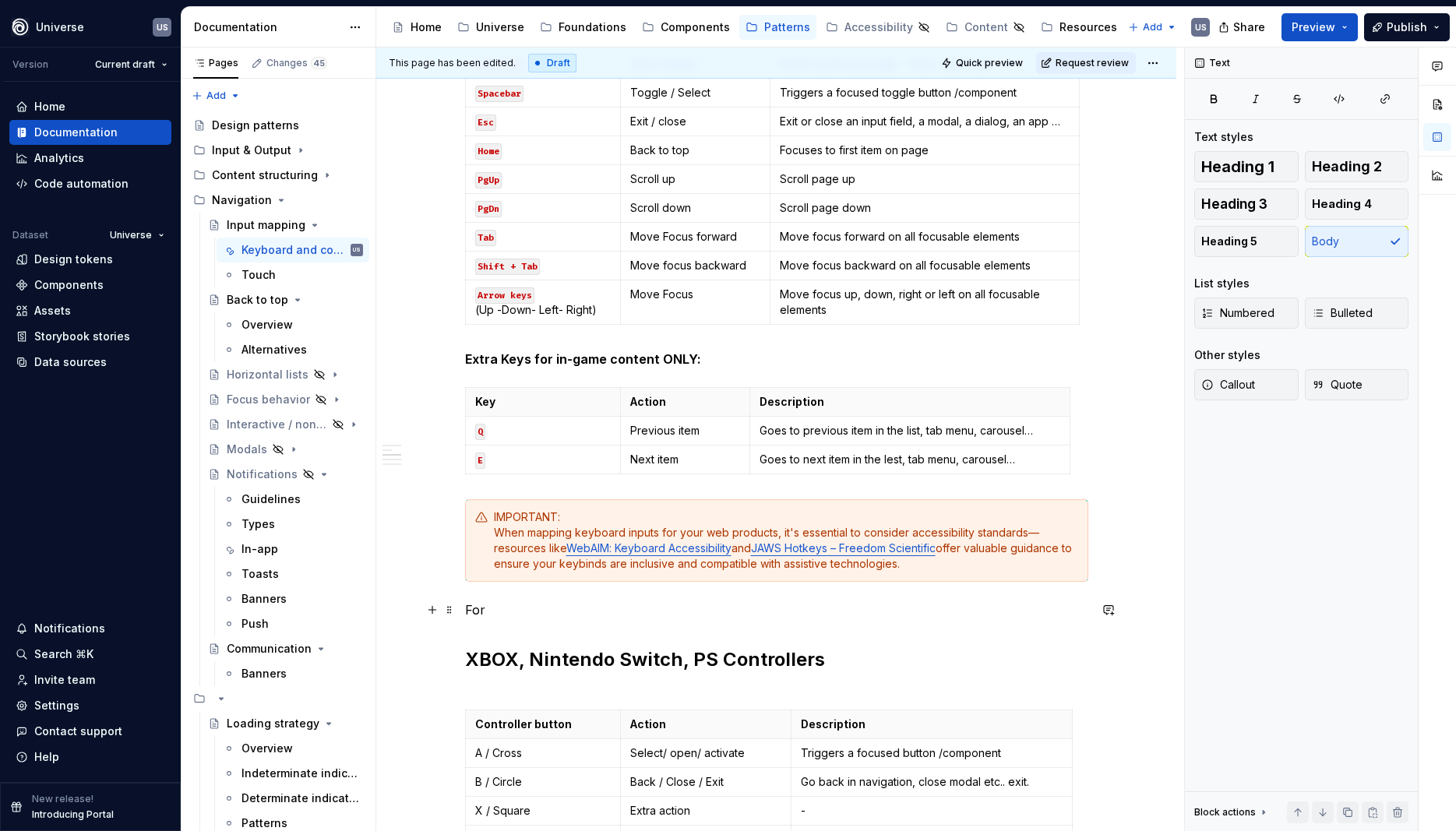
click at [505, 610] on p "For" at bounding box center [776, 610] width 623 height 19
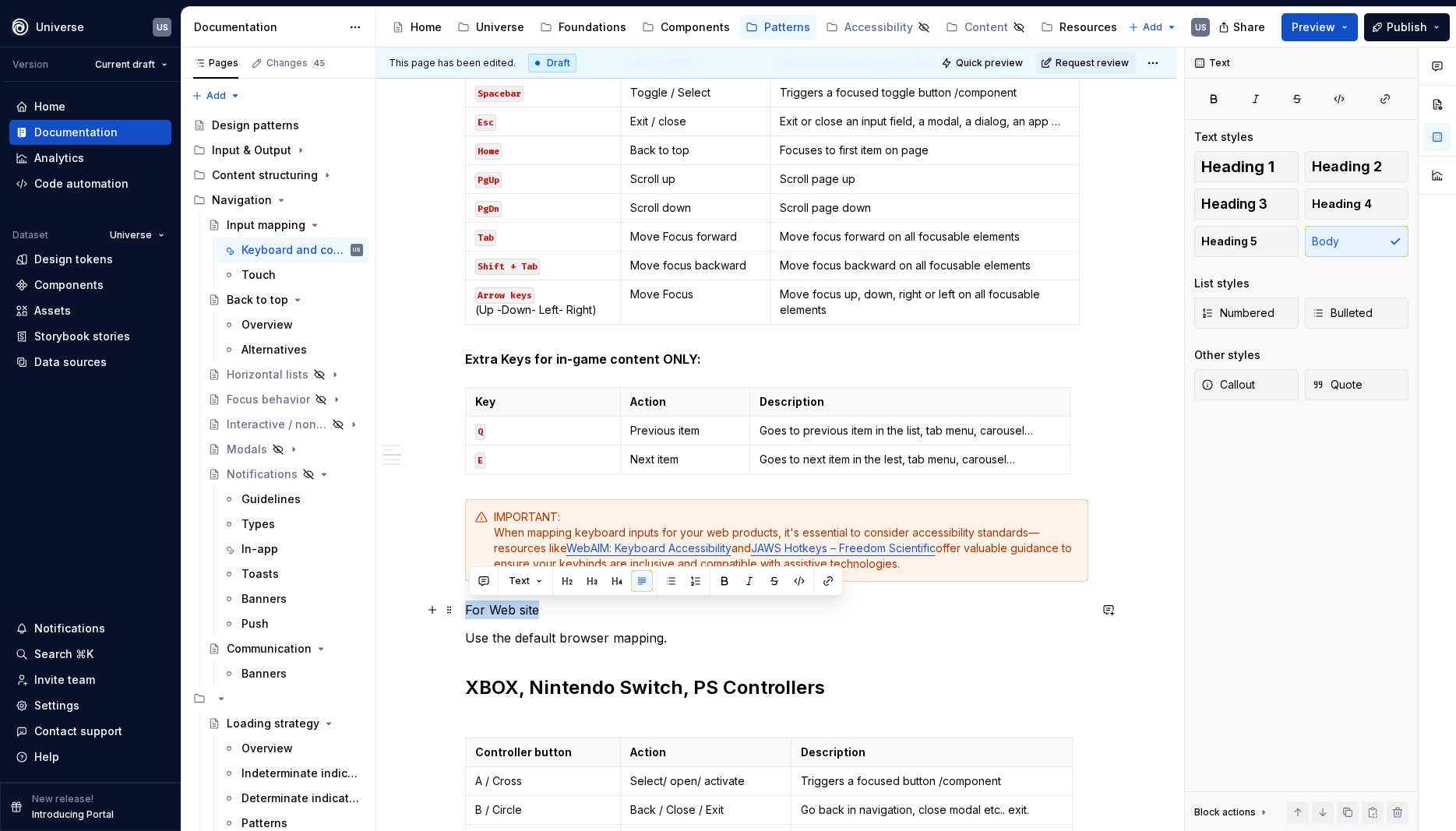
drag, startPoint x: 566, startPoint y: 605, endPoint x: 459, endPoint y: 618, distance: 107.8
click at [465, 618] on div "Whether you're building a game, an app, or a custom tool, mapping keys to UI ac…" at bounding box center [776, 589] width 623 height 1967
click at [617, 575] on button "button" at bounding box center [617, 582] width 22 height 22
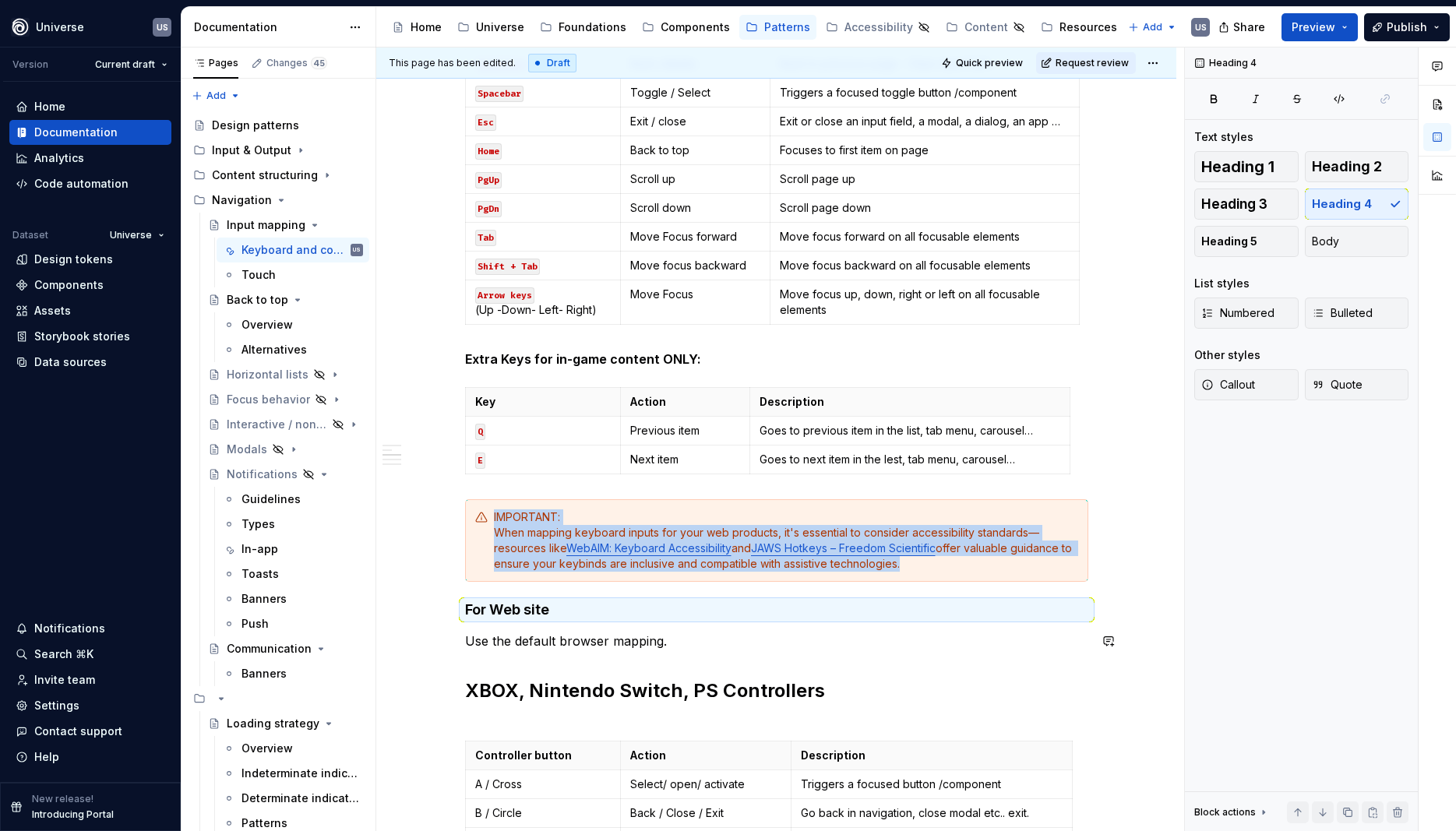
click at [463, 622] on div "Whether you're building a game, an app, or a custom tool, mapping keys to UI ac…" at bounding box center [776, 697] width 800 height 2257
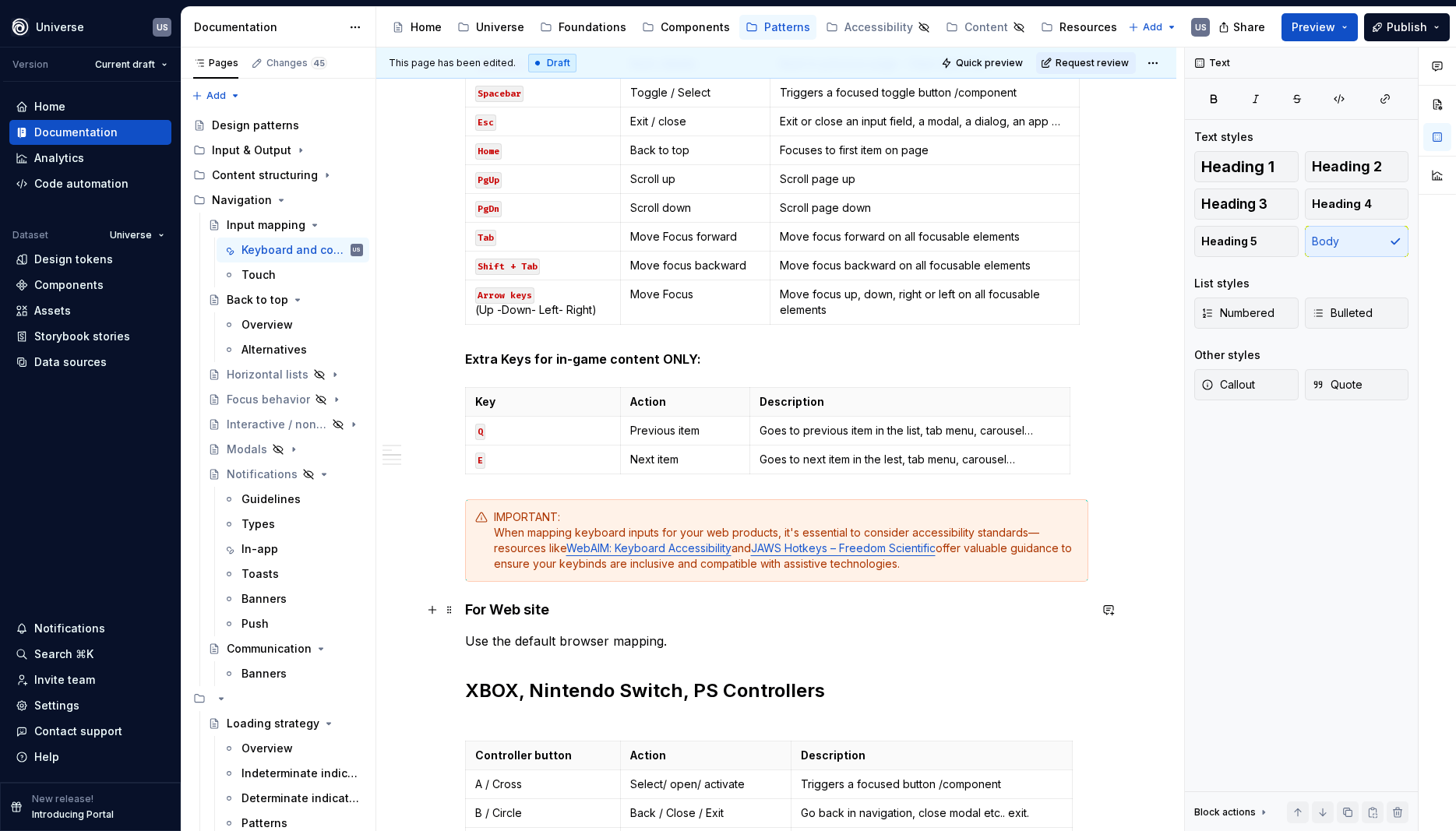
click at [469, 608] on div "Whether you're building a game, an app, or a custom tool, mapping keys to UI ac…" at bounding box center [776, 697] width 800 height 2257
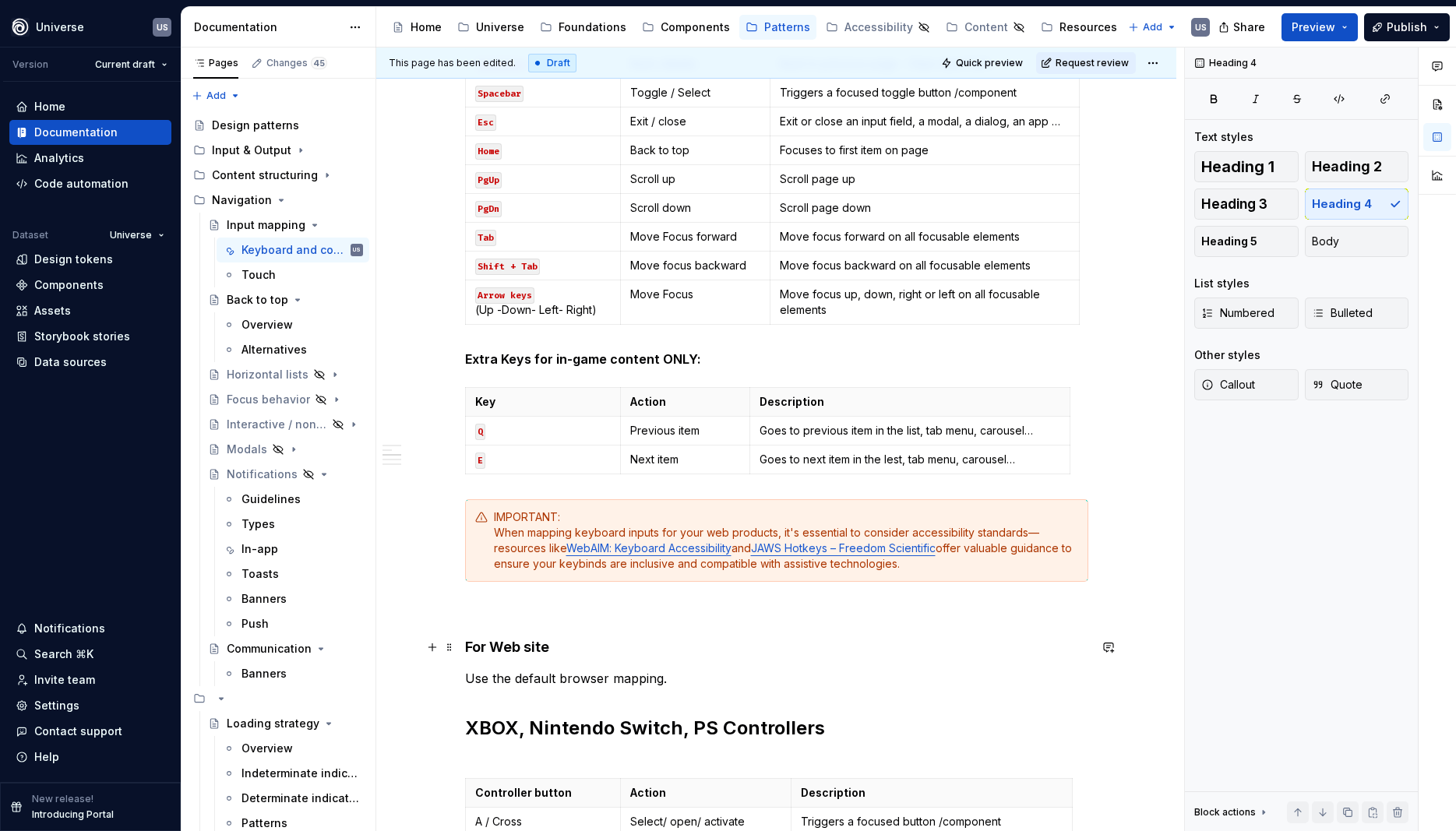
click at [590, 641] on h4 "For Web site" at bounding box center [776, 647] width 623 height 19
click at [694, 681] on p "Use the default browser mapping." at bounding box center [776, 679] width 623 height 19
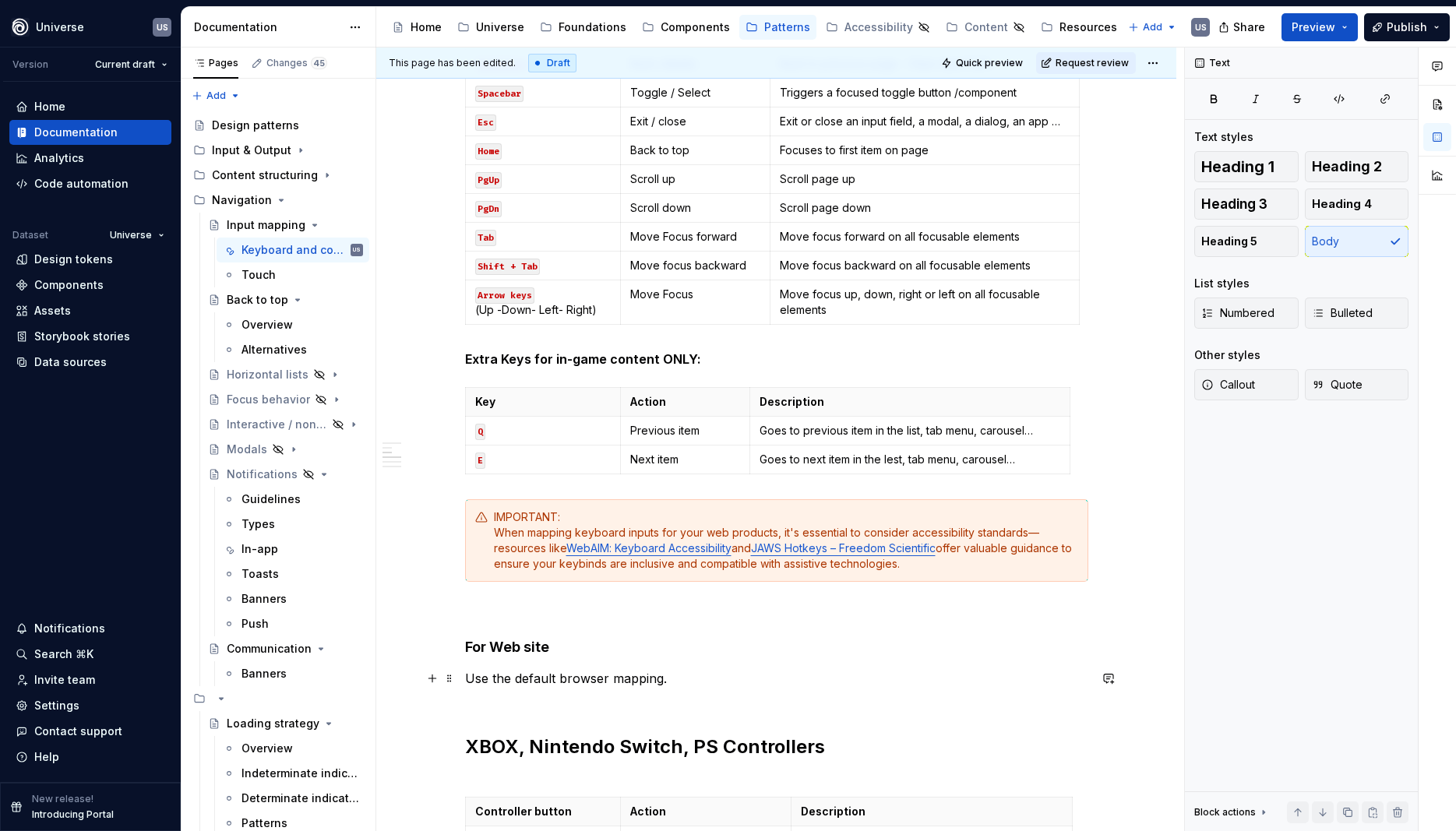
click at [676, 681] on p "Use the default browser mapping." at bounding box center [776, 688] width 623 height 37
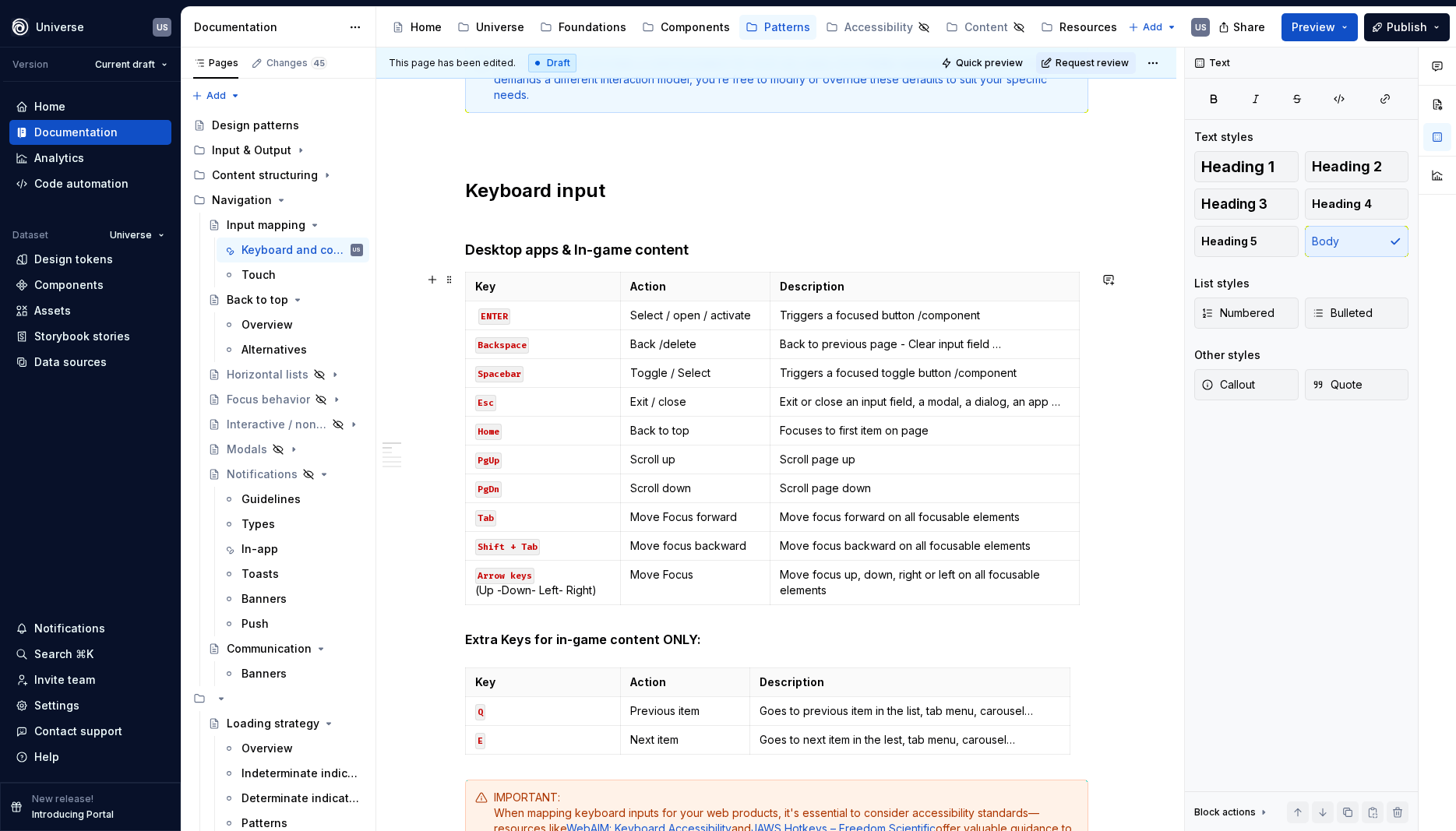
click at [455, 282] on span at bounding box center [449, 280] width 13 height 22
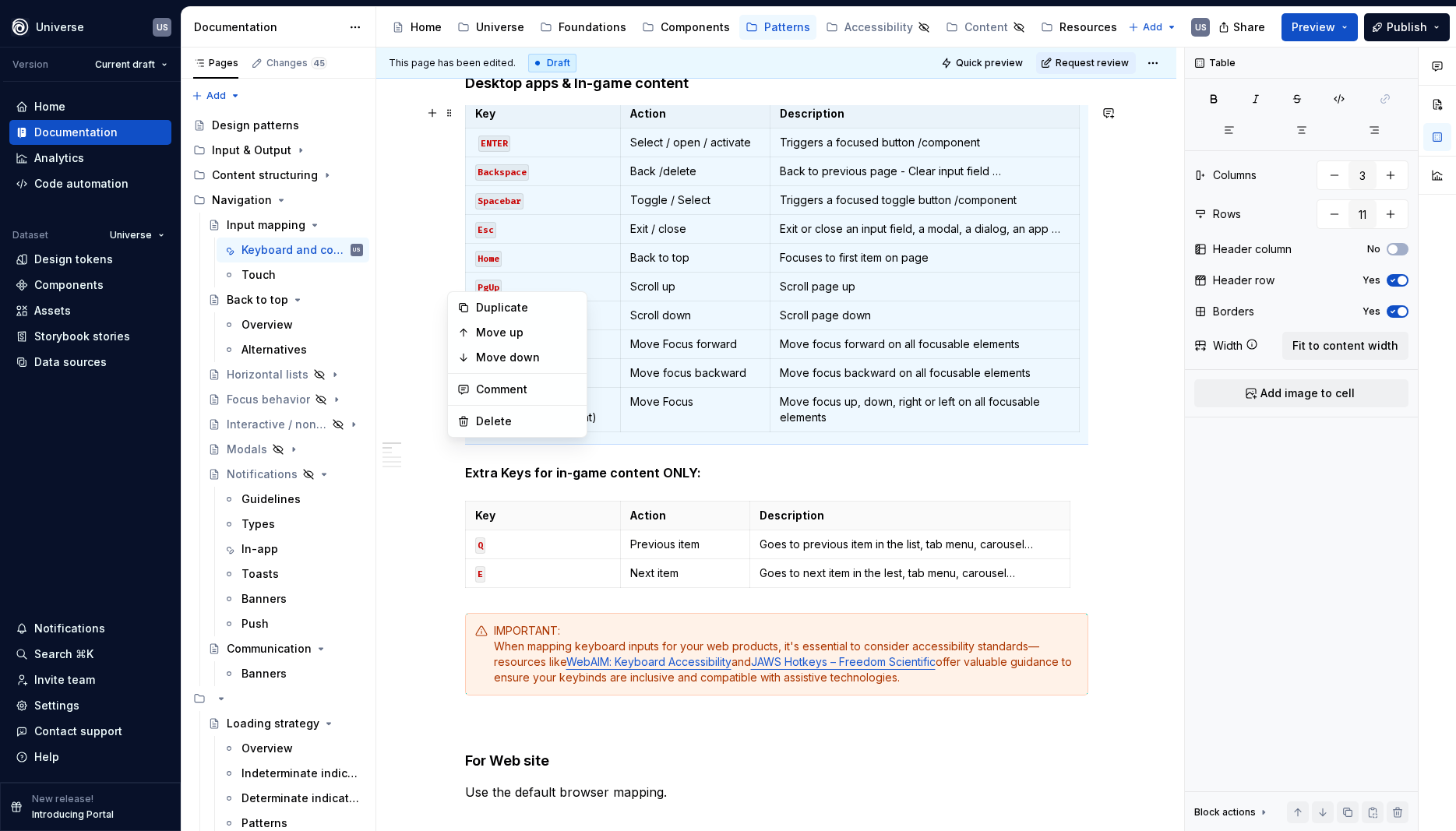
scroll to position [701, 0]
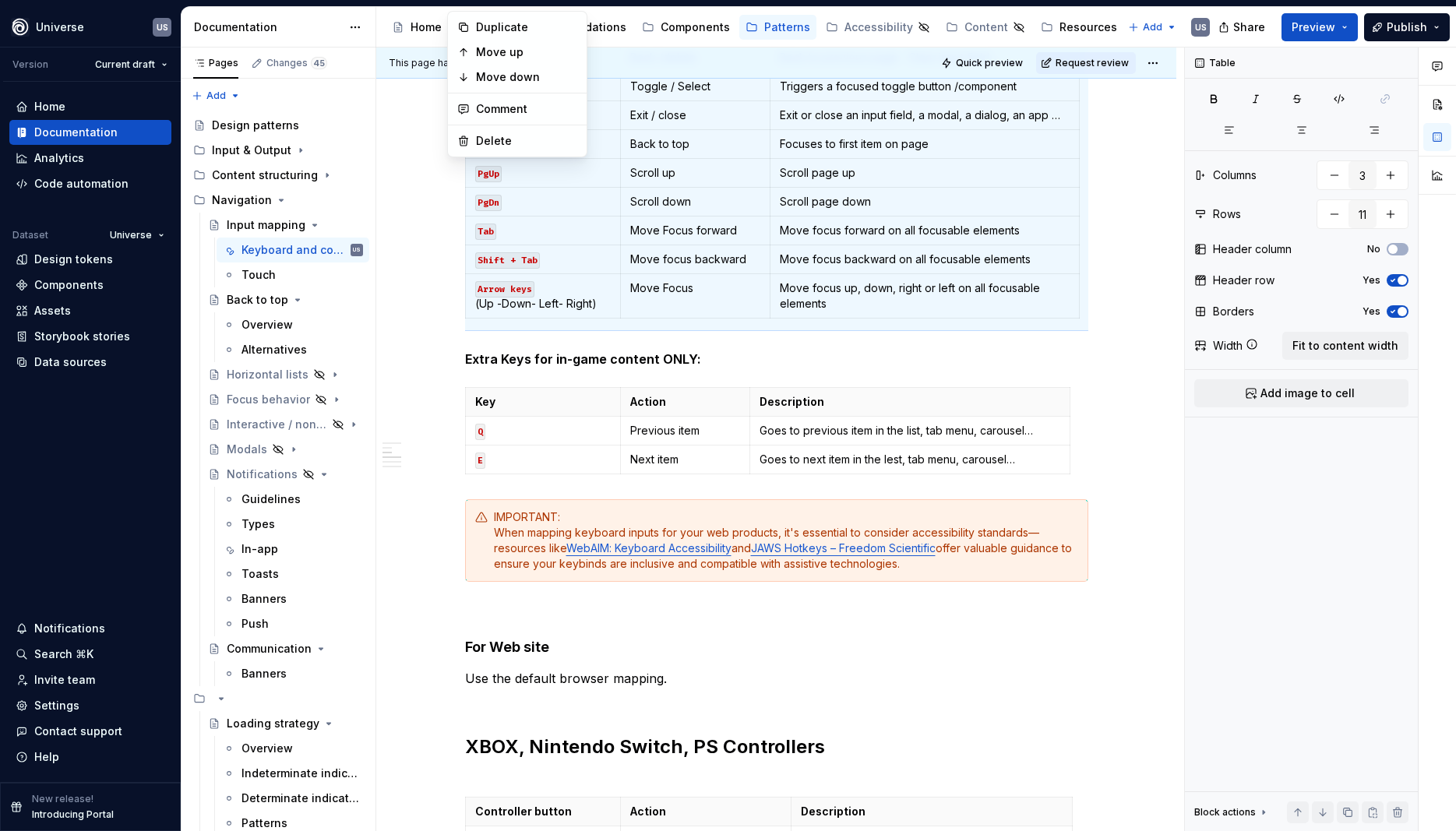
click at [702, 680] on p "Use the default browser mapping." at bounding box center [776, 688] width 623 height 37
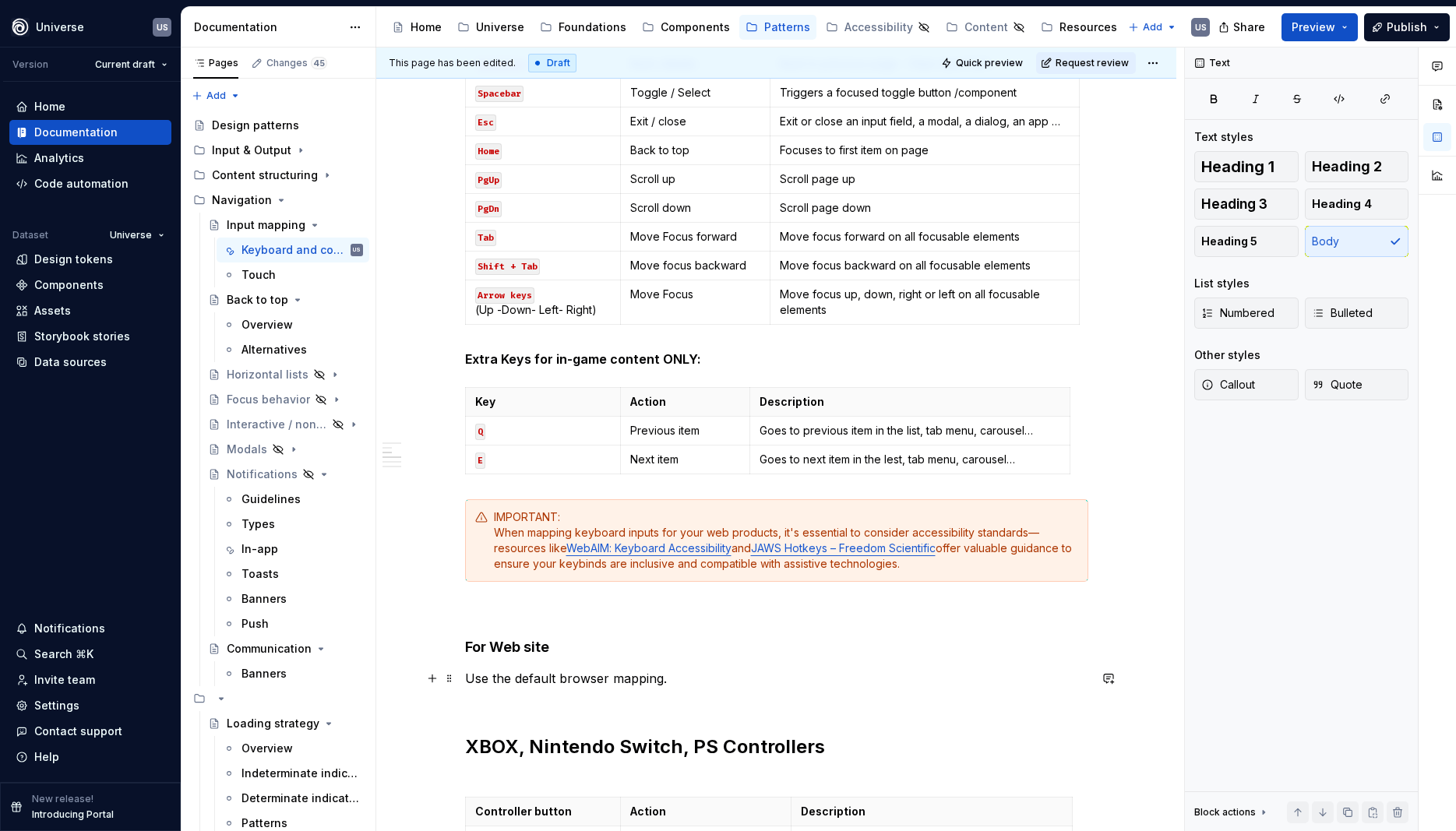
click at [674, 675] on p "Use the default browser mapping." at bounding box center [776, 688] width 623 height 37
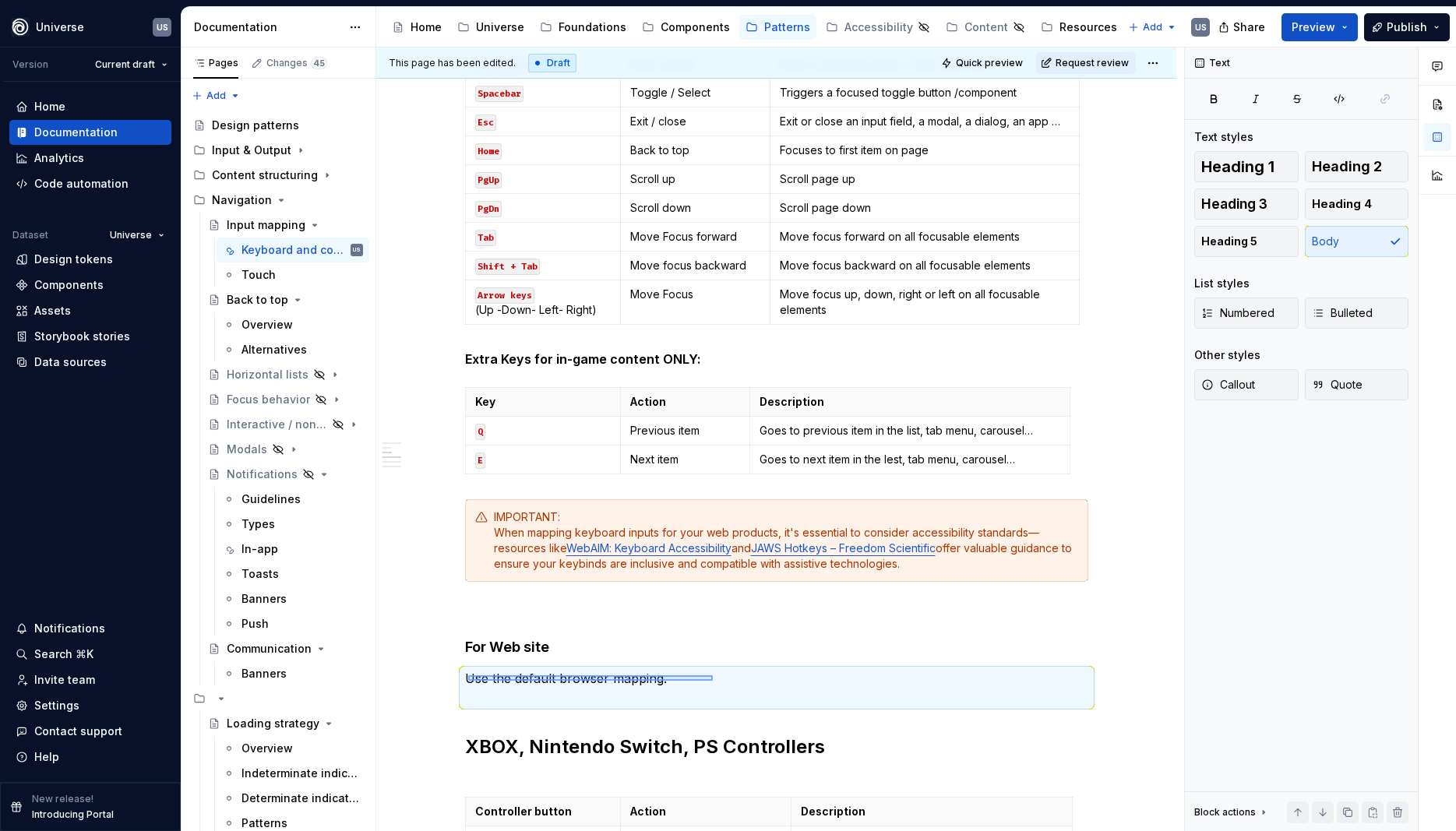
drag, startPoint x: 469, startPoint y: 675, endPoint x: 713, endPoint y: 681, distance: 244.1
click at [713, 681] on div "This page has been edited. Draft Quick preview Request review Input mapping Edi…" at bounding box center [780, 440] width 808 height 784
click at [680, 692] on p "Use the default browser mapping." at bounding box center [776, 688] width 623 height 37
click at [1241, 387] on span "Callout" at bounding box center [1228, 384] width 54 height 15
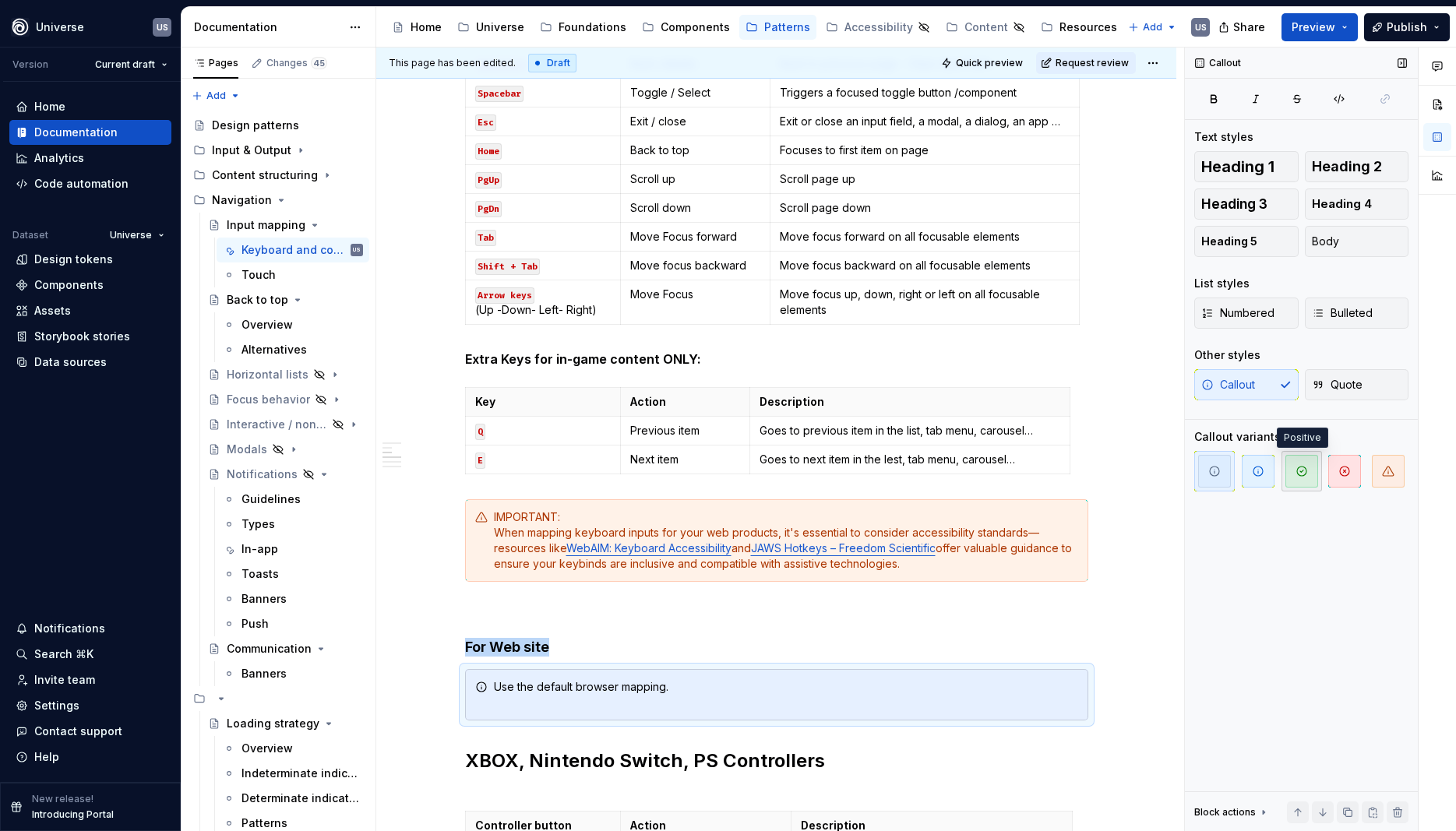
click at [1295, 478] on span "button" at bounding box center [1302, 471] width 32 height 32
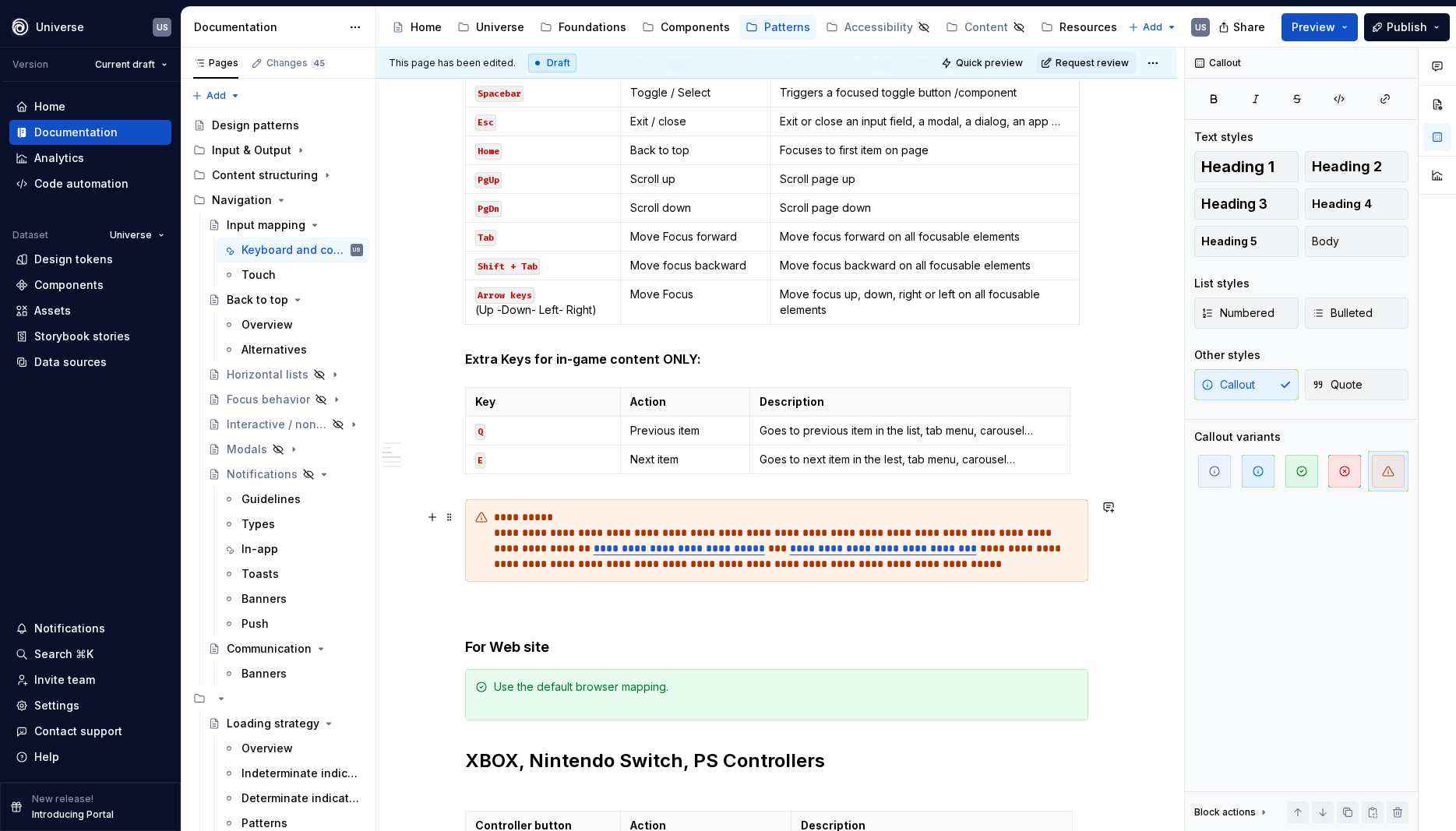
click at [680, 513] on div "**********" at bounding box center [786, 540] width 584 height 62
click at [495, 552] on div "**********" at bounding box center [776, 540] width 623 height 83
click at [526, 706] on div "**********" at bounding box center [786, 695] width 584 height 31
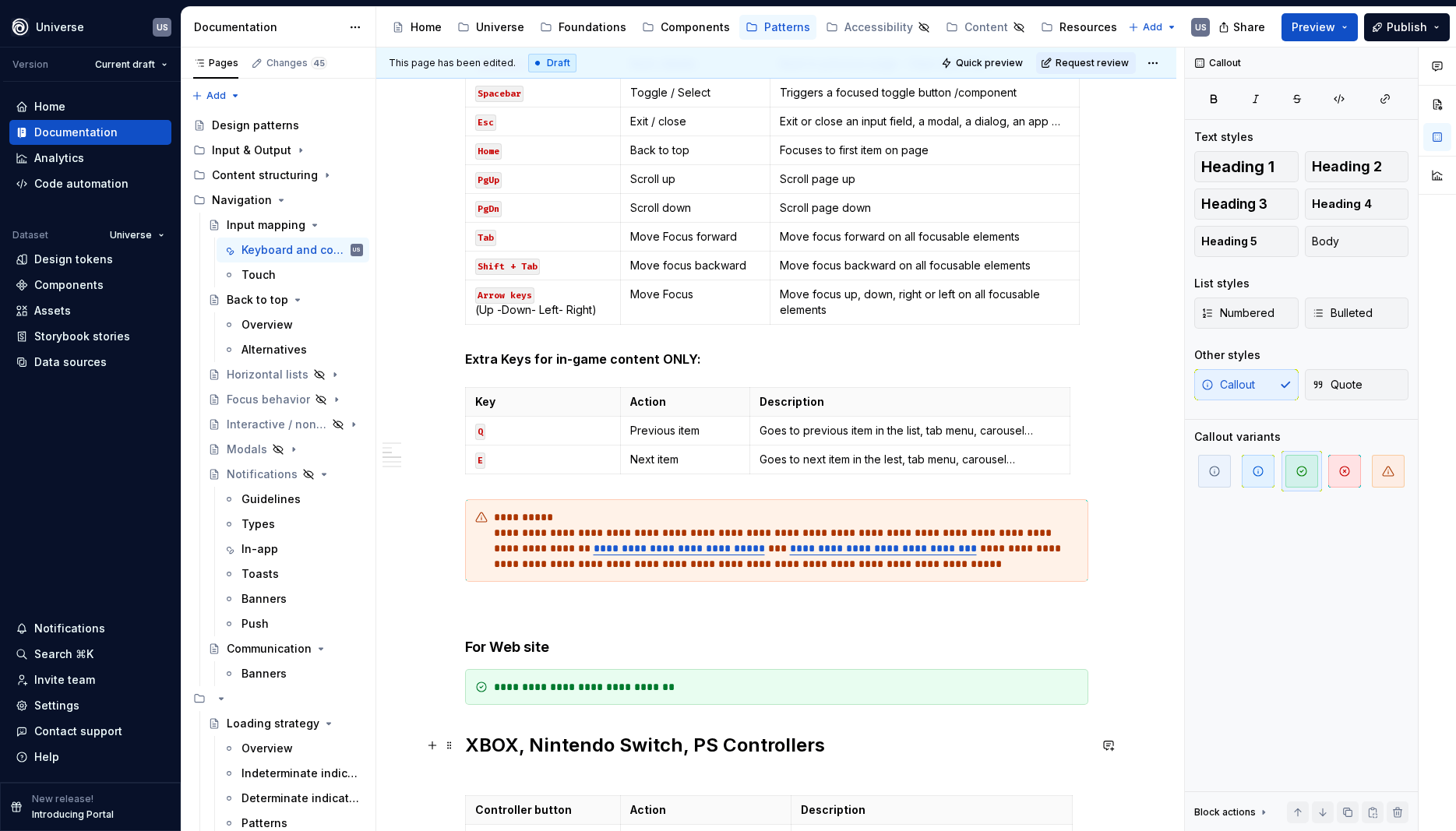
click at [466, 747] on div "Whether you're building a game, an app, or a custom tool, mapping keys to UI ac…" at bounding box center [776, 725] width 800 height 2312
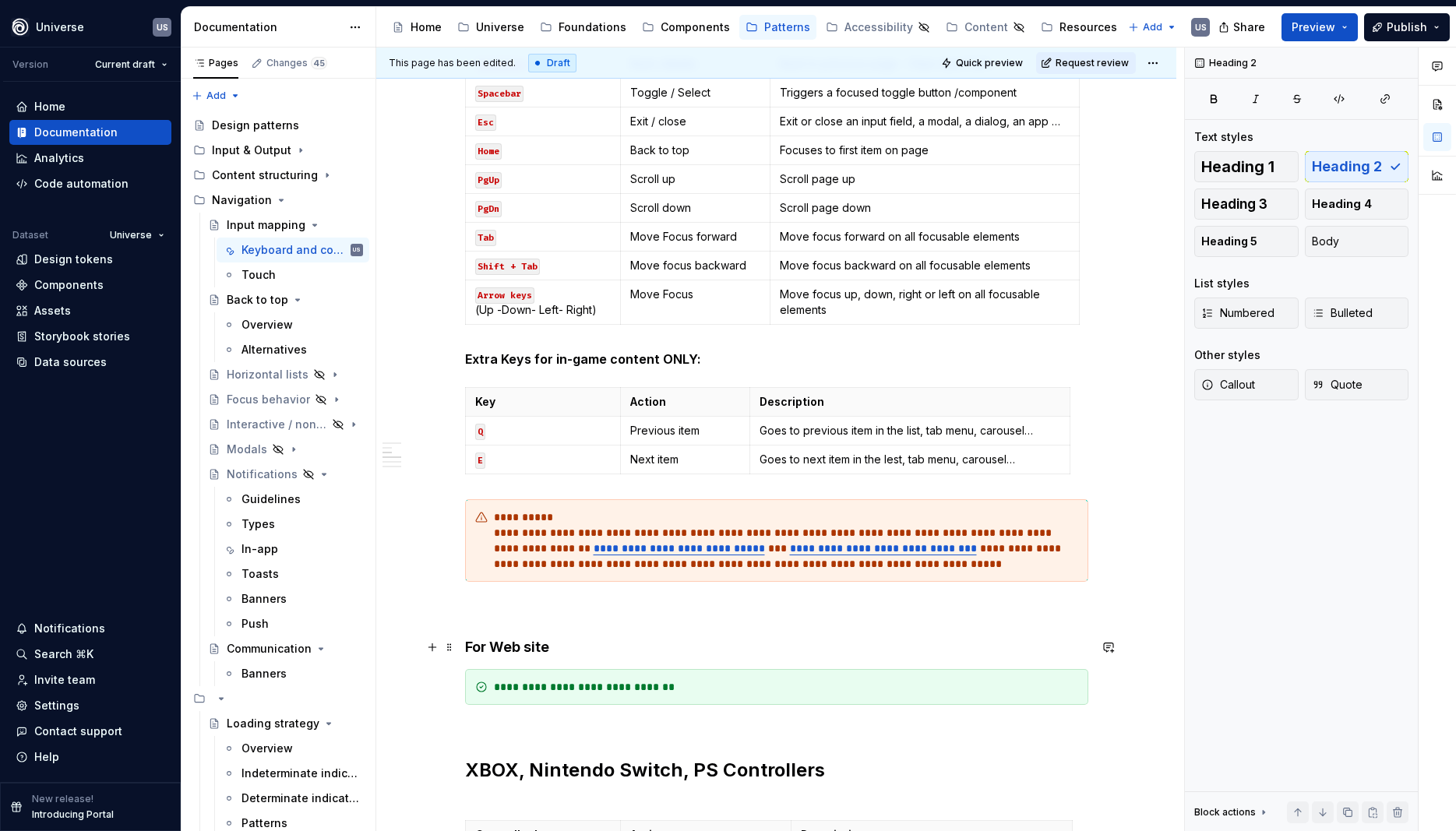
click at [591, 648] on h4 "For Web site" at bounding box center [776, 647] width 623 height 19
click at [722, 689] on div "**********" at bounding box center [786, 687] width 584 height 15
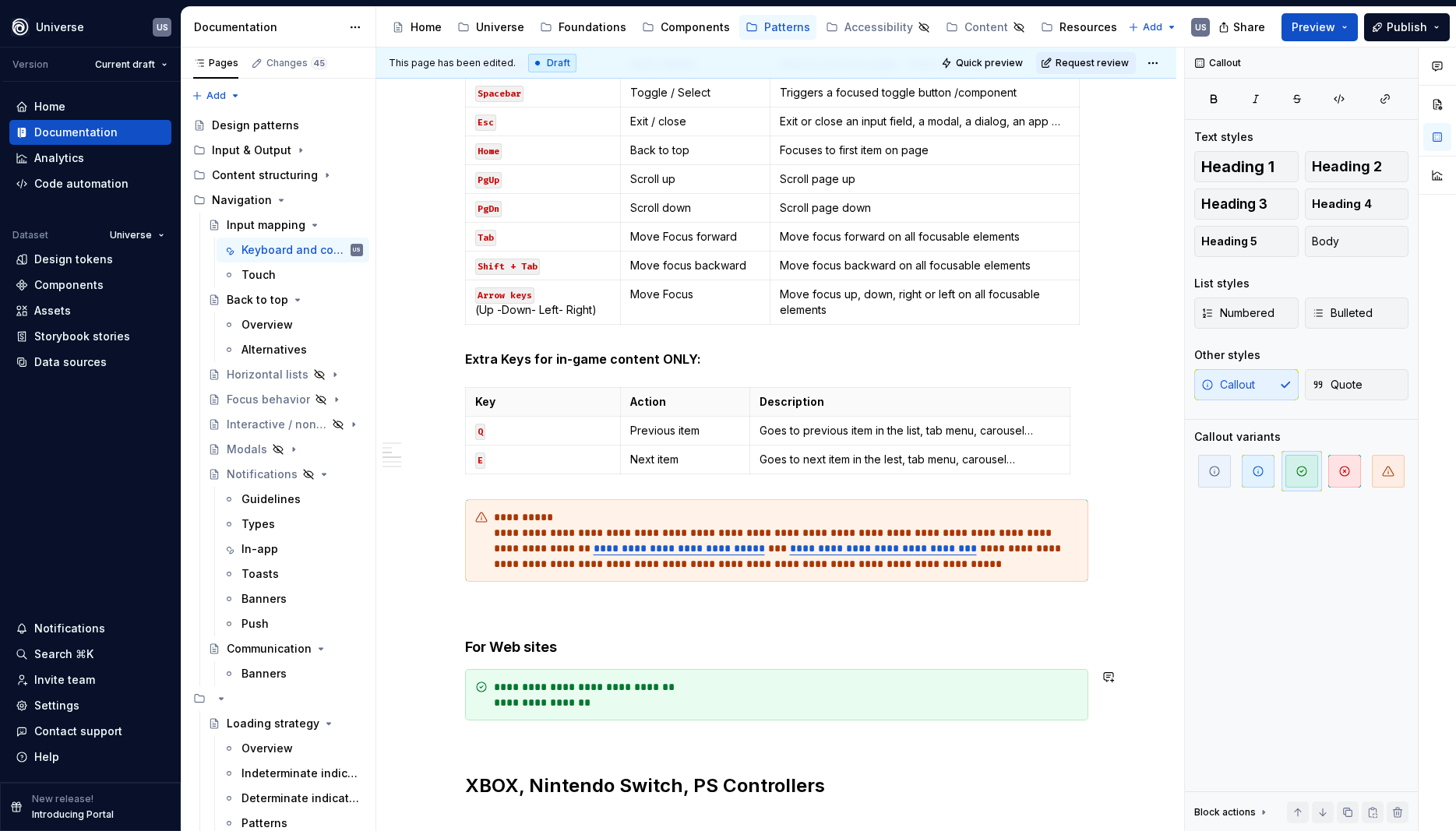
type textarea "*"
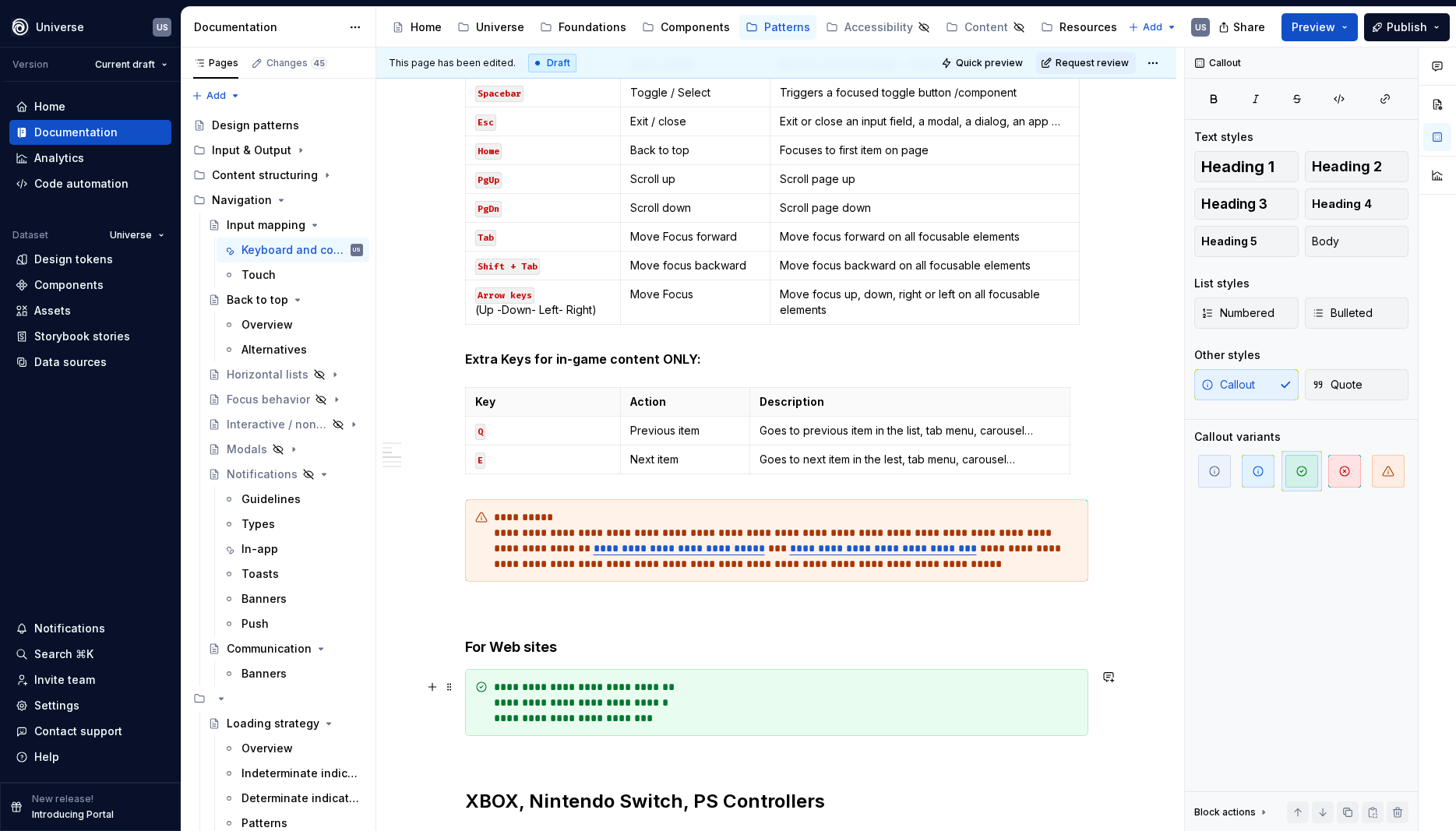
click at [673, 702] on div "**********" at bounding box center [786, 703] width 584 height 47
click at [664, 720] on div "**********" at bounding box center [786, 703] width 584 height 47
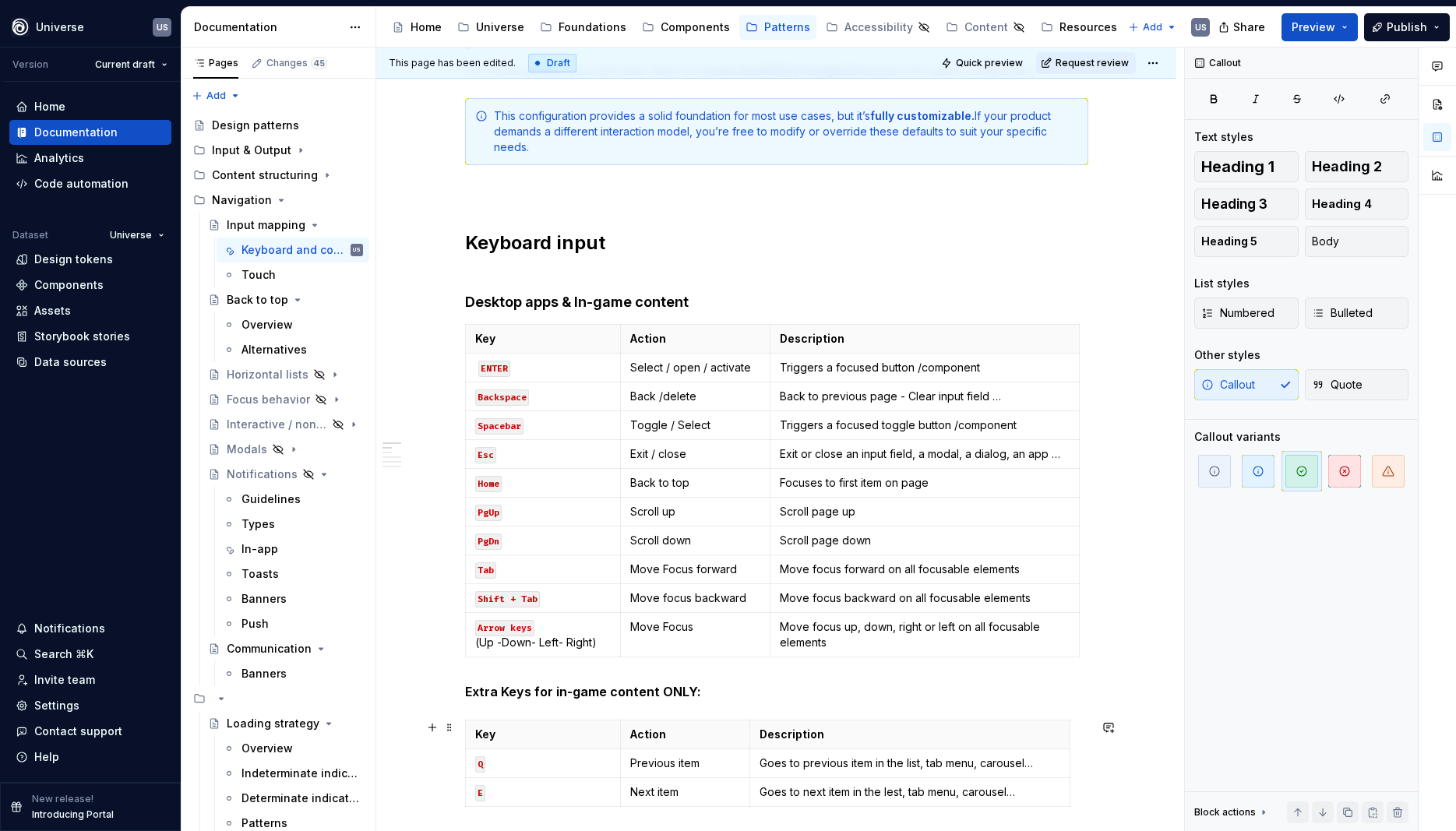
scroll to position [281, 0]
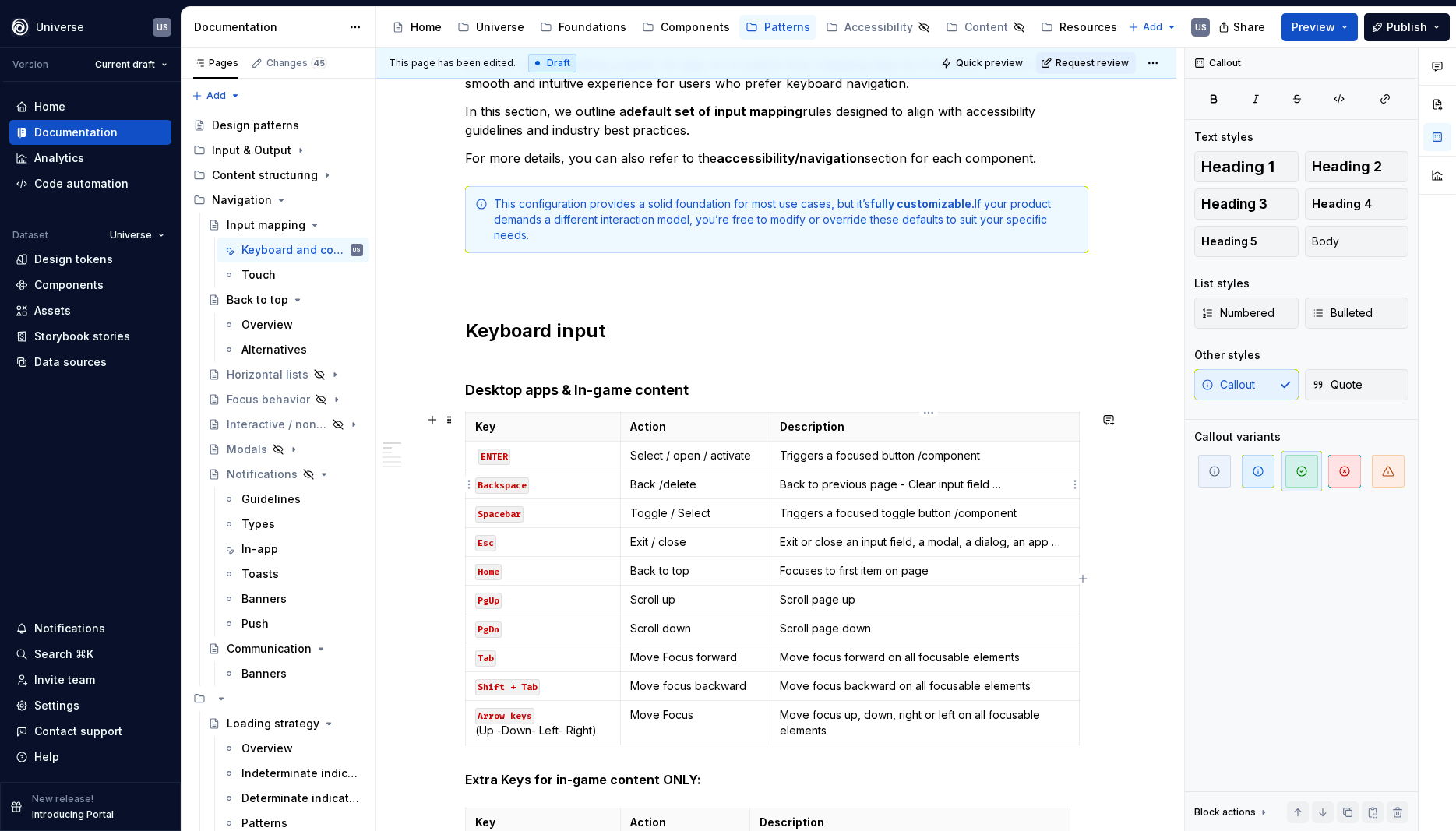
click at [825, 496] on td "Back to previous page - Clear input field …" at bounding box center [924, 485] width 309 height 29
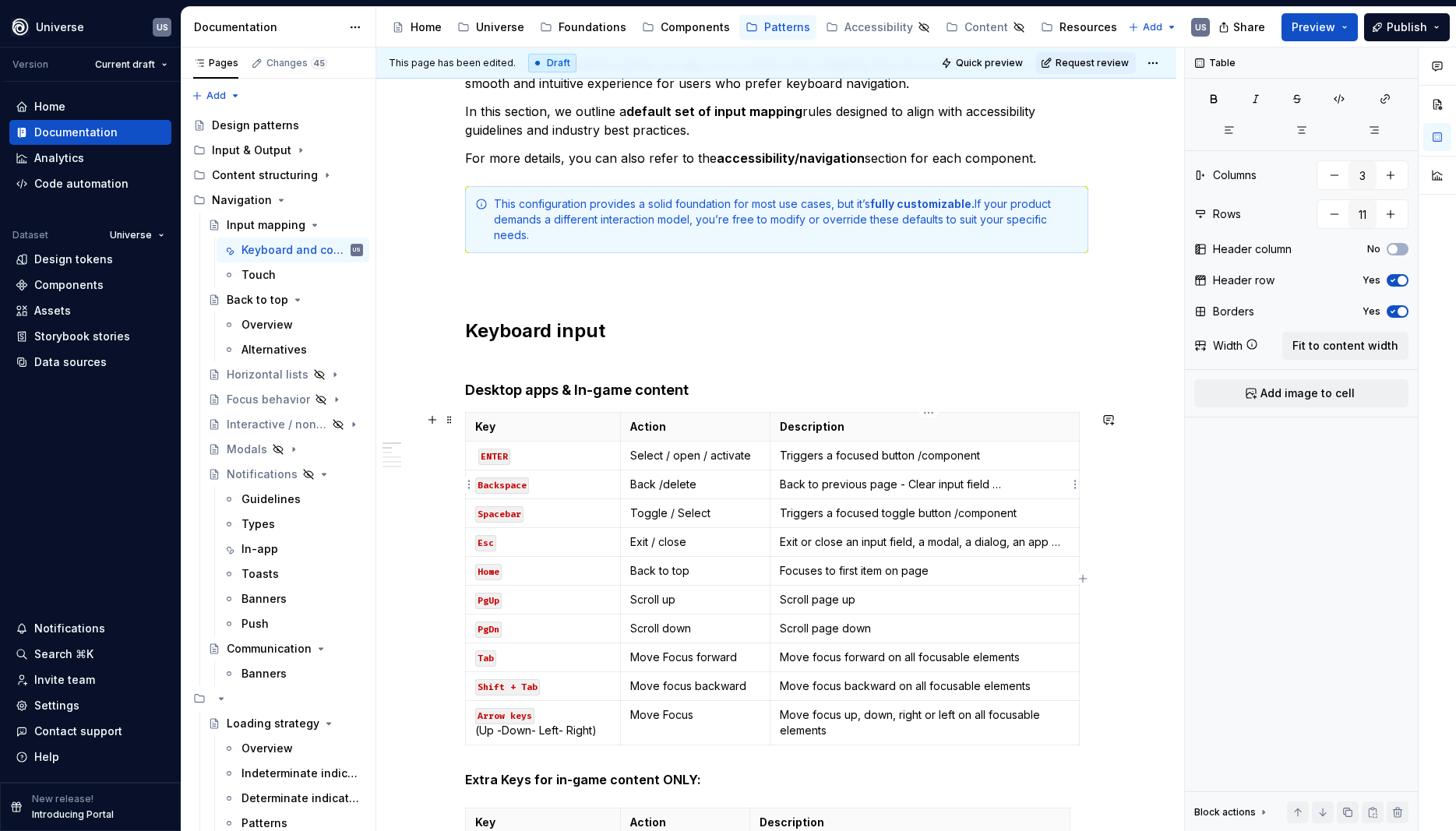
click at [896, 487] on p "Back to previous page - Clear input field …" at bounding box center [924, 485] width 289 height 15
click at [901, 487] on p "Back to previous page - Clear input field …" at bounding box center [924, 485] width 289 height 15
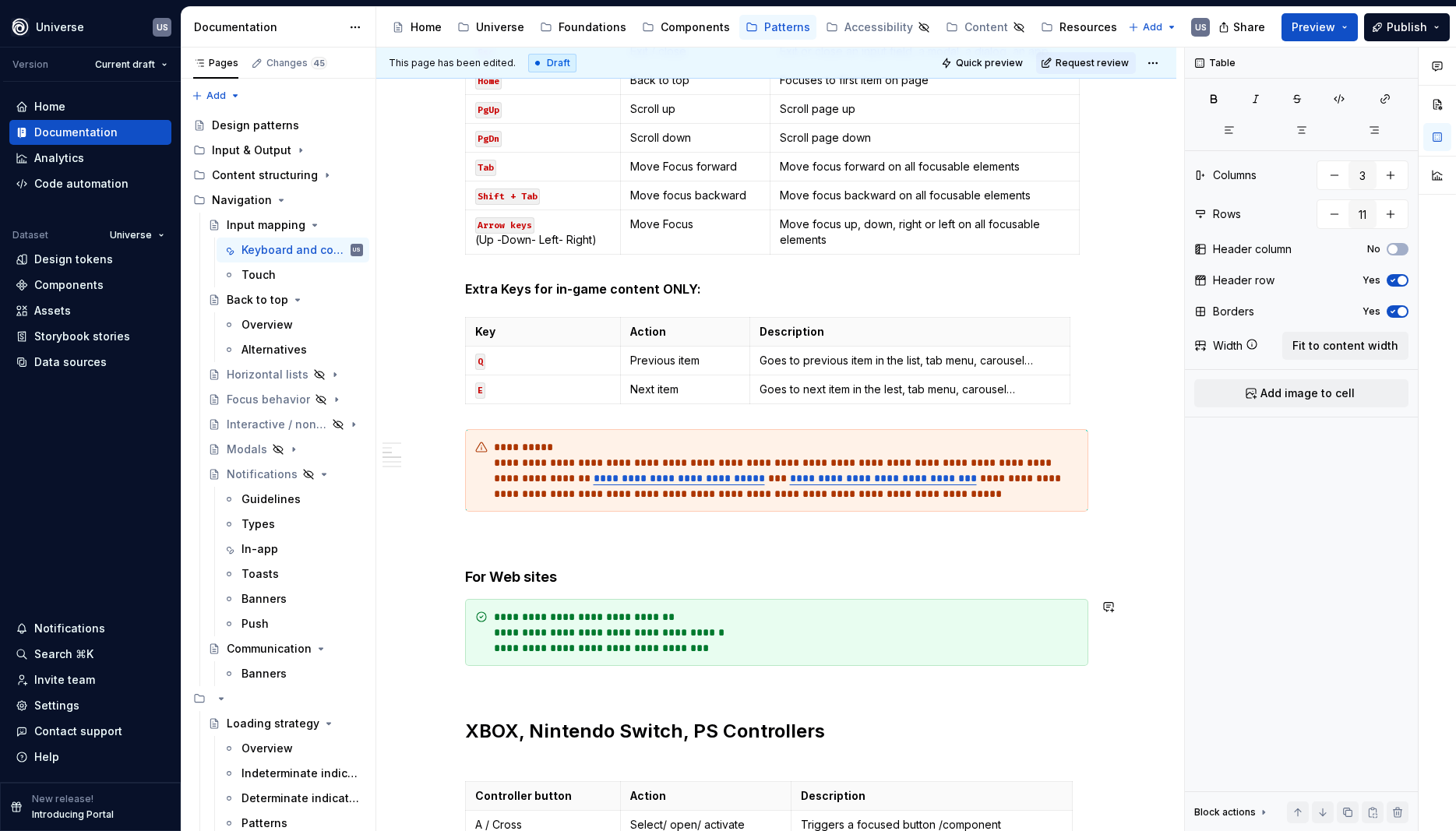
scroll to position [1192, 0]
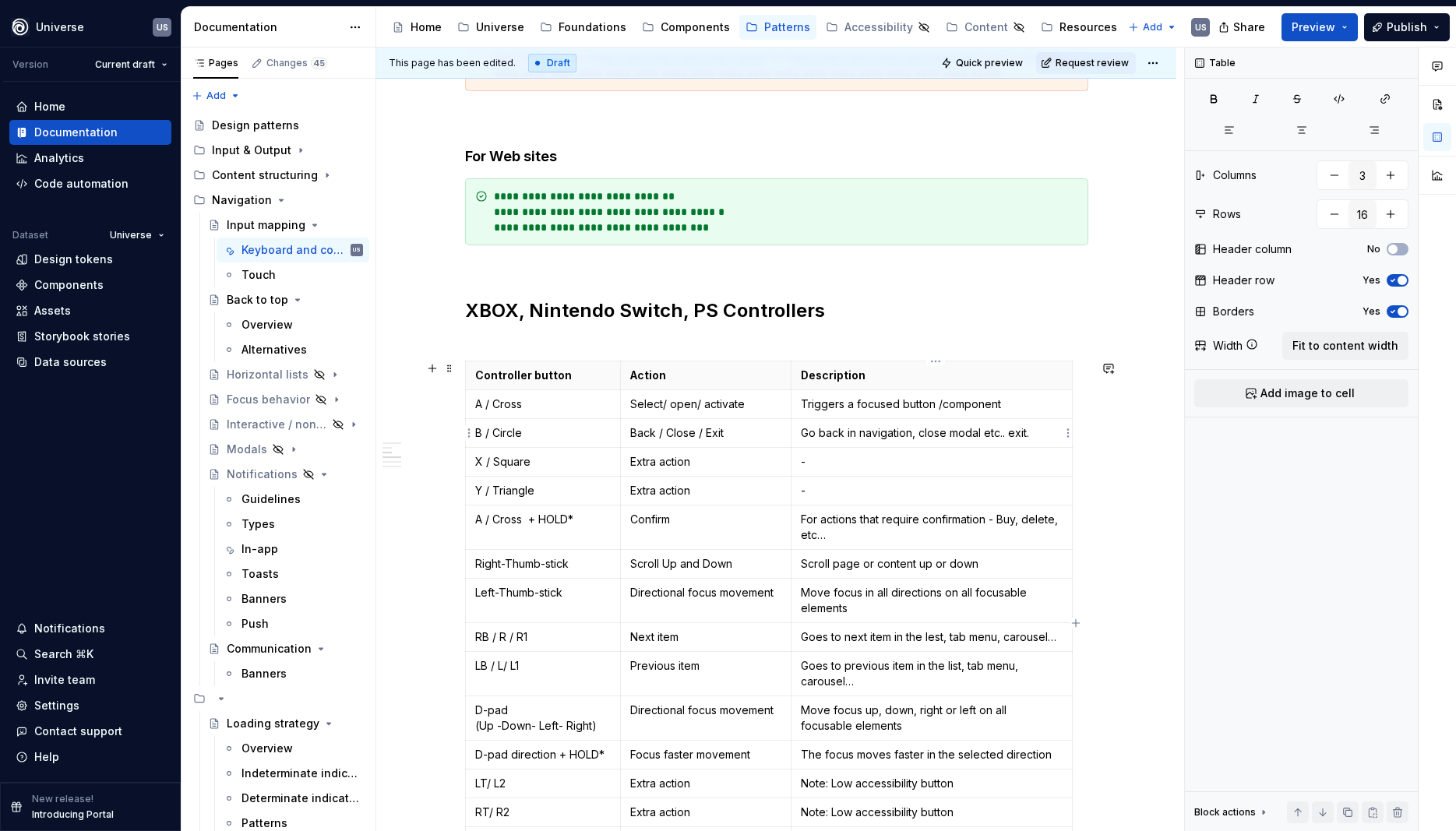
type input "16"
click at [915, 435] on p "Go back in navigation, close modal etc.. exit." at bounding box center [932, 433] width 262 height 15
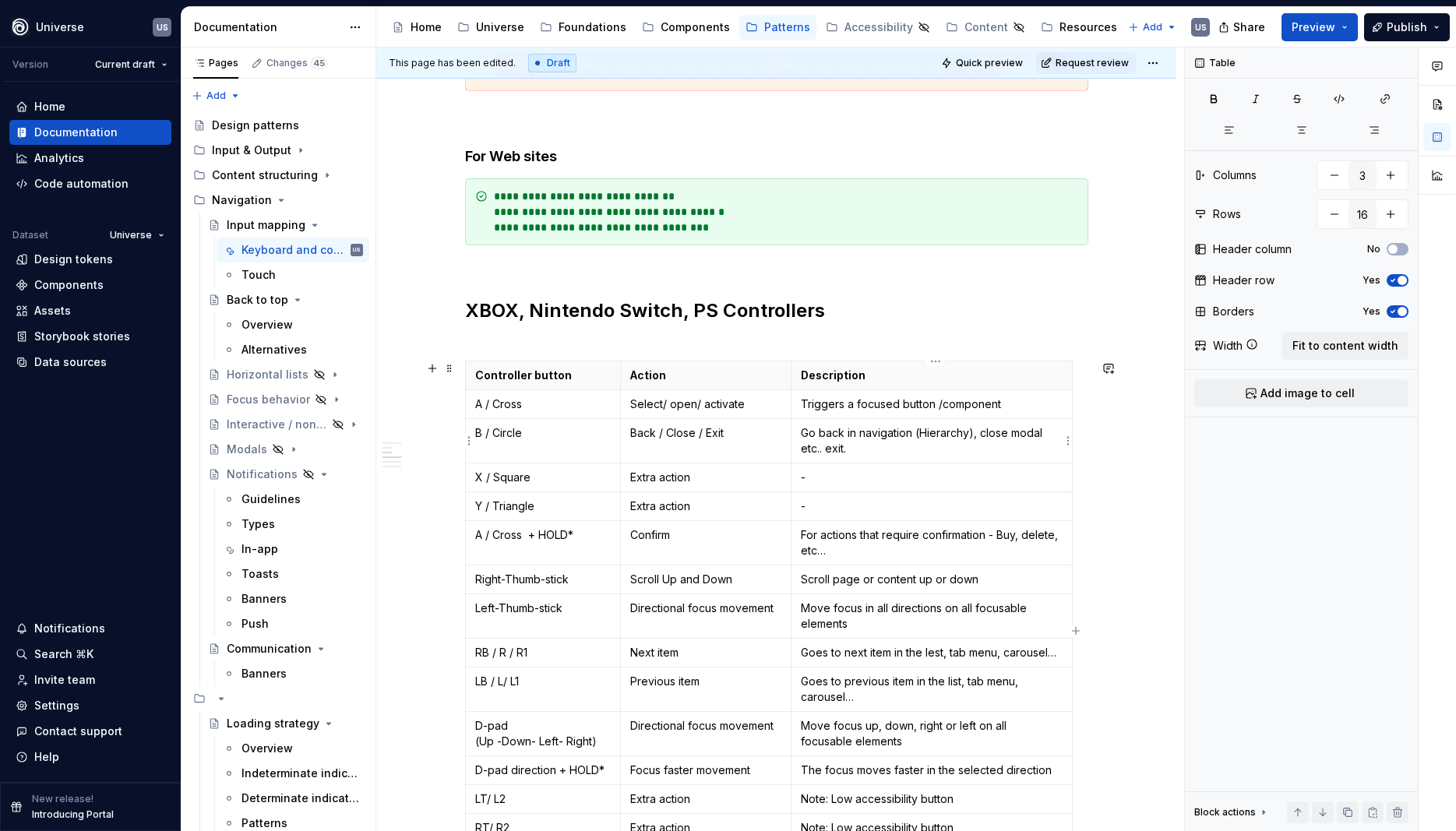
click at [971, 434] on p "Go back in navigation (Hierarchy), close modal etc.. exit." at bounding box center [932, 441] width 262 height 31
click at [968, 433] on p "Go back in navigation (Hierarchcal), close modal etc.. exit." at bounding box center [932, 441] width 262 height 31
click at [977, 462] on td "Go back in navigation (Hierarchical), close modal etc.. exit." at bounding box center [931, 441] width 282 height 44
click at [661, 435] on p "Back / Close / Exit" at bounding box center [706, 433] width 151 height 15
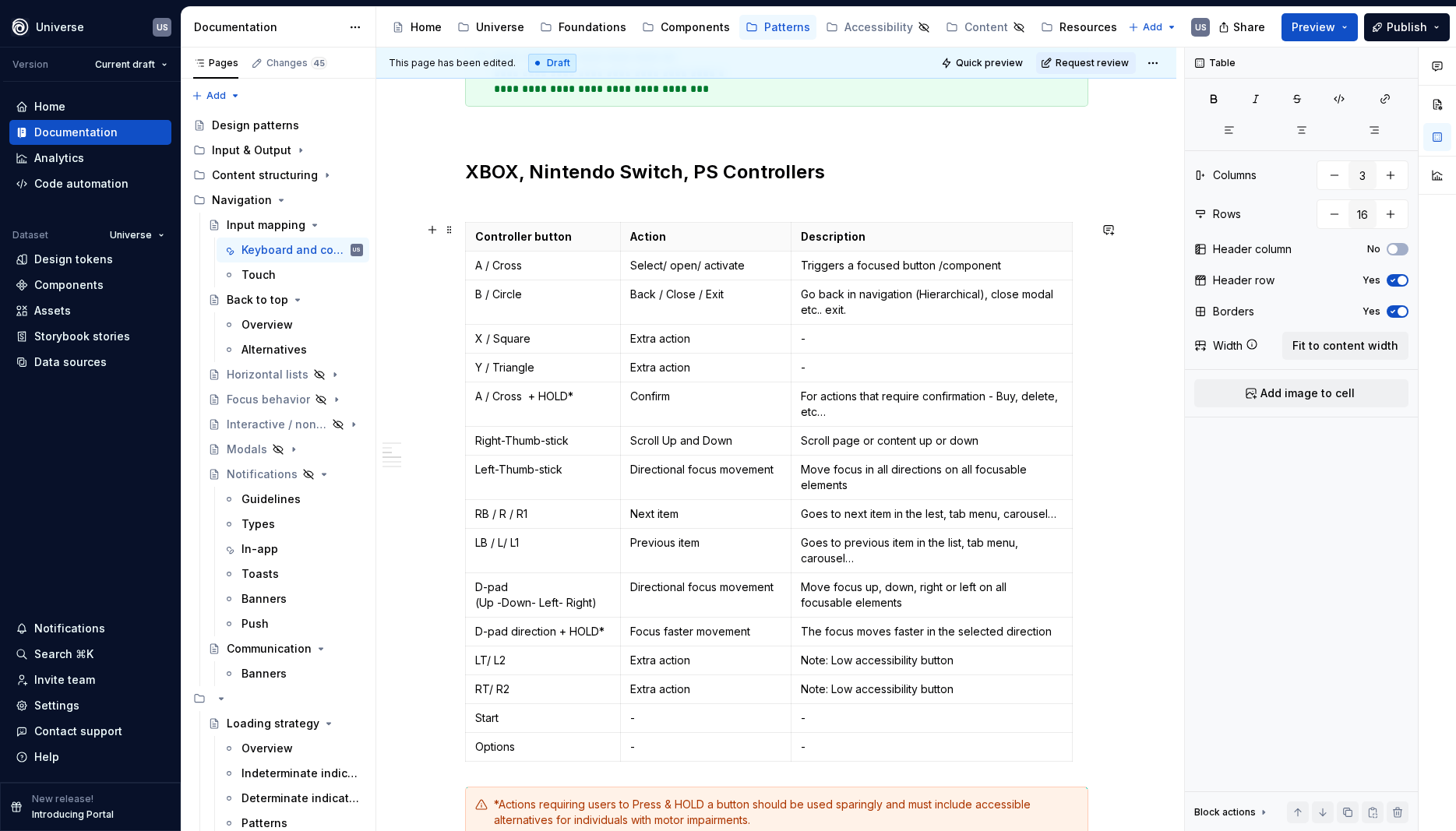
scroll to position [910, 0]
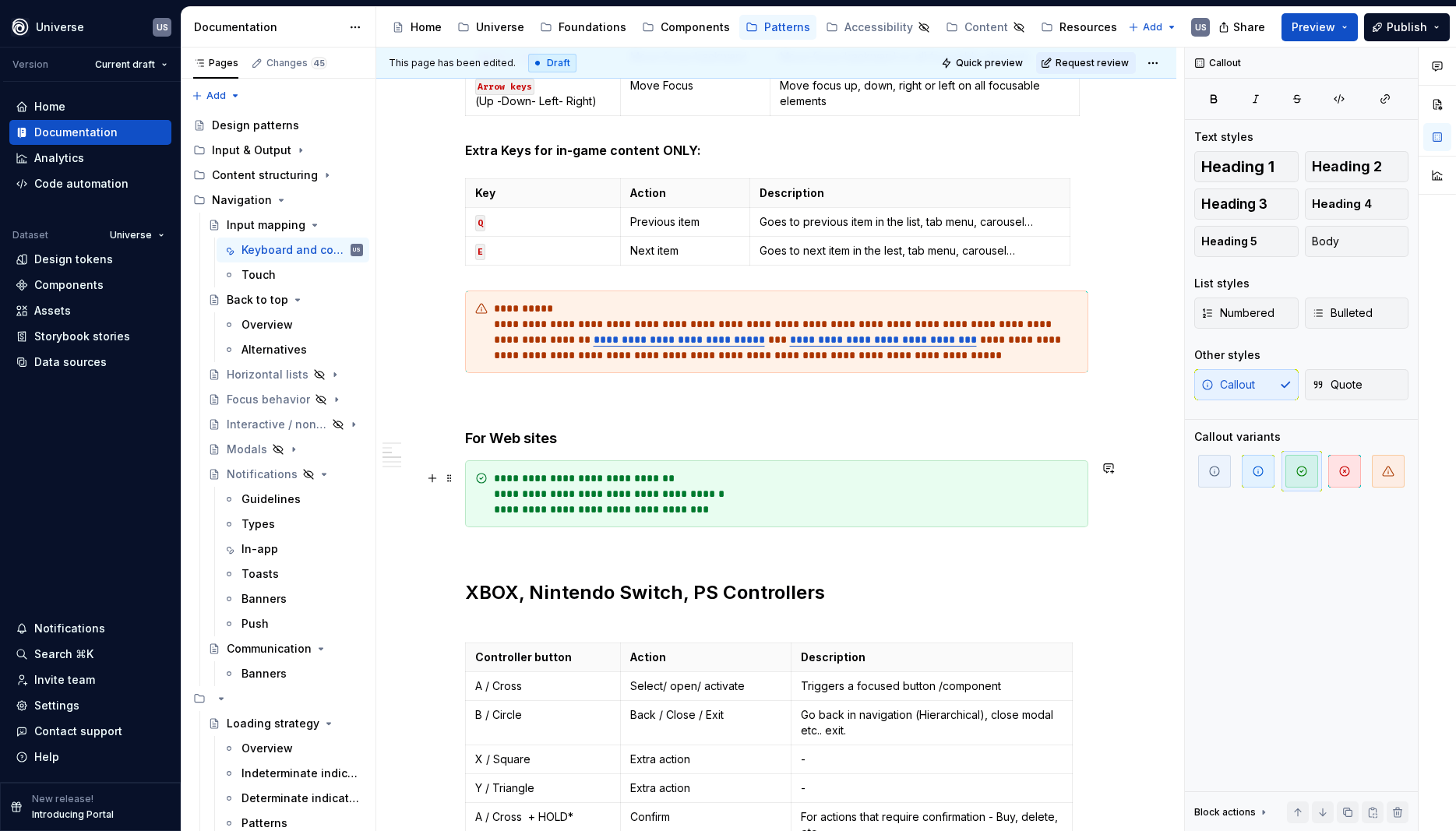
click at [690, 478] on div "**********" at bounding box center [786, 493] width 584 height 47
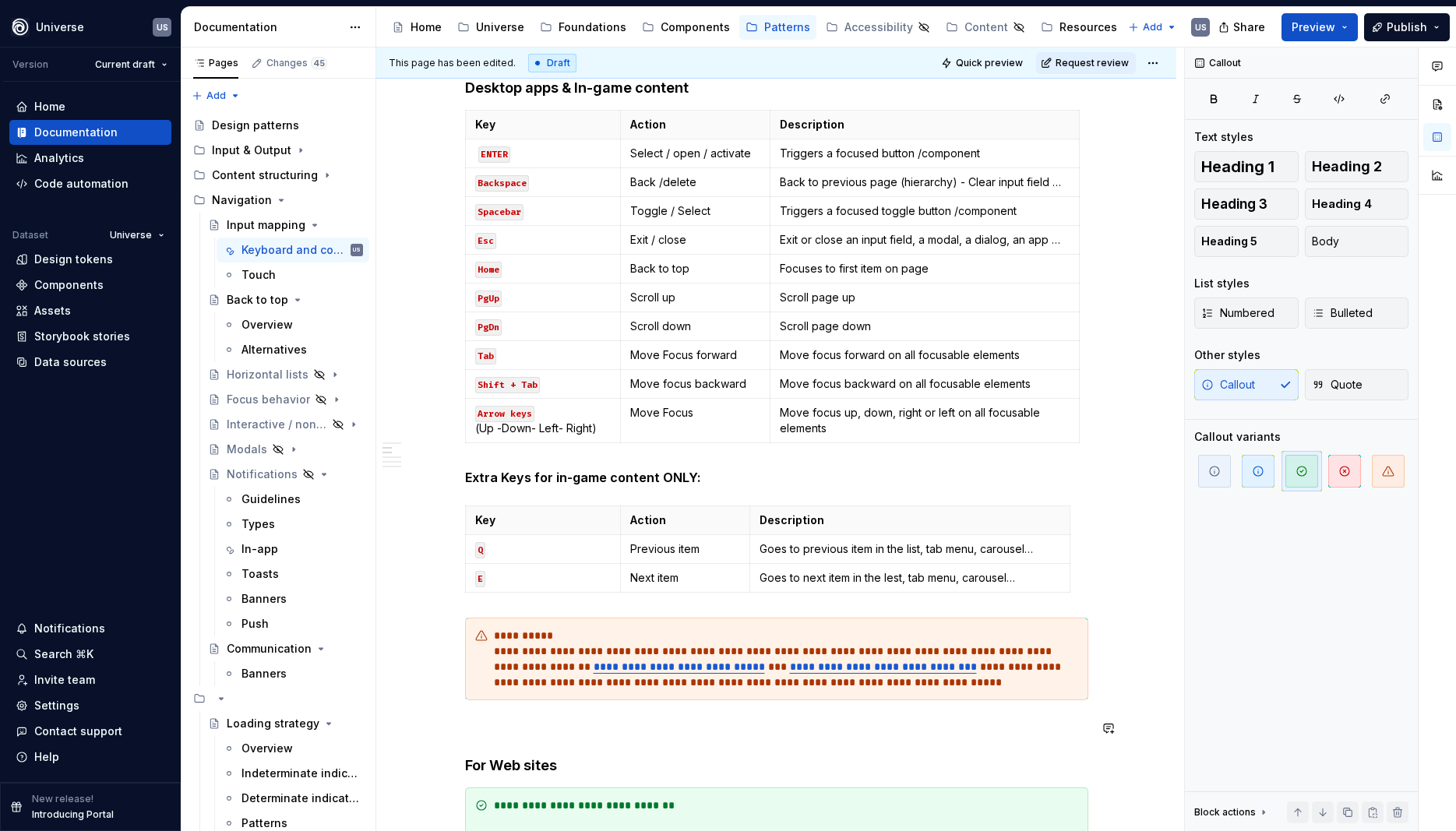
scroll to position [629, 0]
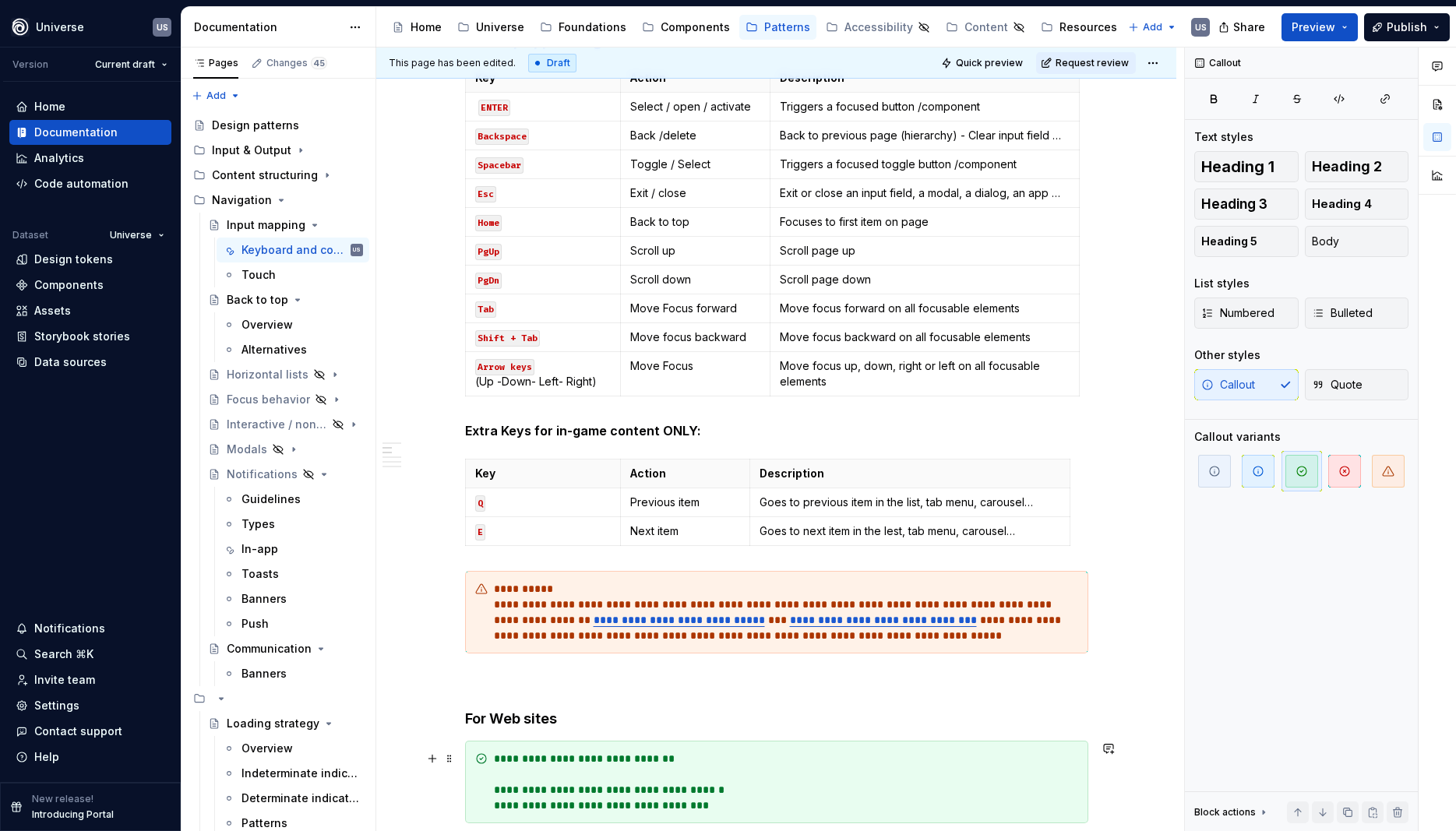
click at [690, 759] on div "**********" at bounding box center [786, 782] width 584 height 62
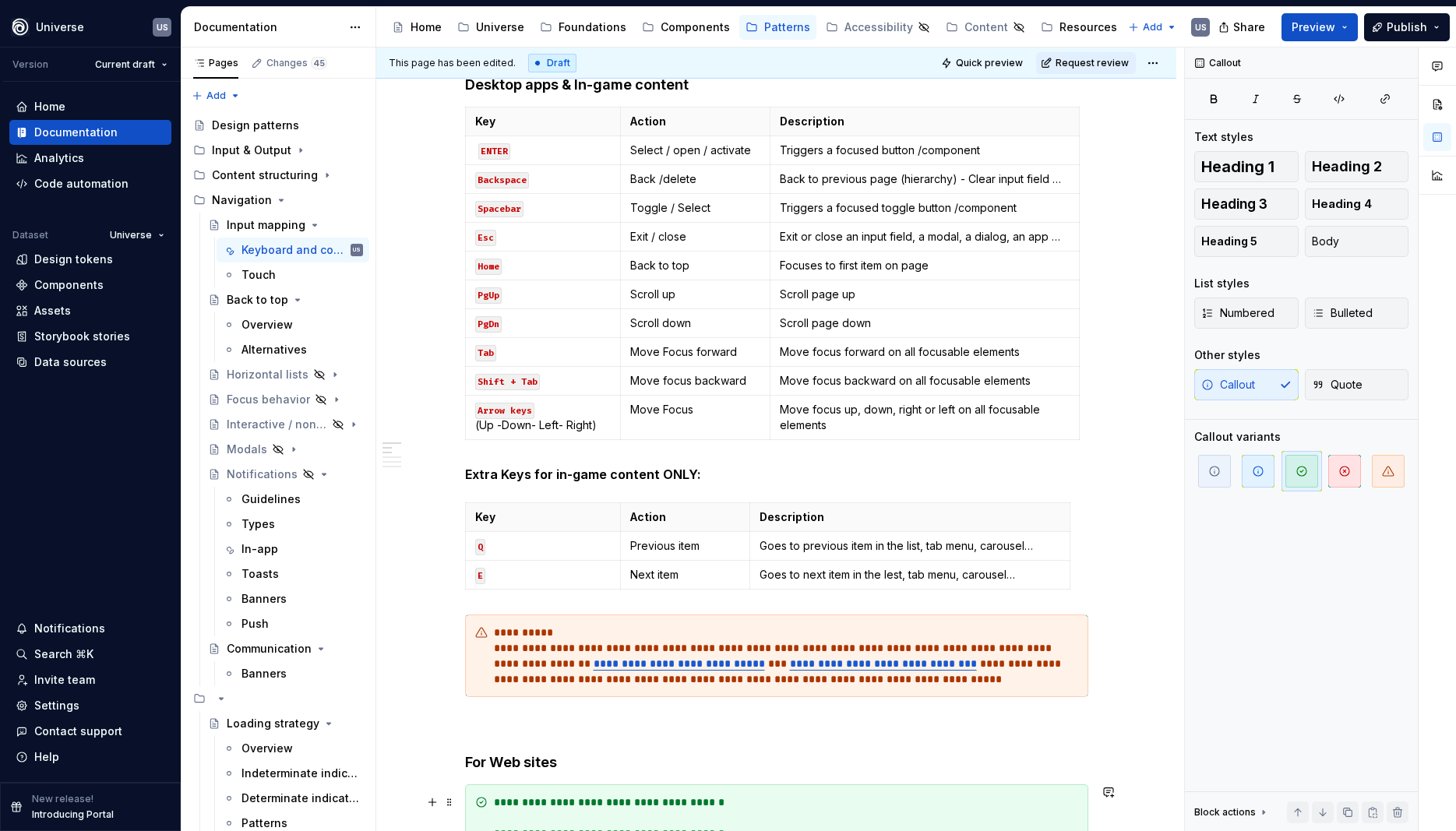
scroll to position [571, 0]
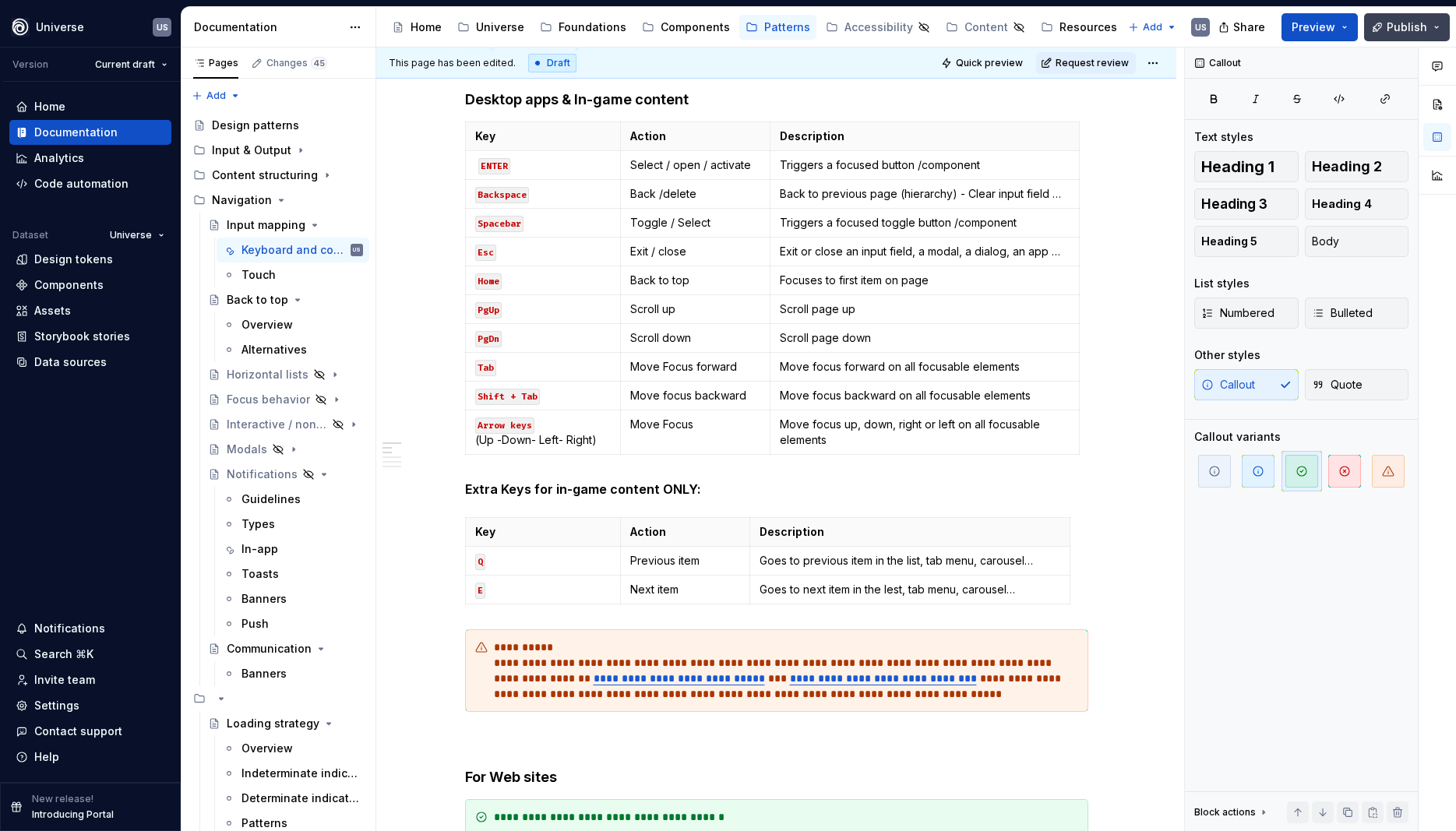
click at [1395, 31] on span "Publish" at bounding box center [1408, 27] width 41 height 15
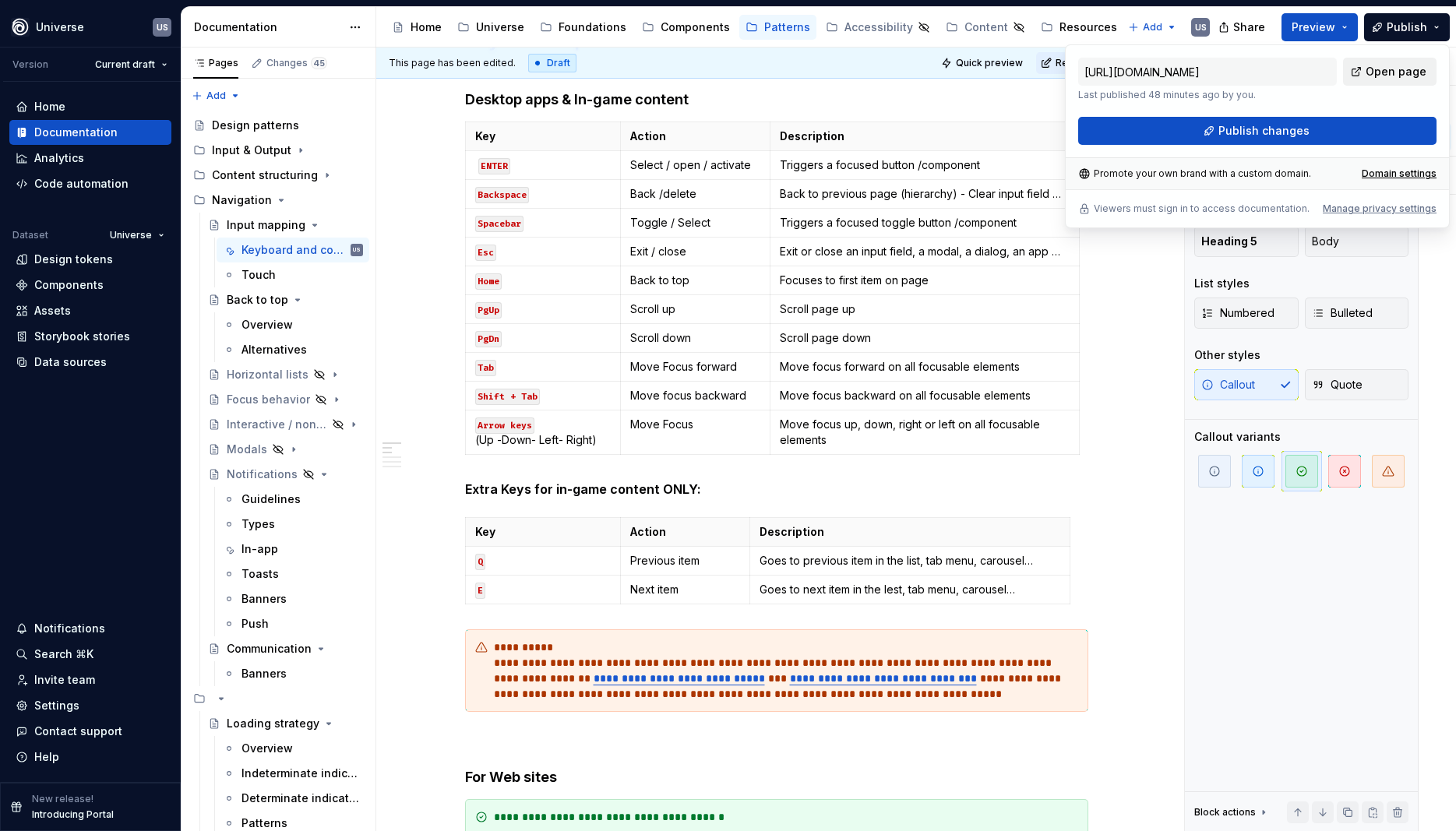
click at [1385, 65] on span "Open page" at bounding box center [1396, 71] width 60 height 15
click at [1273, 124] on span "Publish changes" at bounding box center [1264, 131] width 91 height 15
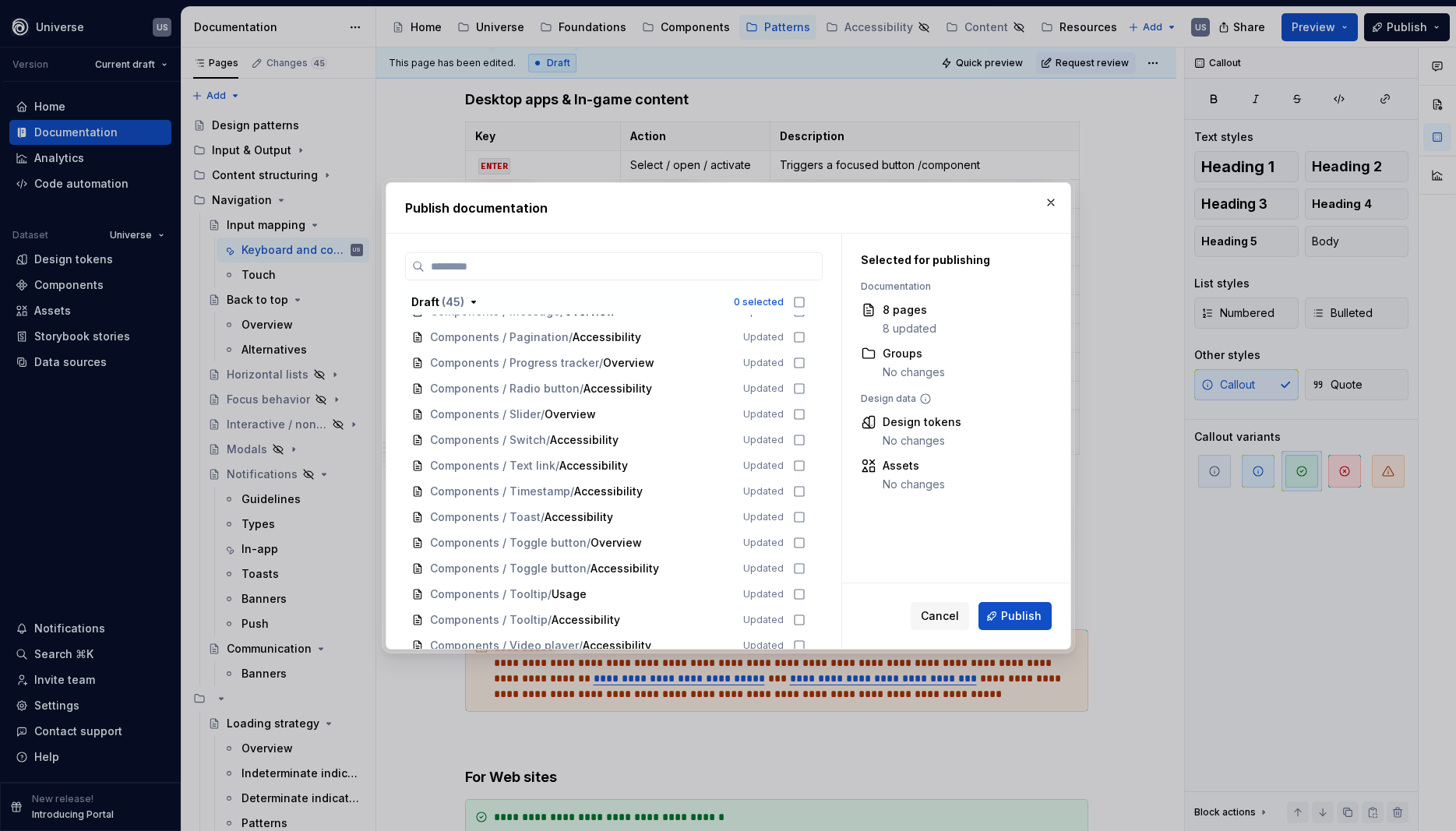
scroll to position [1069, 0]
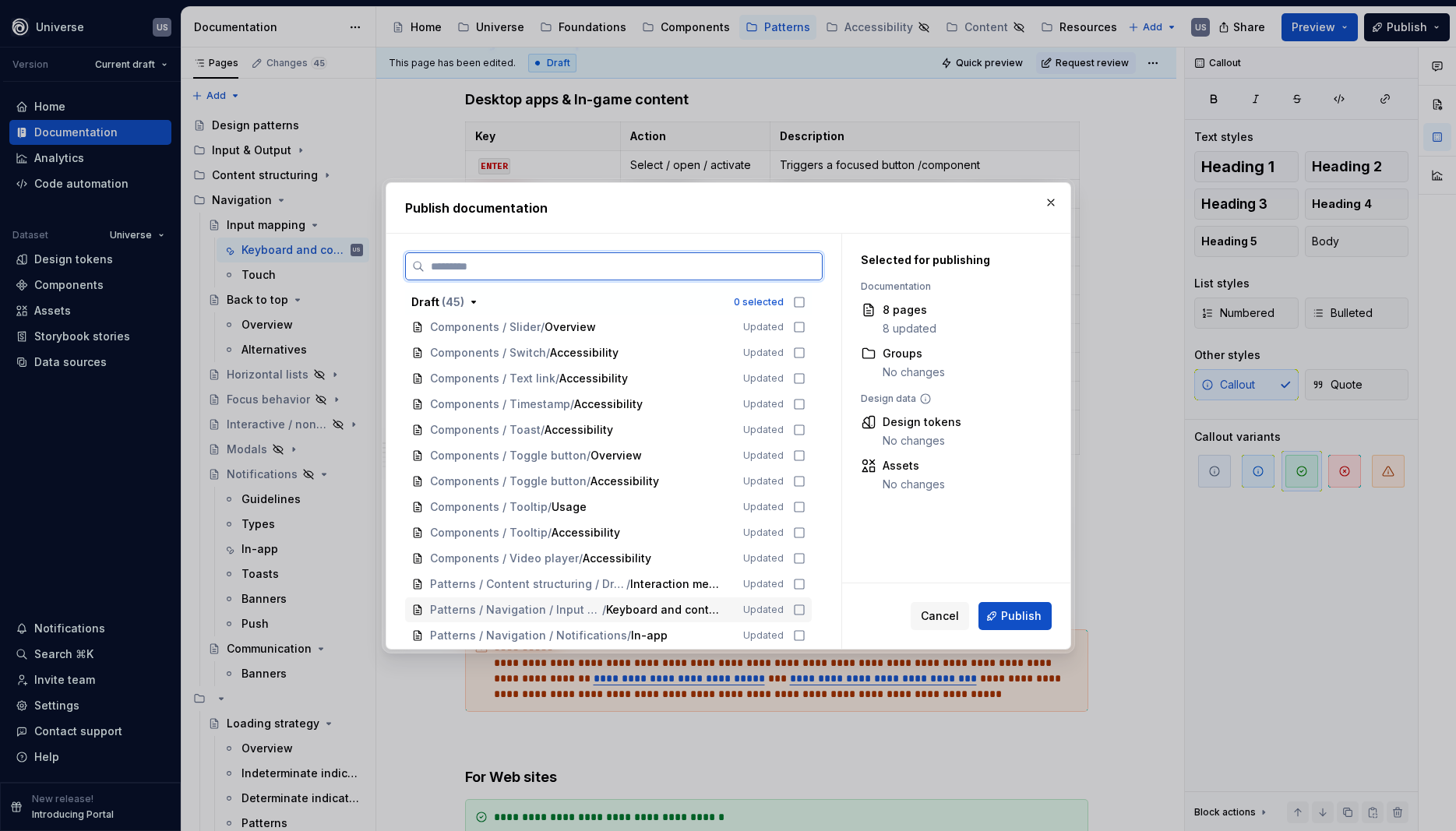
click at [803, 606] on icon at bounding box center [799, 610] width 9 height 9
click at [1027, 618] on span "Publish" at bounding box center [1021, 616] width 41 height 15
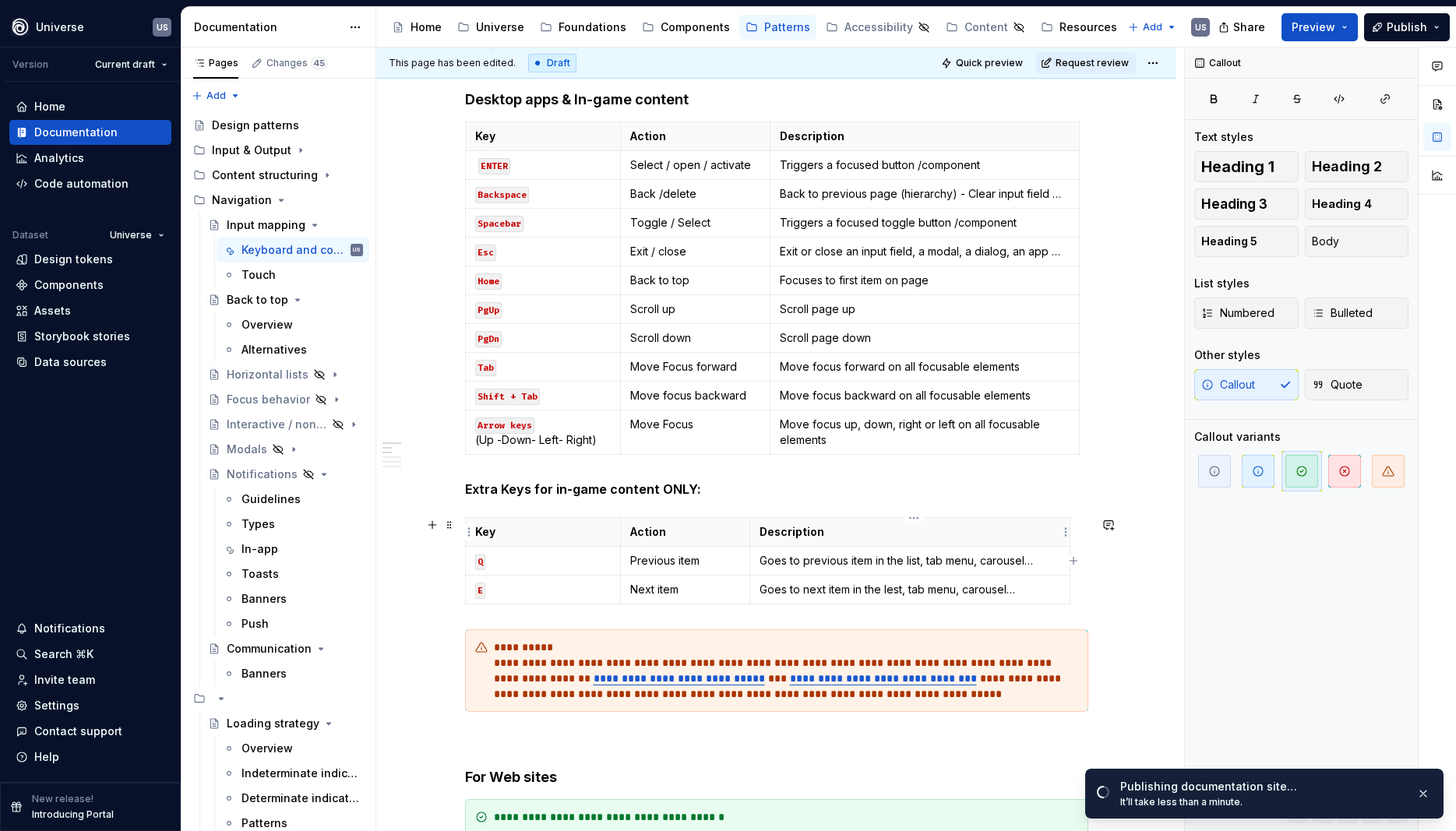
scroll to position [571, 0]
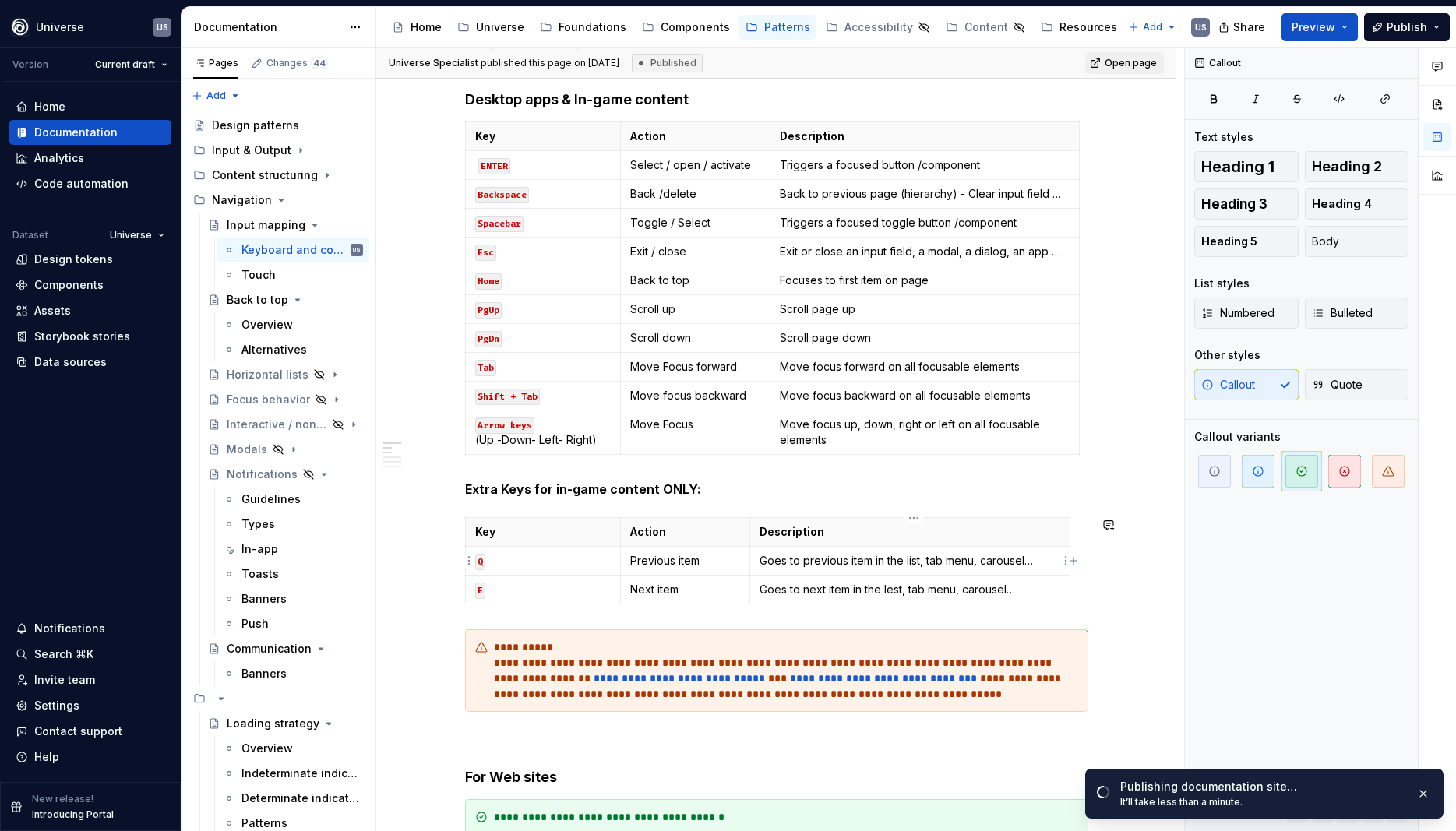
type textarea "*"
